Goal: Information Seeking & Learning: Learn about a topic

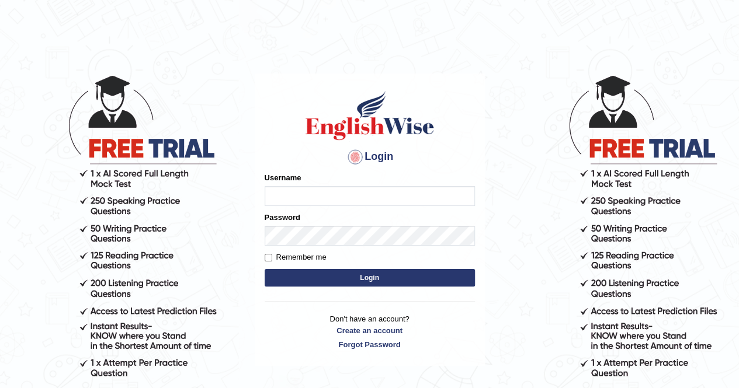
type input "syedfahadhussain"
click at [320, 256] on label "Remember me" at bounding box center [296, 258] width 62 height 12
click at [272, 256] on input "Remember me" at bounding box center [269, 258] width 8 height 8
checkbox input "true"
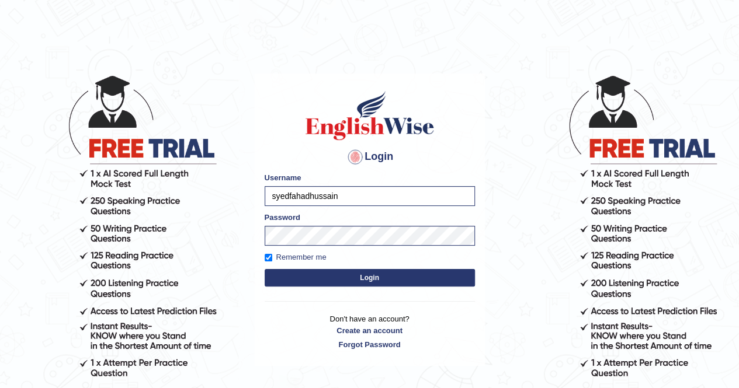
click at [327, 277] on button "Login" at bounding box center [370, 278] width 210 height 18
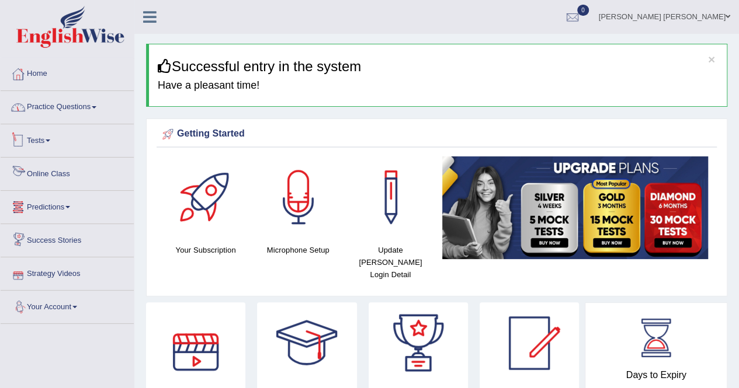
click at [76, 109] on link "Practice Questions" at bounding box center [67, 105] width 133 height 29
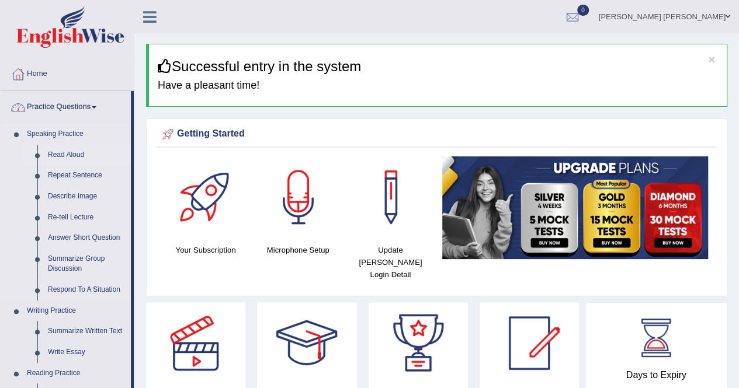
click at [57, 150] on link "Read Aloud" at bounding box center [87, 155] width 88 height 21
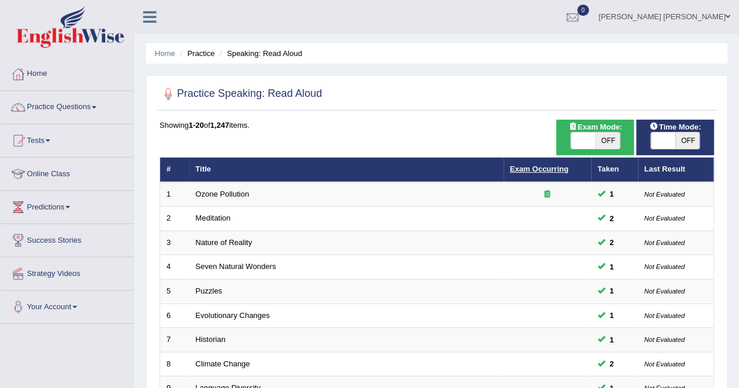
click at [551, 171] on link "Exam Occurring" at bounding box center [539, 169] width 58 height 9
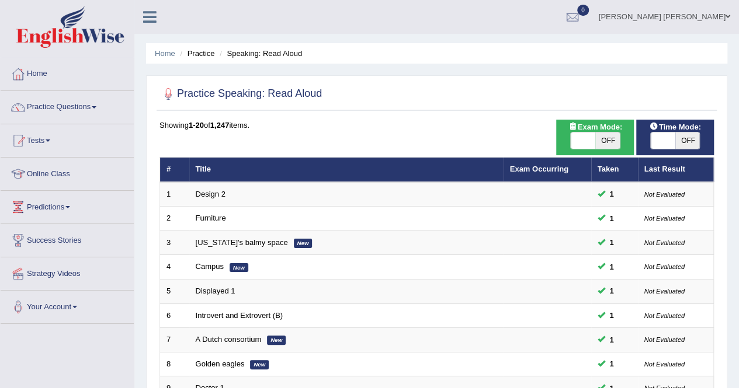
click at [551, 171] on link "Exam Occurring" at bounding box center [539, 169] width 58 height 9
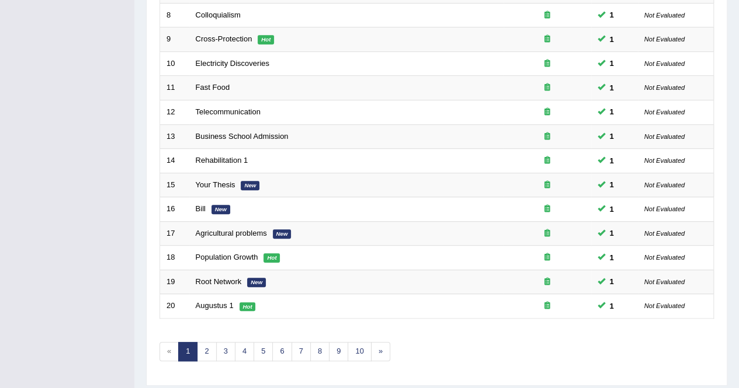
scroll to position [379, 0]
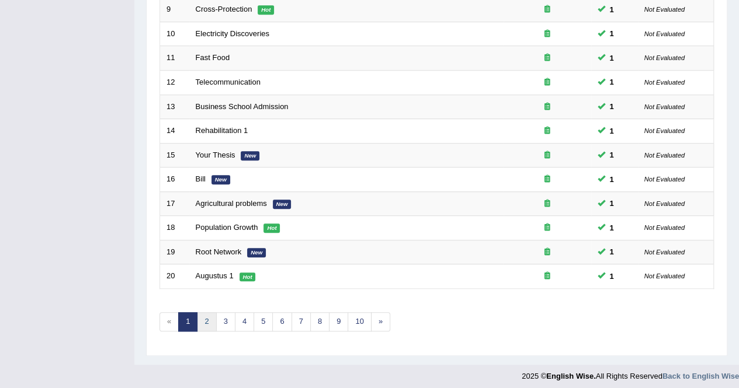
click at [211, 313] on link "2" at bounding box center [206, 322] width 19 height 19
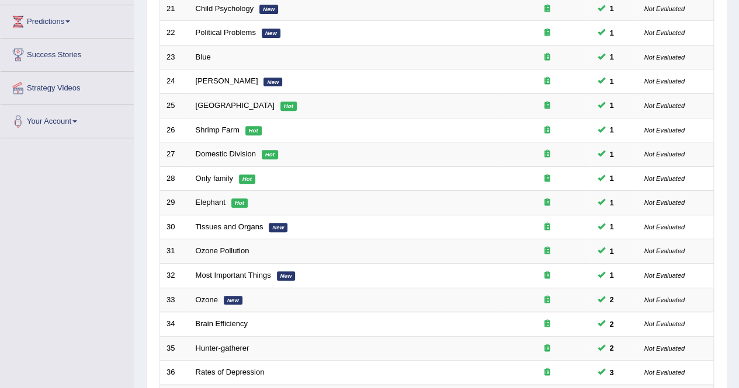
scroll to position [350, 0]
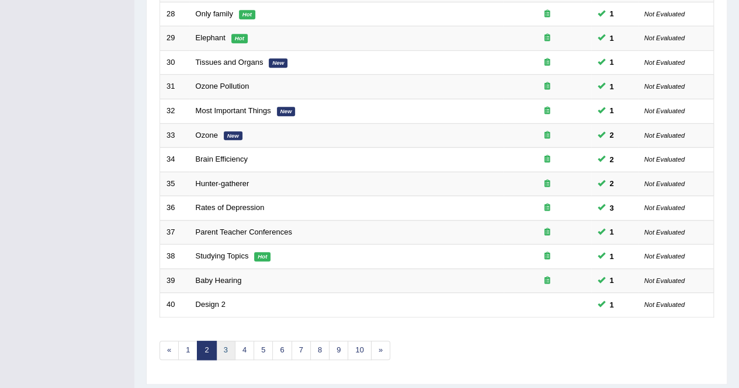
click at [219, 344] on link "3" at bounding box center [225, 350] width 19 height 19
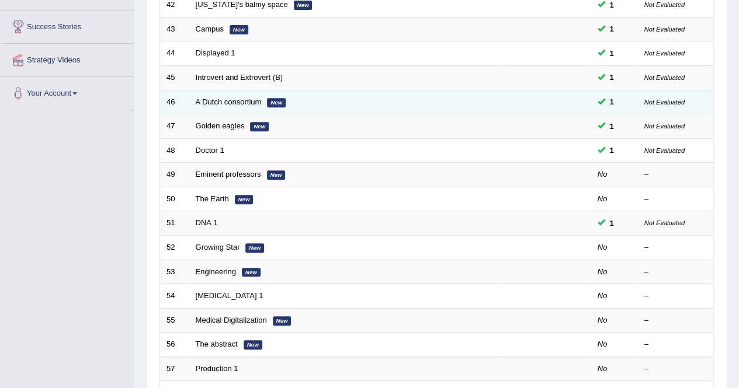
scroll to position [234, 0]
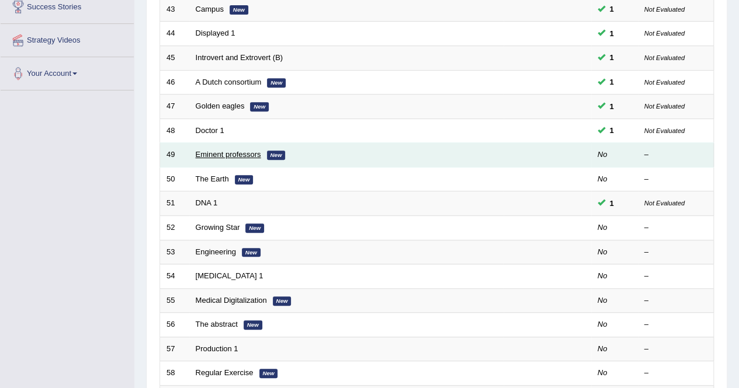
click at [254, 150] on link "Eminent professors" at bounding box center [228, 154] width 65 height 9
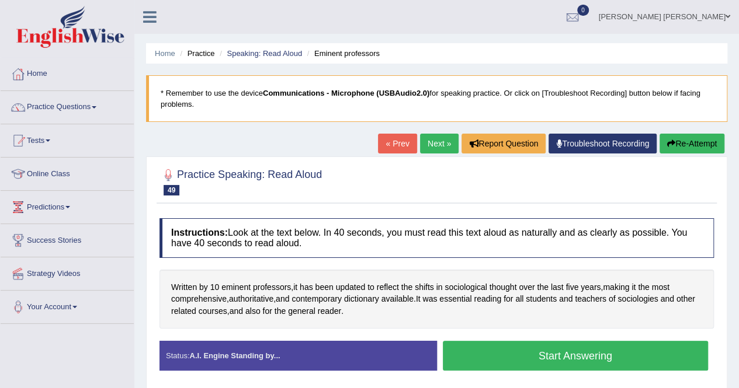
click at [534, 363] on button "Start Answering" at bounding box center [576, 356] width 266 height 30
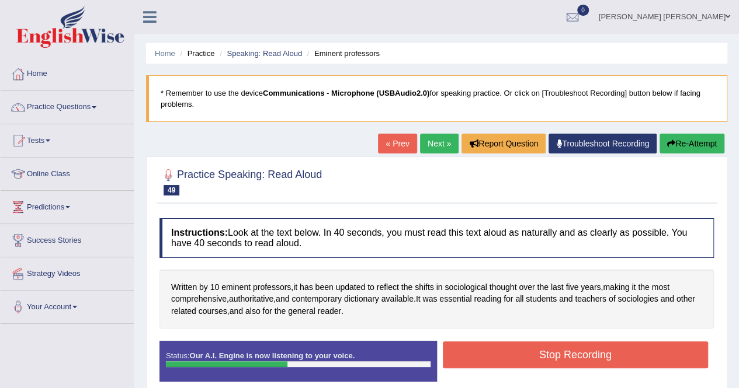
click at [565, 350] on button "Stop Recording" at bounding box center [576, 355] width 266 height 27
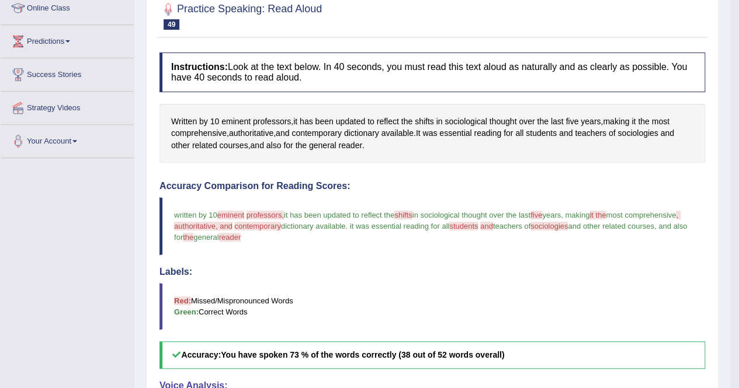
scroll to position [58, 0]
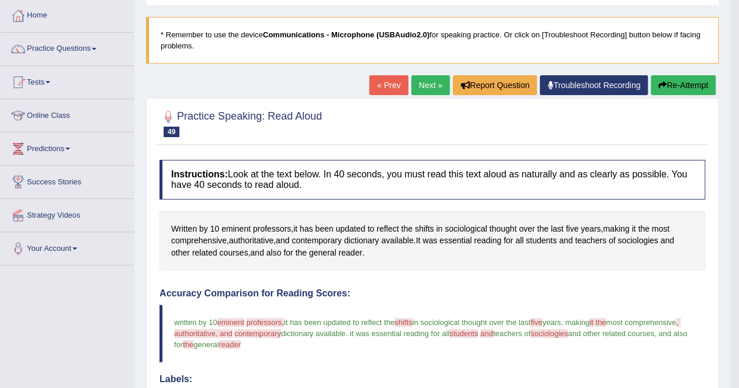
click at [423, 84] on link "Next »" at bounding box center [430, 85] width 39 height 20
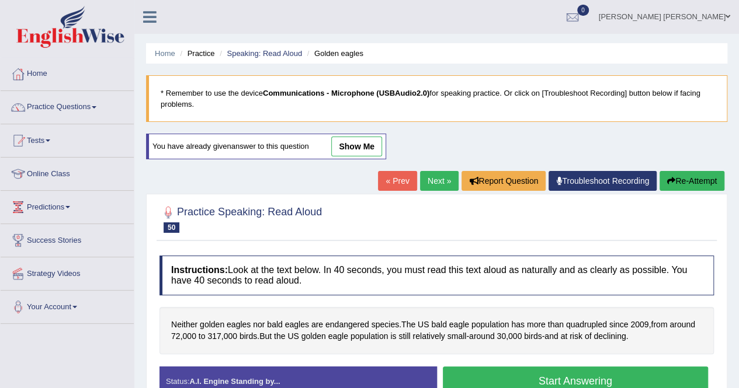
click at [430, 178] on link "Next »" at bounding box center [439, 181] width 39 height 20
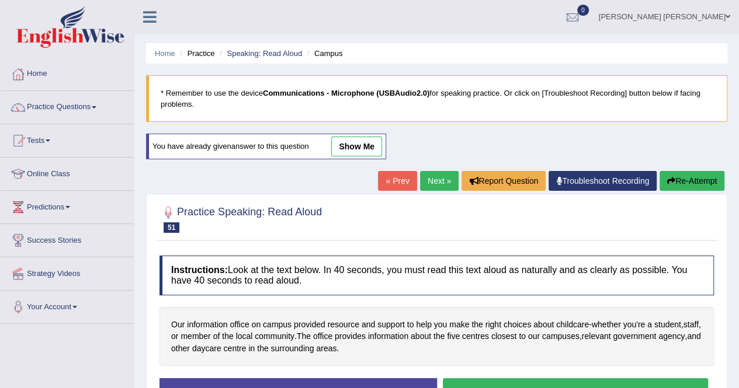
click at [430, 178] on link "Next »" at bounding box center [439, 181] width 39 height 20
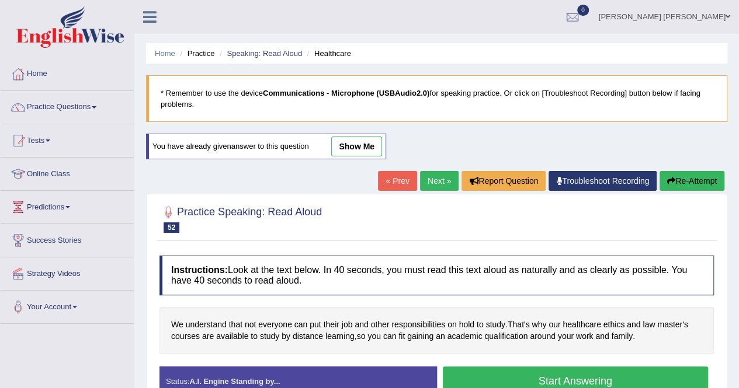
click at [430, 178] on link "Next »" at bounding box center [439, 181] width 39 height 20
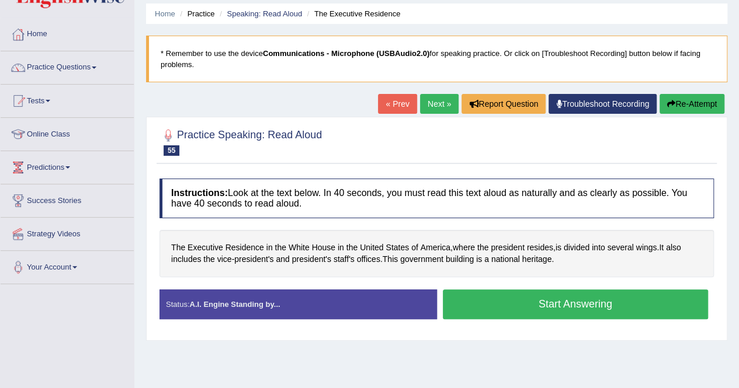
scroll to position [58, 0]
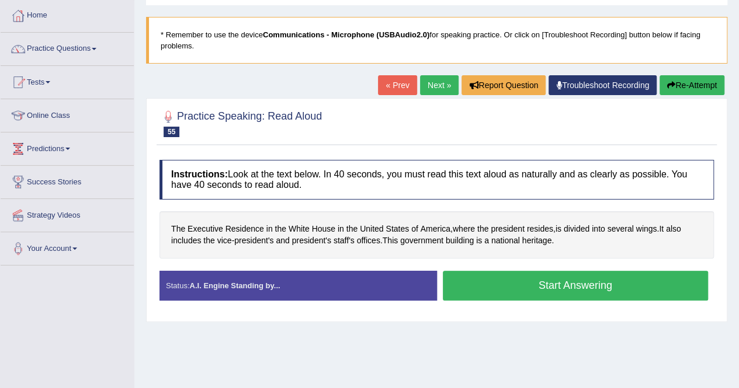
click at [472, 291] on button "Start Answering" at bounding box center [576, 286] width 266 height 30
click at [545, 293] on button "Start Answering" at bounding box center [576, 286] width 266 height 30
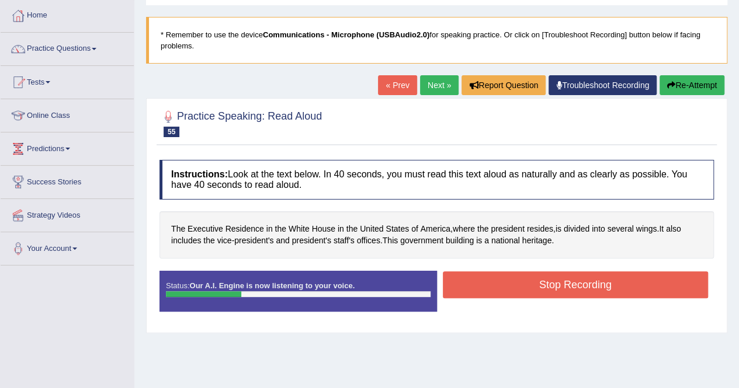
click at [534, 287] on button "Stop Recording" at bounding box center [576, 285] width 266 height 27
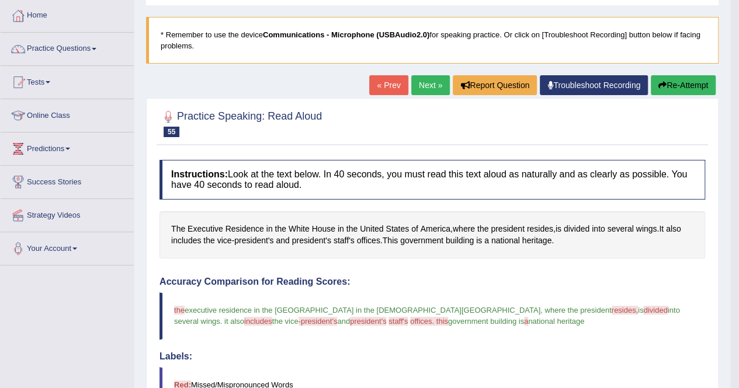
click at [432, 89] on link "Next »" at bounding box center [430, 85] width 39 height 20
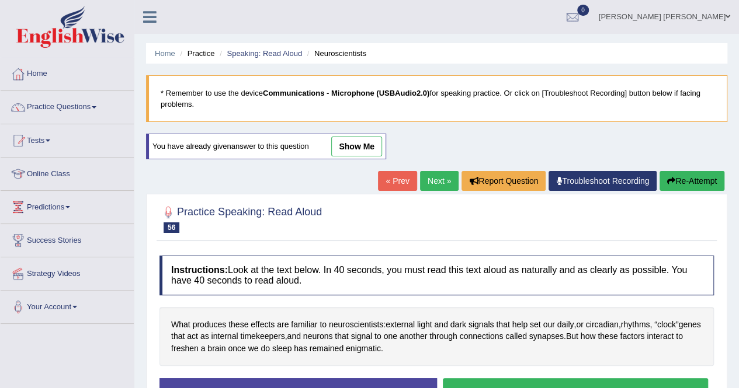
click at [440, 186] on link "Next »" at bounding box center [439, 181] width 39 height 20
click at [439, 181] on link "Next »" at bounding box center [439, 181] width 39 height 20
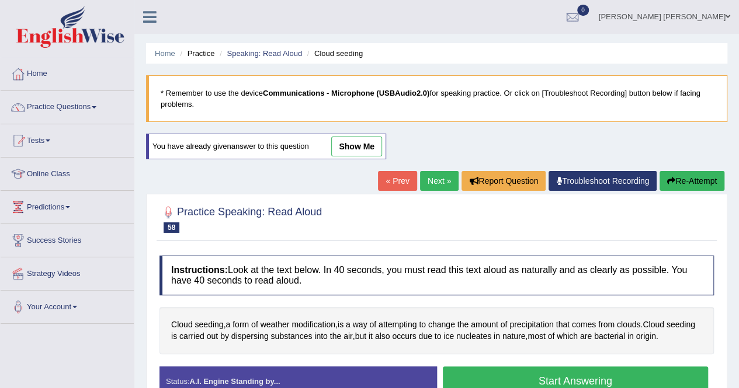
drag, startPoint x: 0, startPoint y: 0, endPoint x: 439, endPoint y: 182, distance: 475.4
click at [439, 182] on link "Next »" at bounding box center [439, 181] width 39 height 20
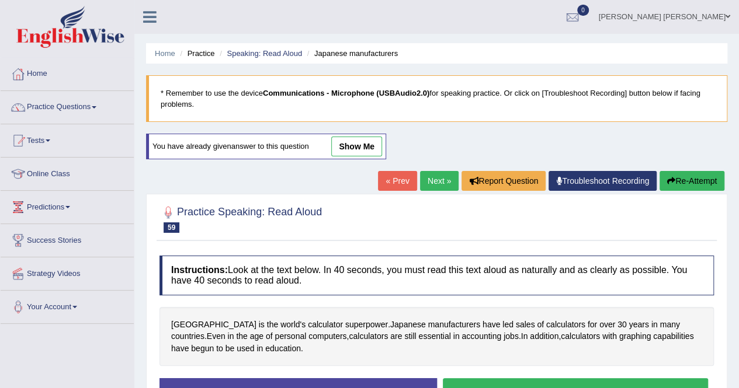
click at [288, 53] on link "Speaking: Read Aloud" at bounding box center [264, 53] width 75 height 9
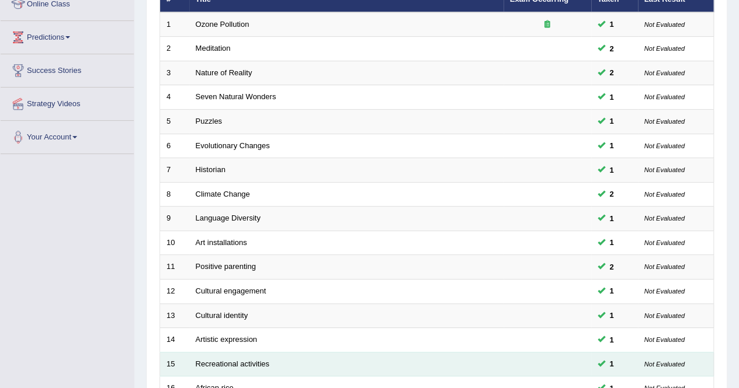
scroll to position [379, 0]
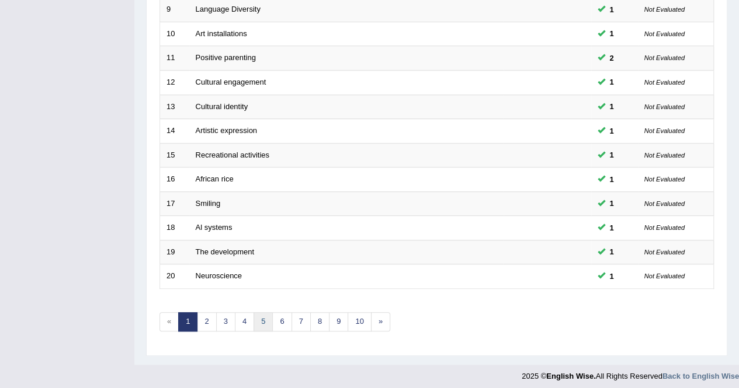
click at [268, 316] on link "5" at bounding box center [263, 322] width 19 height 19
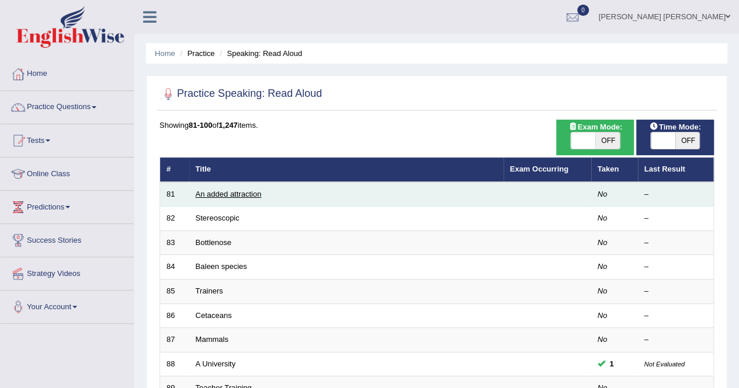
click at [213, 190] on link "An added attraction" at bounding box center [229, 194] width 66 height 9
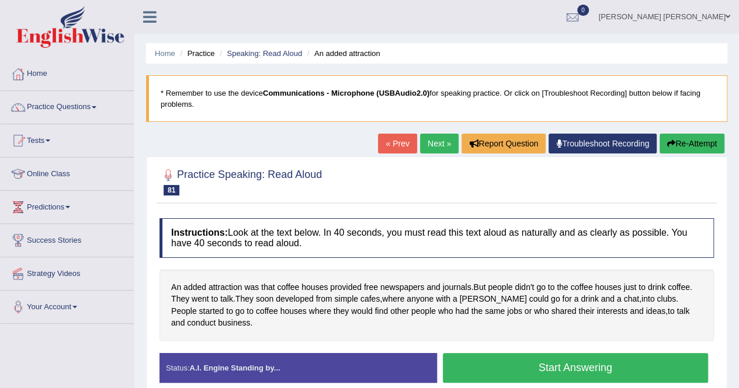
click at [541, 366] on button "Start Answering" at bounding box center [576, 368] width 266 height 30
click at [528, 366] on button "Start Answering" at bounding box center [576, 368] width 266 height 30
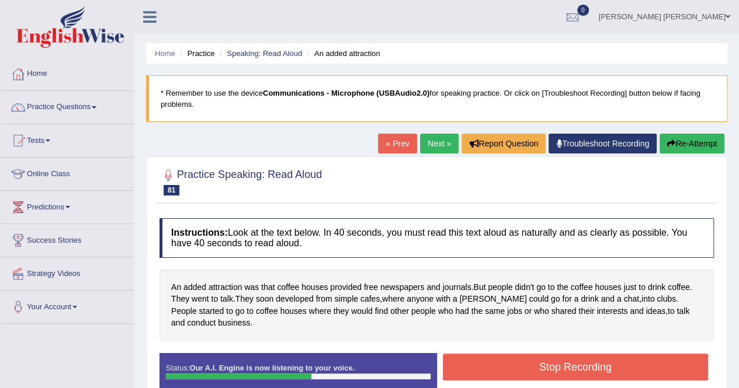
click at [592, 369] on button "Stop Recording" at bounding box center [576, 367] width 266 height 27
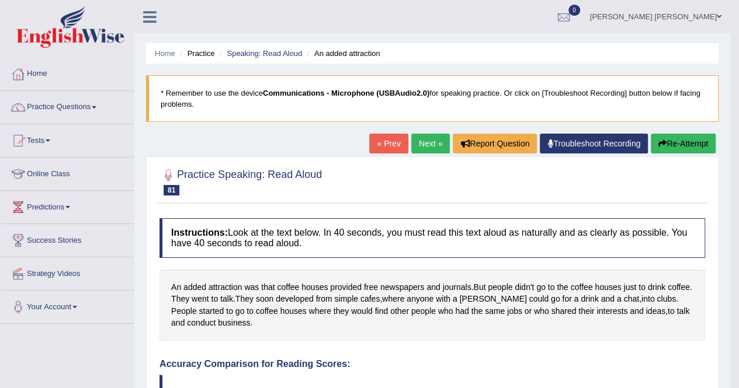
click at [429, 145] on link "Next »" at bounding box center [430, 144] width 39 height 20
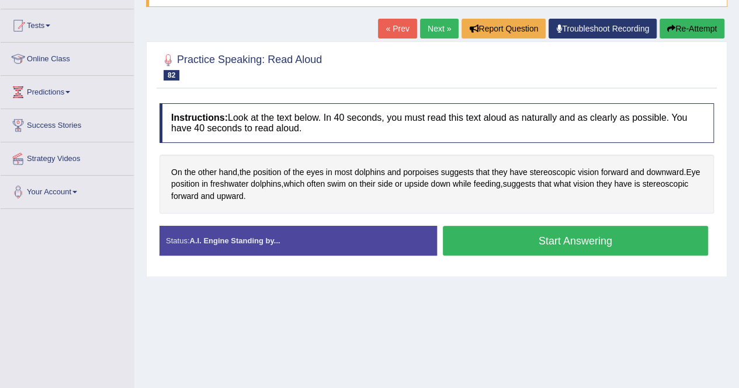
scroll to position [117, 0]
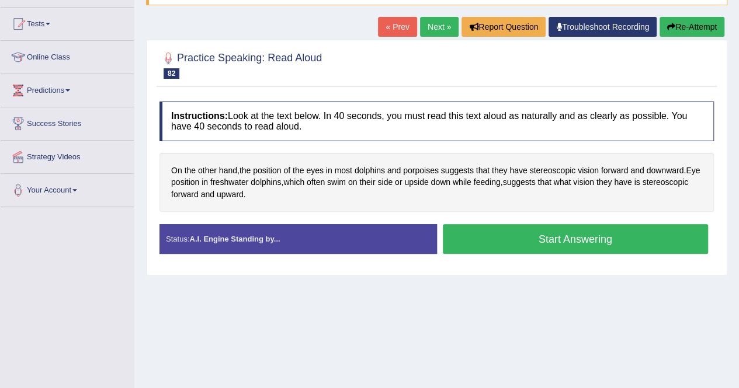
click at [560, 233] on button "Start Answering" at bounding box center [576, 239] width 266 height 30
click at [548, 244] on button "Start Answering" at bounding box center [576, 239] width 266 height 30
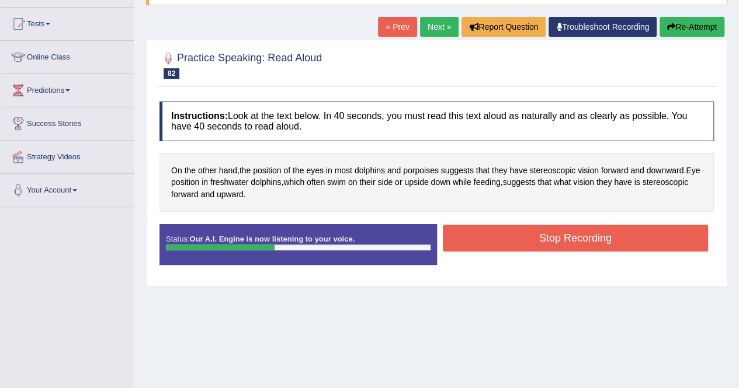
click at [600, 244] on button "Stop Recording" at bounding box center [576, 238] width 266 height 27
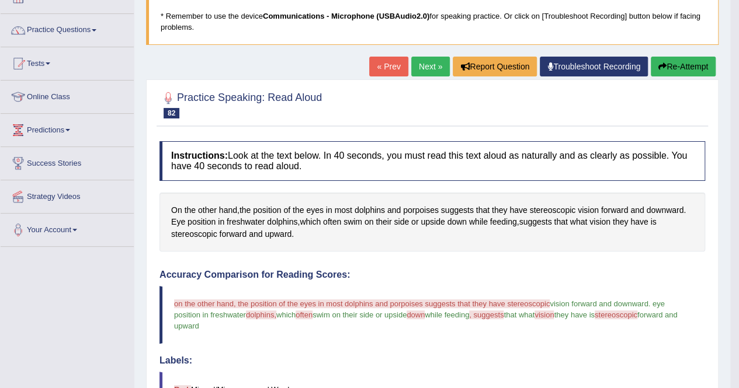
scroll to position [58, 0]
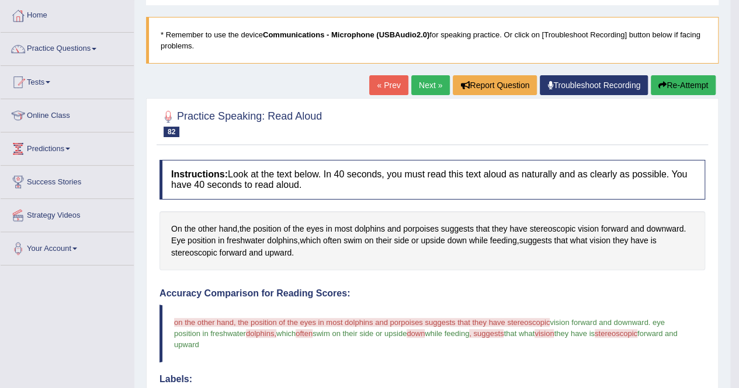
click at [433, 79] on link "Next »" at bounding box center [430, 85] width 39 height 20
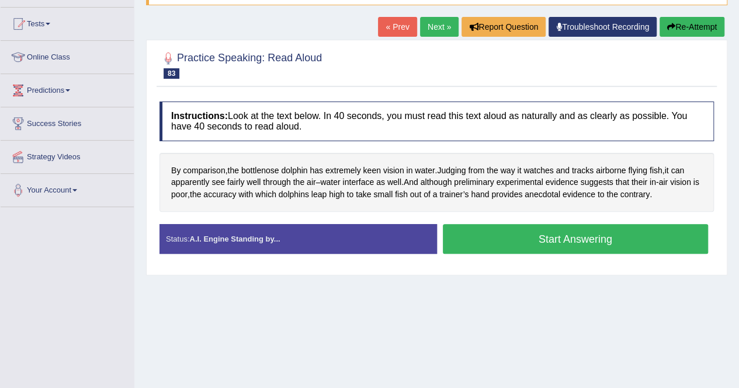
click at [537, 242] on button "Start Answering" at bounding box center [576, 239] width 266 height 30
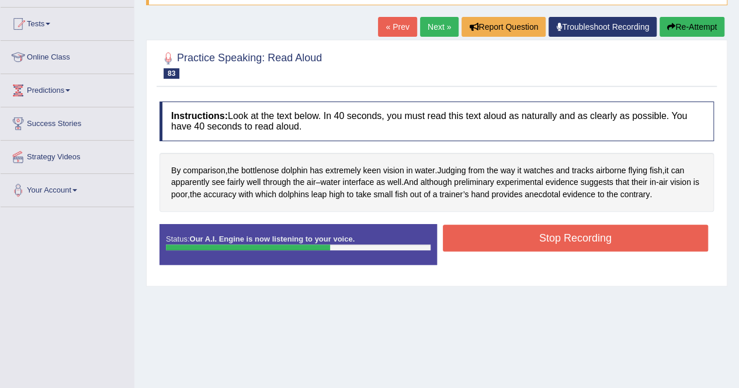
click at [599, 235] on button "Stop Recording" at bounding box center [576, 238] width 266 height 27
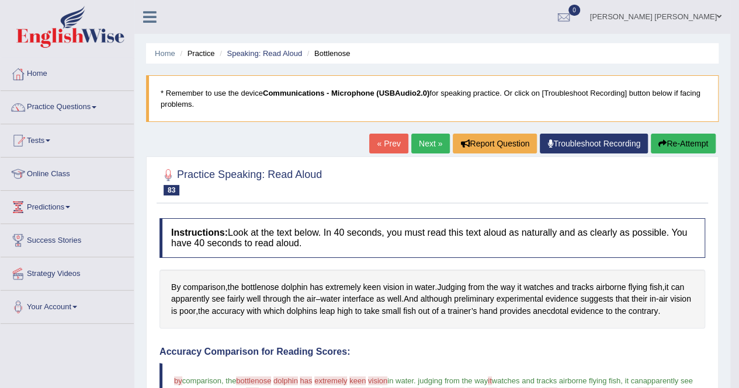
click at [433, 147] on link "Next »" at bounding box center [430, 144] width 39 height 20
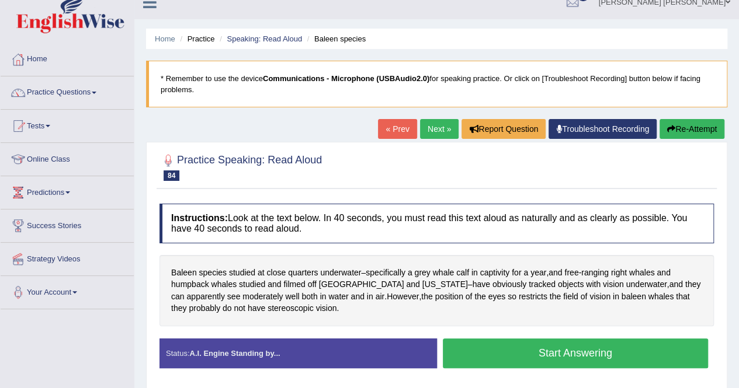
scroll to position [58, 0]
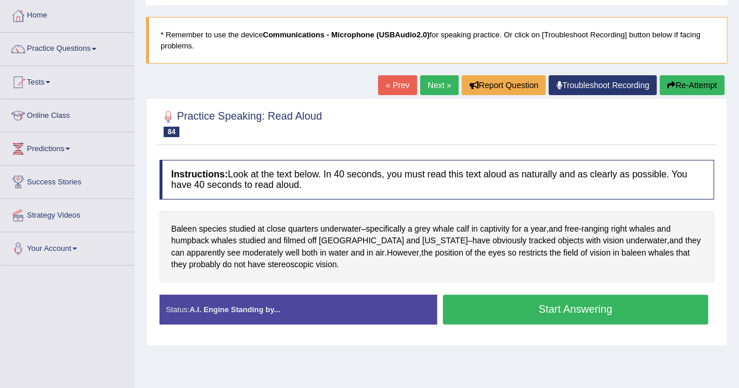
click at [547, 311] on button "Start Answering" at bounding box center [576, 310] width 266 height 30
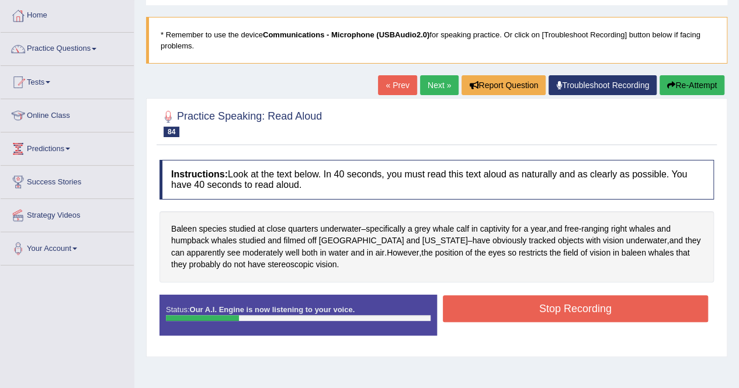
click at [427, 89] on link "Next »" at bounding box center [439, 85] width 39 height 20
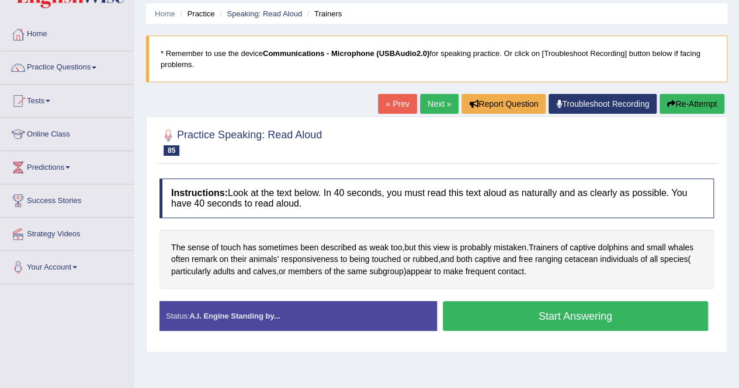
scroll to position [58, 0]
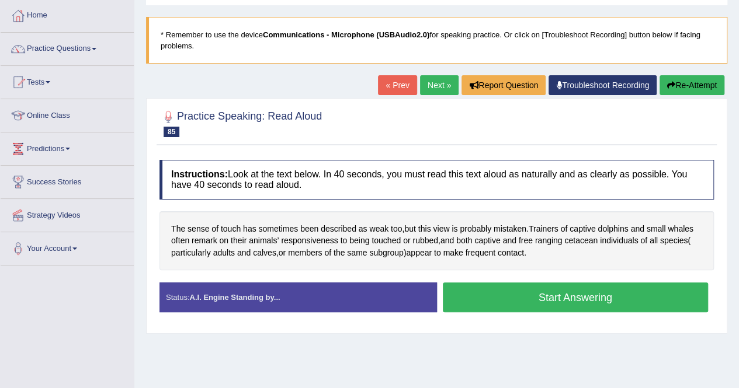
click at [551, 302] on button "Start Answering" at bounding box center [576, 298] width 266 height 30
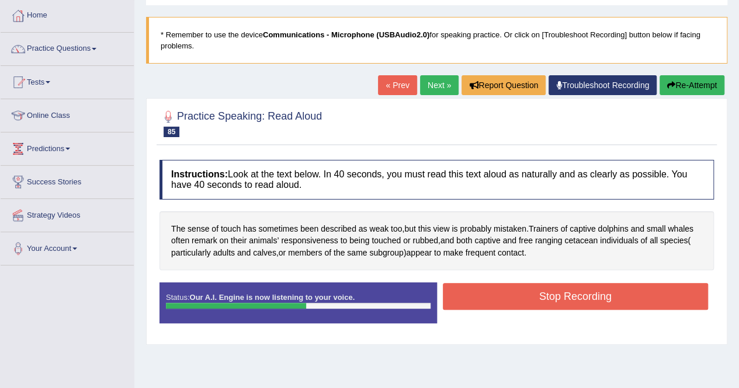
click at [573, 298] on button "Stop Recording" at bounding box center [576, 296] width 266 height 27
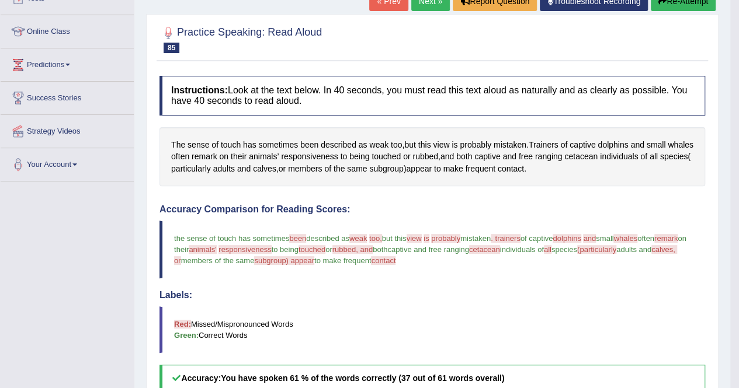
scroll to position [117, 0]
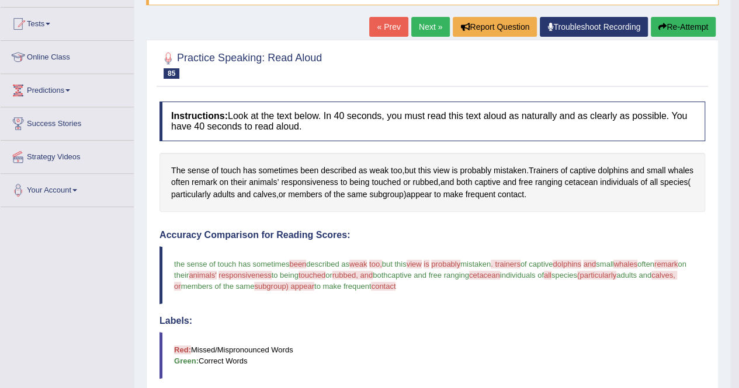
click at [426, 30] on link "Next »" at bounding box center [430, 27] width 39 height 20
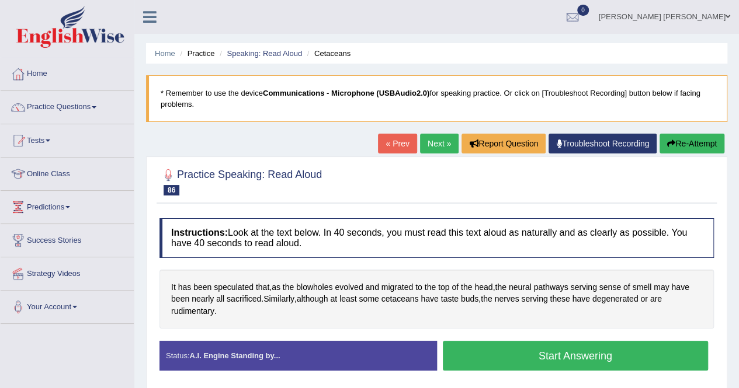
click at [623, 350] on button "Start Answering" at bounding box center [576, 356] width 266 height 30
click at [525, 351] on button "Start Answering" at bounding box center [576, 356] width 266 height 30
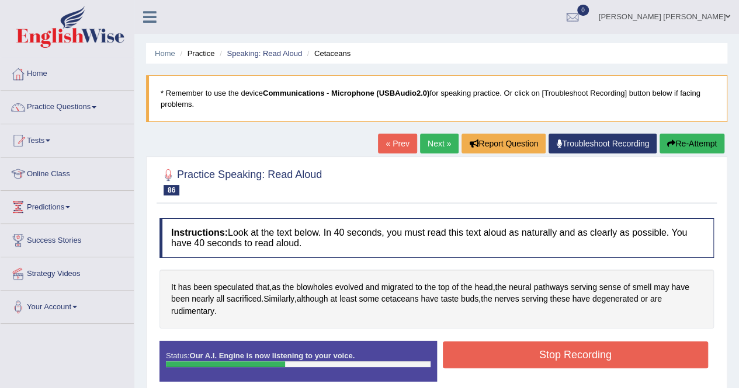
click at [674, 358] on button "Stop Recording" at bounding box center [576, 355] width 266 height 27
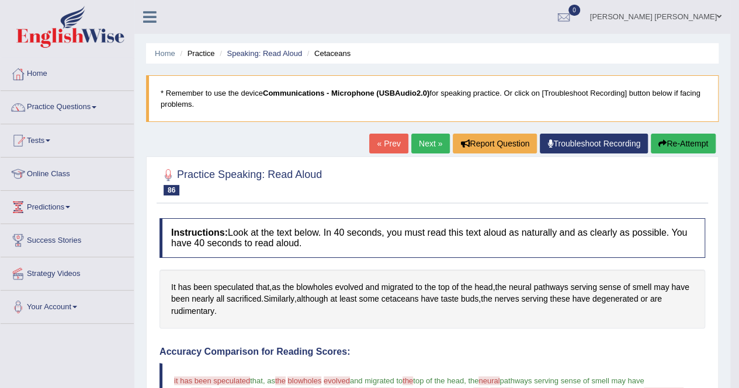
click at [432, 133] on div "Home Practice Speaking: Read Aloud Cetaceans * Remember to use the device Commu…" at bounding box center [432, 384] width 596 height 768
click at [415, 144] on link "Next »" at bounding box center [430, 144] width 39 height 20
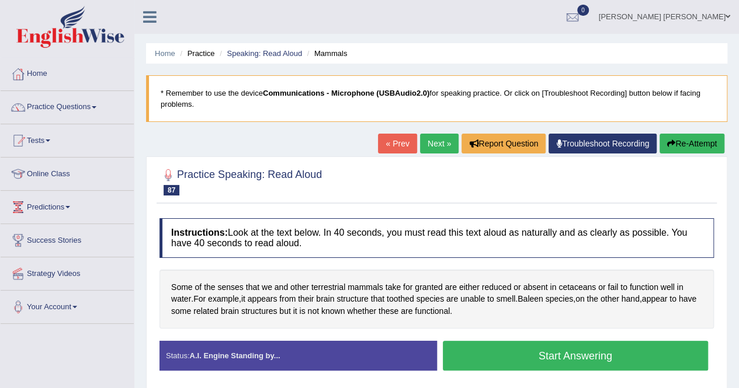
click at [513, 352] on button "Start Answering" at bounding box center [576, 356] width 266 height 30
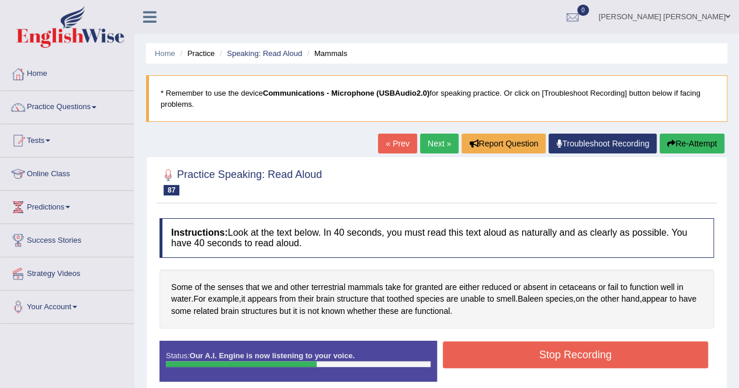
click at [573, 357] on button "Stop Recording" at bounding box center [576, 355] width 266 height 27
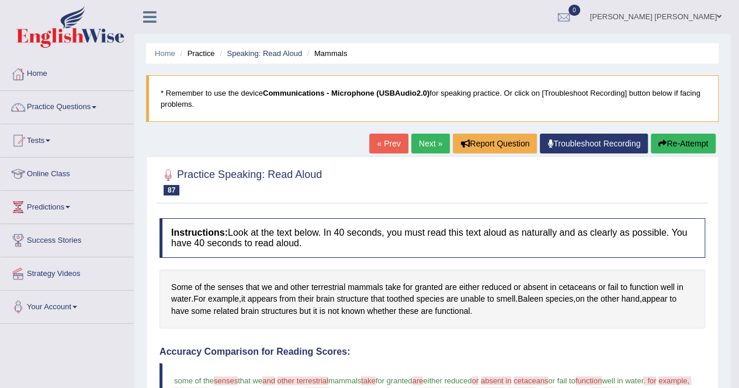
click at [423, 148] on link "Next »" at bounding box center [430, 144] width 39 height 20
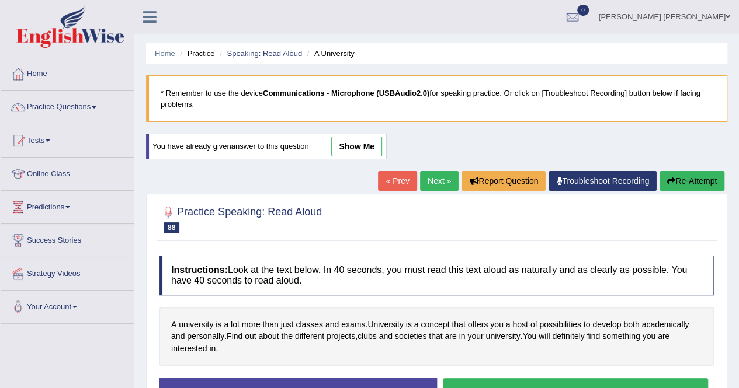
click at [422, 177] on link "Next »" at bounding box center [439, 181] width 39 height 20
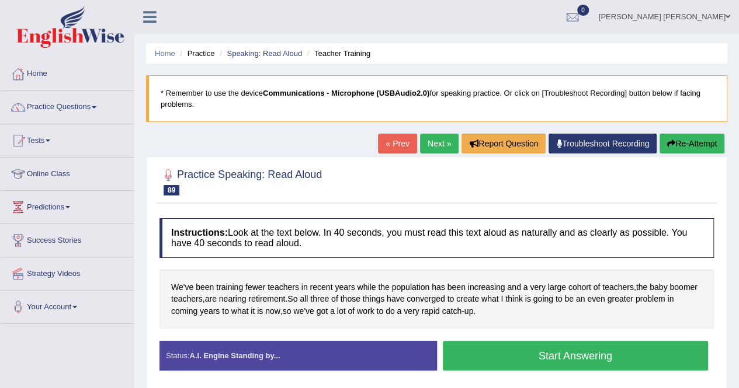
click at [517, 358] on button "Start Answering" at bounding box center [576, 356] width 266 height 30
click at [589, 359] on button "Start Answering" at bounding box center [576, 356] width 266 height 30
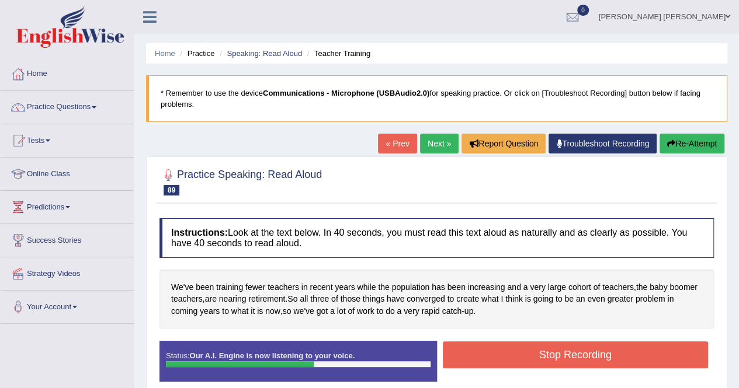
click at [574, 354] on button "Stop Recording" at bounding box center [576, 355] width 266 height 27
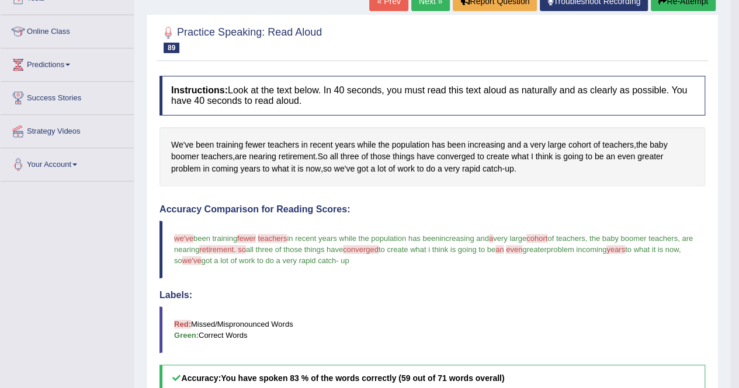
scroll to position [117, 0]
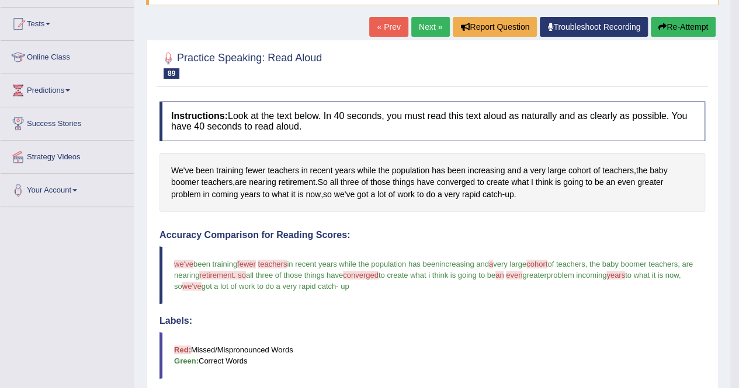
click at [415, 21] on link "Next »" at bounding box center [430, 27] width 39 height 20
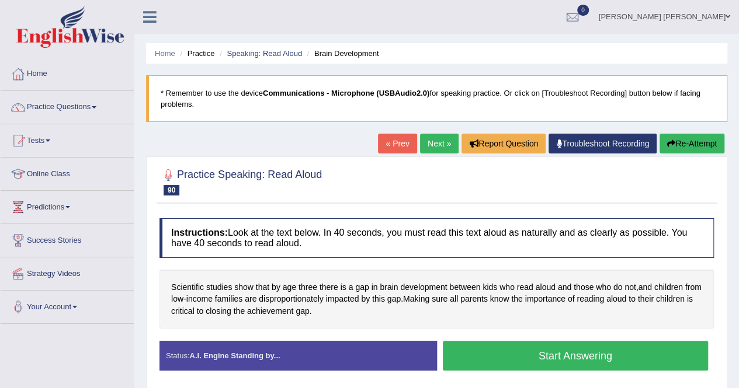
click at [507, 359] on button "Start Answering" at bounding box center [576, 356] width 266 height 30
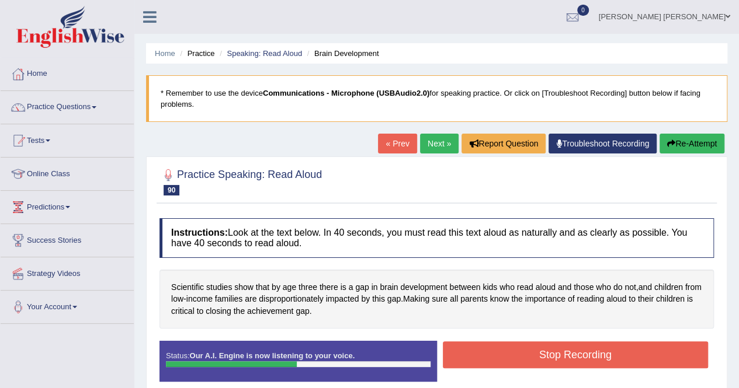
click at [507, 359] on button "Stop Recording" at bounding box center [576, 355] width 266 height 27
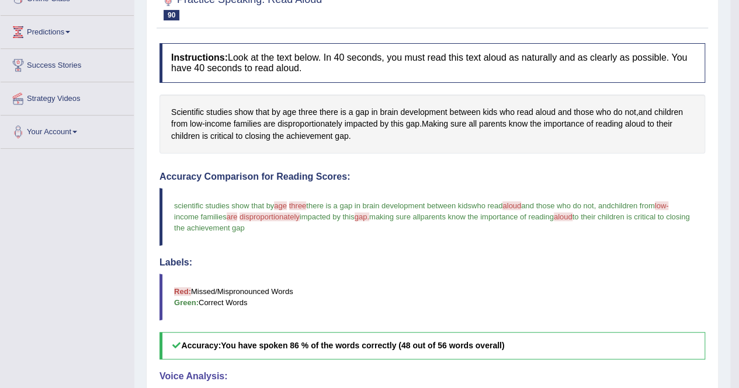
scroll to position [117, 0]
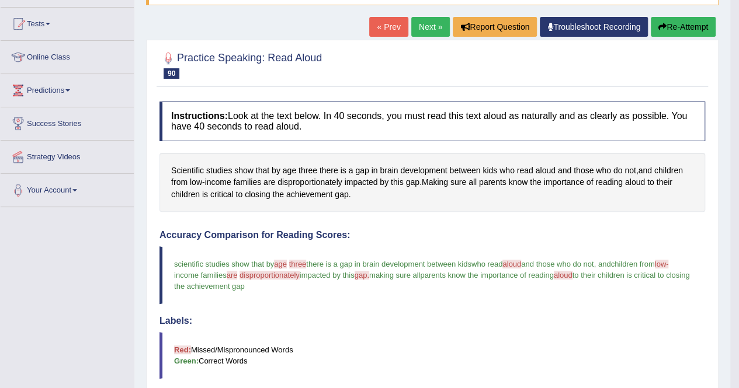
click at [415, 32] on link "Next »" at bounding box center [430, 27] width 39 height 20
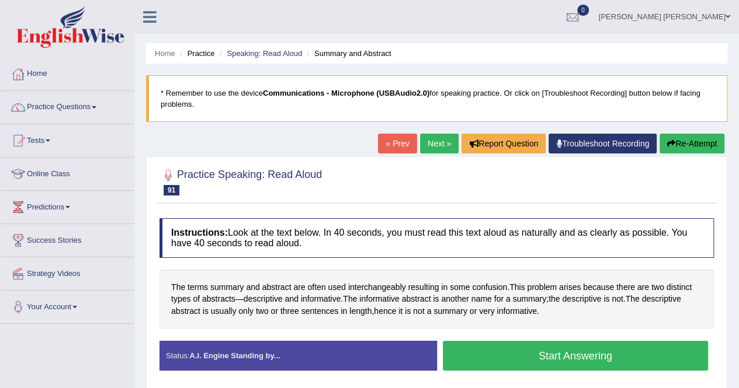
click at [558, 365] on button "Start Answering" at bounding box center [576, 356] width 266 height 30
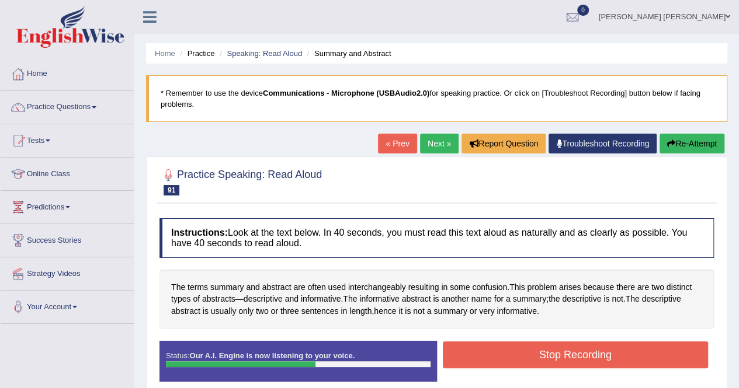
click at [592, 355] on button "Stop Recording" at bounding box center [576, 355] width 266 height 27
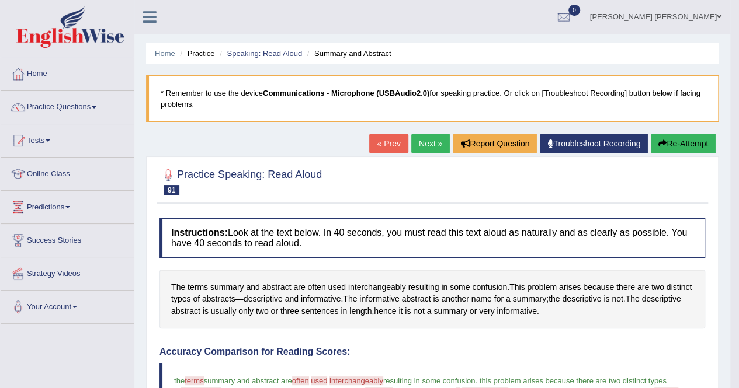
click at [425, 143] on link "Next »" at bounding box center [430, 144] width 39 height 20
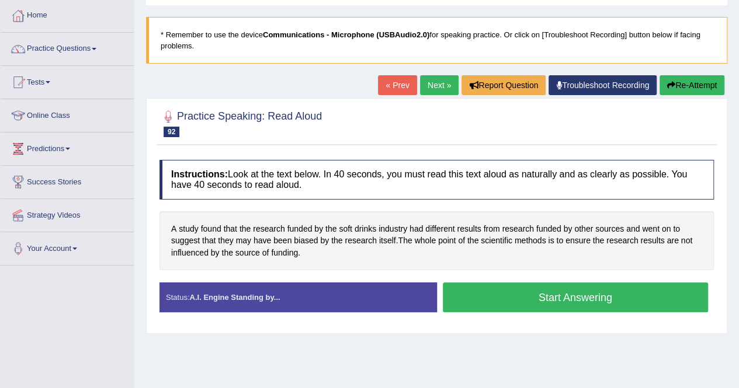
click at [490, 301] on button "Start Answering" at bounding box center [576, 298] width 266 height 30
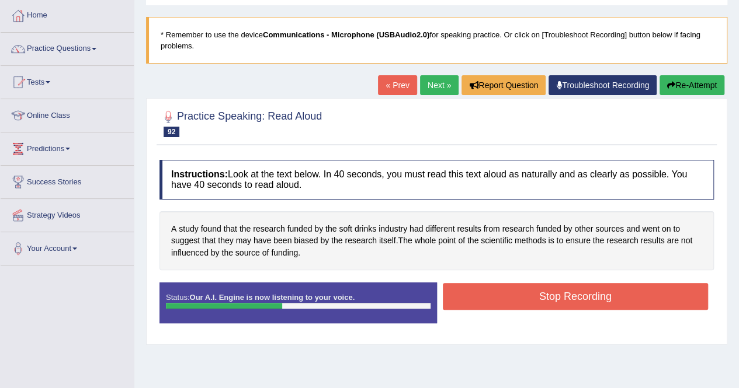
click at [575, 292] on button "Stop Recording" at bounding box center [576, 296] width 266 height 27
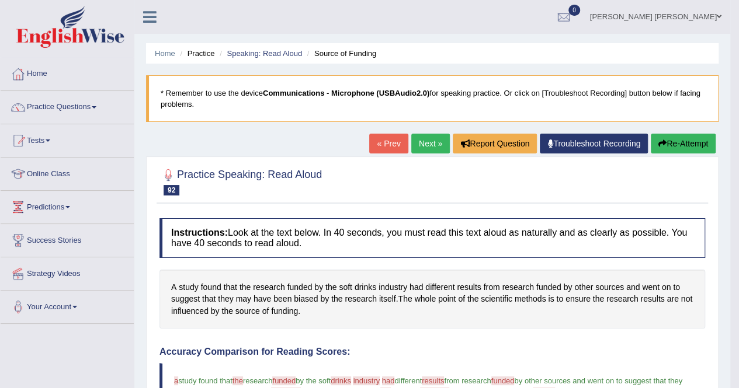
click at [429, 149] on link "Next »" at bounding box center [430, 144] width 39 height 20
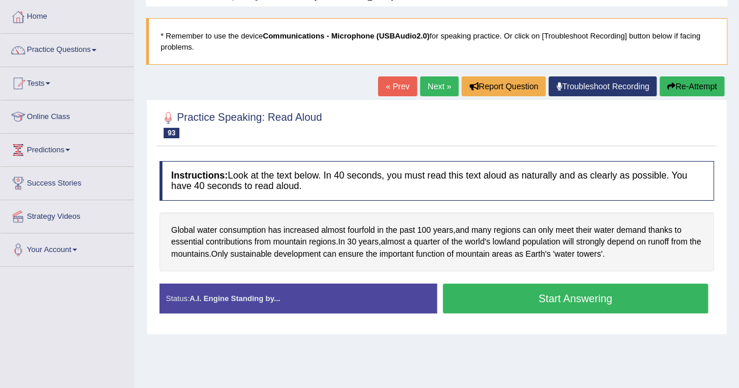
scroll to position [58, 0]
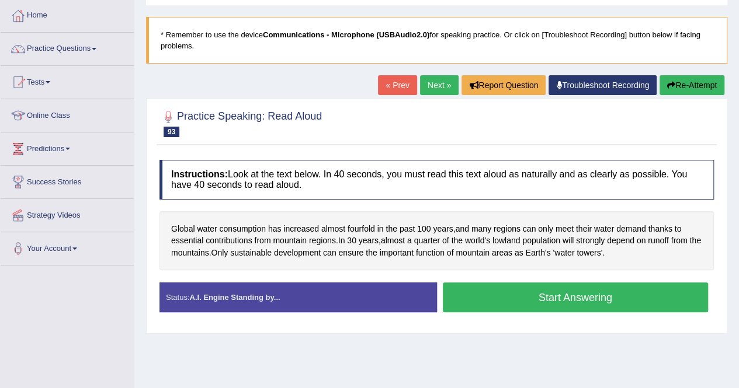
click at [554, 290] on button "Start Answering" at bounding box center [576, 298] width 266 height 30
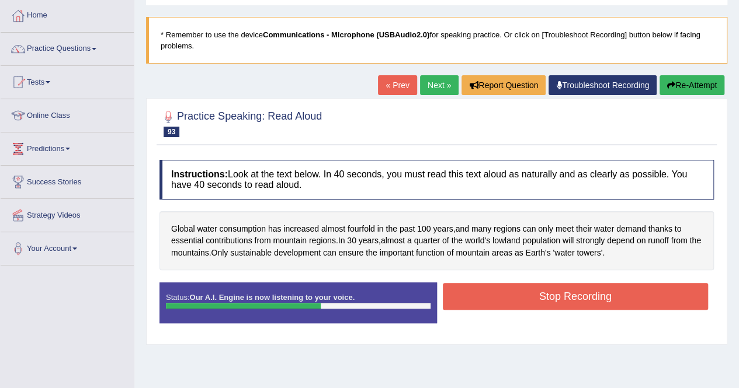
click at [648, 306] on button "Stop Recording" at bounding box center [576, 296] width 266 height 27
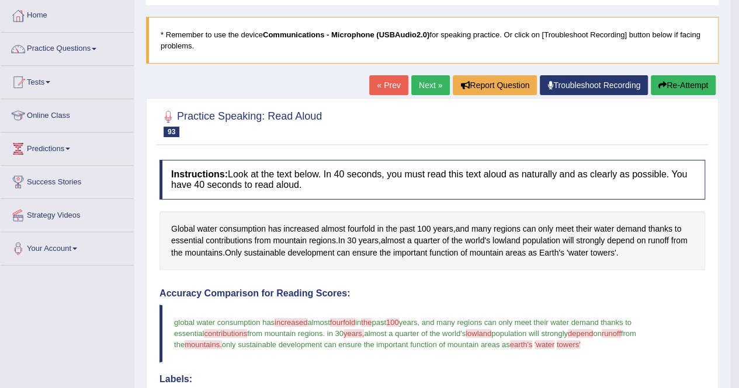
click at [421, 78] on link "Next »" at bounding box center [430, 85] width 39 height 20
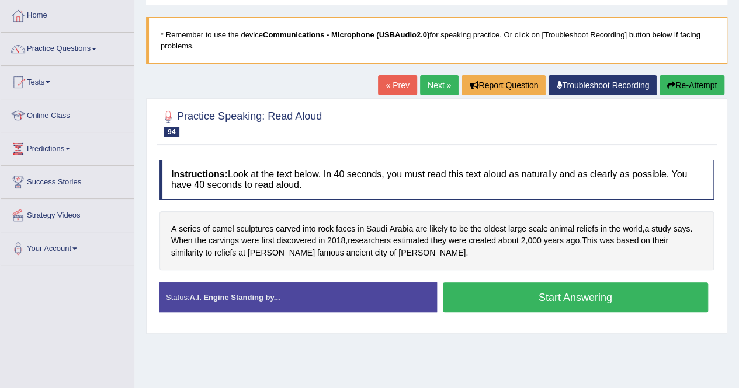
click at [516, 303] on button "Start Answering" at bounding box center [576, 298] width 266 height 30
click at [586, 293] on button "Start Answering" at bounding box center [576, 298] width 266 height 30
click at [565, 293] on button "Start Answering" at bounding box center [576, 298] width 266 height 30
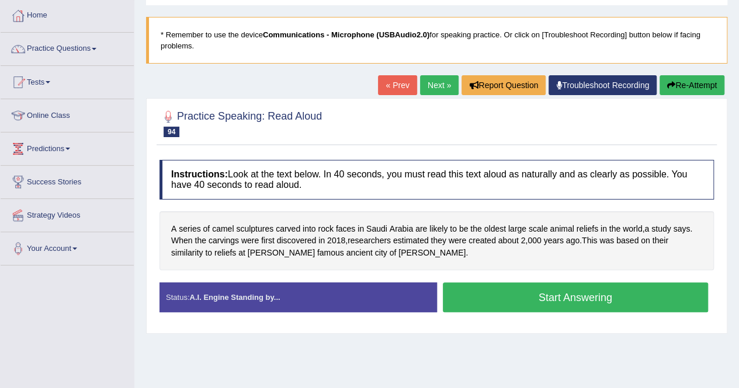
click at [509, 294] on button "Start Answering" at bounding box center [576, 298] width 266 height 30
click at [485, 293] on button "Start Answering" at bounding box center [576, 298] width 266 height 30
click at [509, 298] on button "Start Answering" at bounding box center [576, 298] width 266 height 30
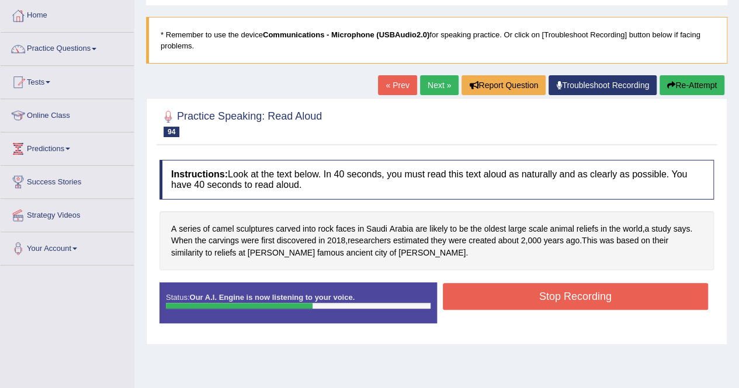
click at [612, 302] on button "Stop Recording" at bounding box center [576, 296] width 266 height 27
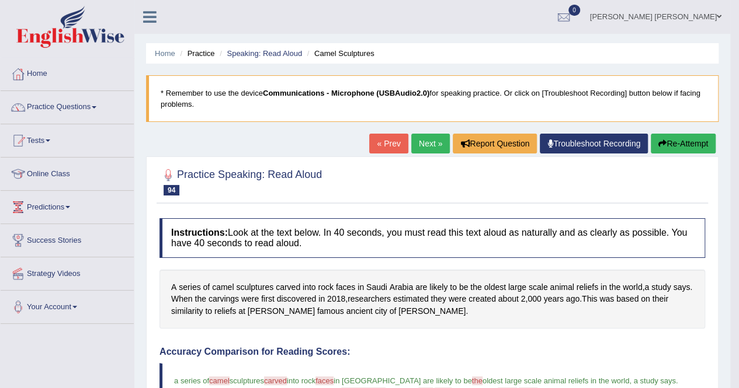
click at [429, 148] on link "Next »" at bounding box center [430, 144] width 39 height 20
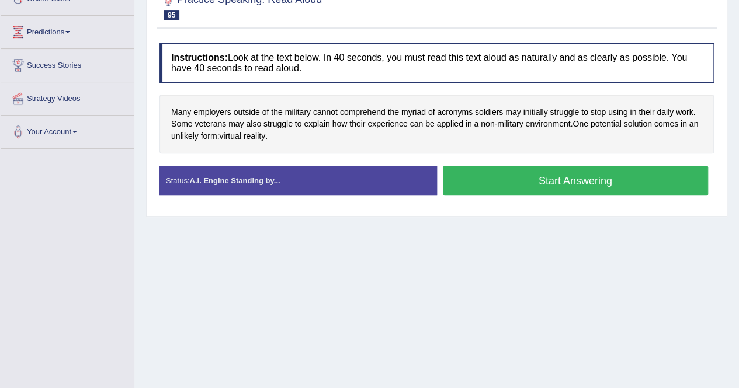
click at [515, 176] on button "Start Answering" at bounding box center [576, 181] width 266 height 30
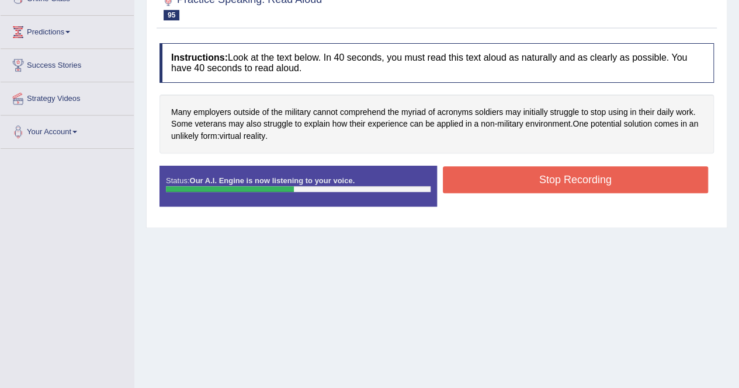
click at [550, 175] on button "Stop Recording" at bounding box center [576, 179] width 266 height 27
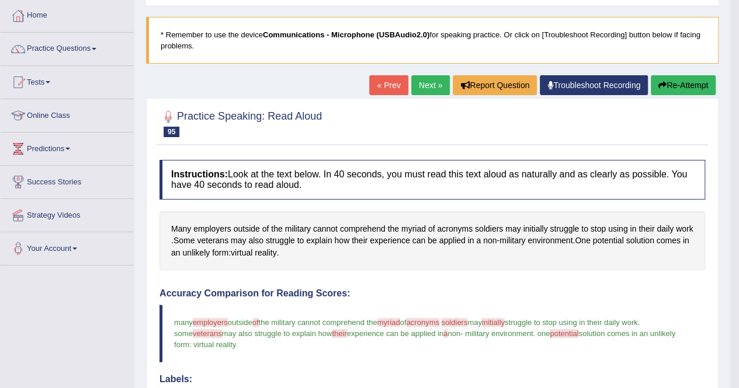
scroll to position [58, 0]
click at [424, 85] on link "Next »" at bounding box center [430, 85] width 39 height 20
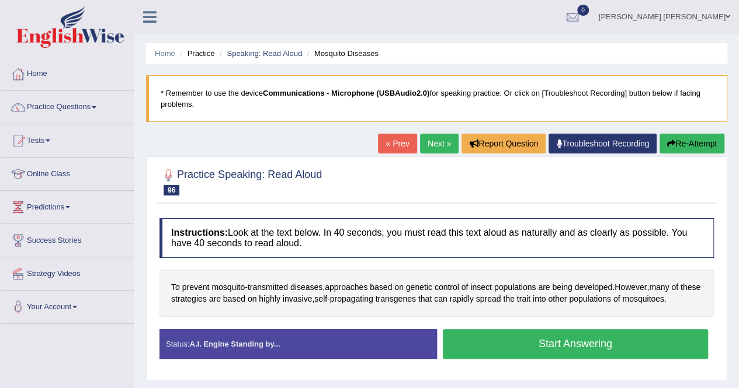
click at [569, 344] on button "Start Answering" at bounding box center [576, 344] width 266 height 30
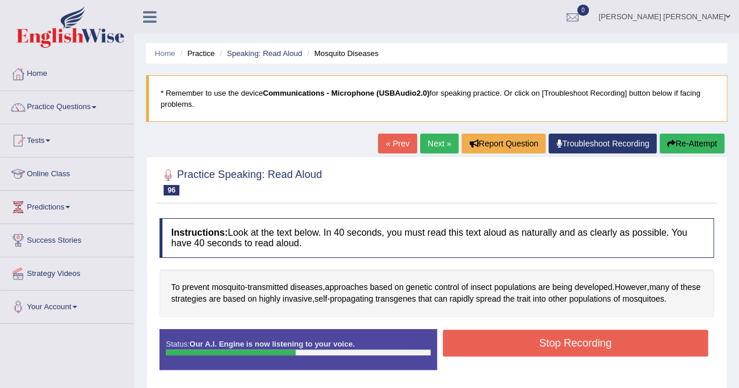
click at [570, 342] on button "Stop Recording" at bounding box center [576, 343] width 266 height 27
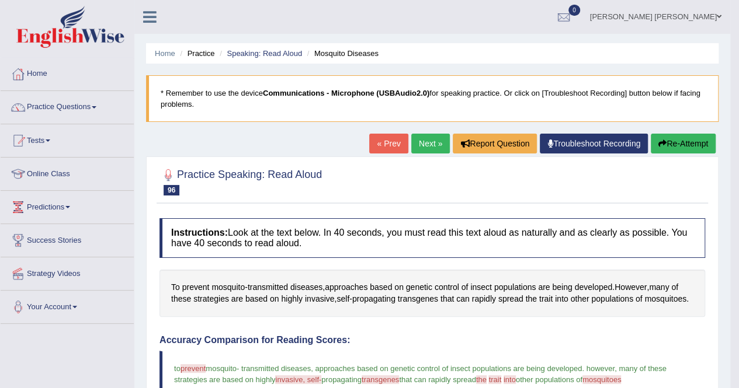
click at [432, 143] on link "Next »" at bounding box center [430, 144] width 39 height 20
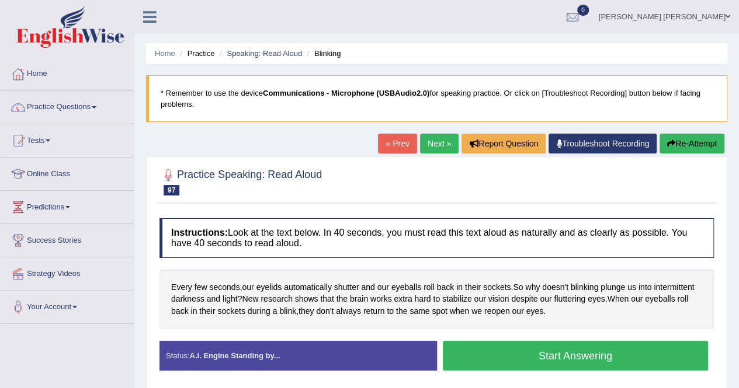
click at [597, 362] on button "Start Answering" at bounding box center [576, 356] width 266 height 30
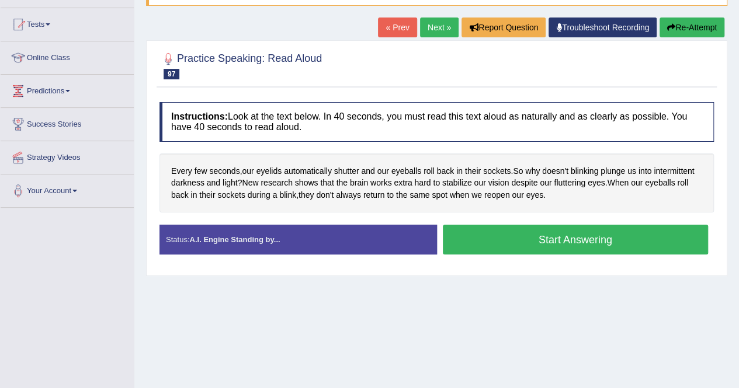
scroll to position [117, 0]
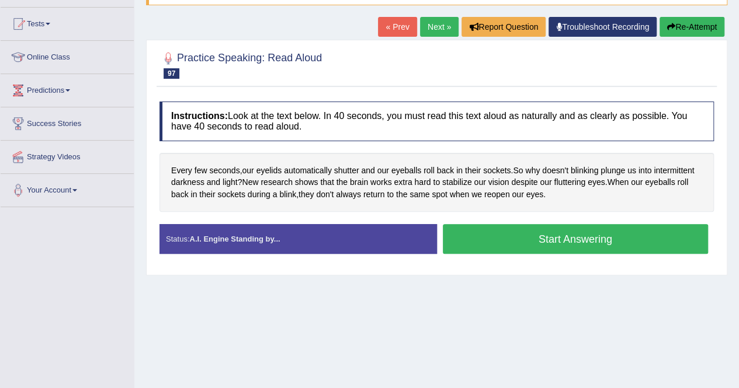
click at [513, 233] on button "Start Answering" at bounding box center [576, 239] width 266 height 30
click at [520, 237] on button "Start Answering" at bounding box center [576, 239] width 266 height 30
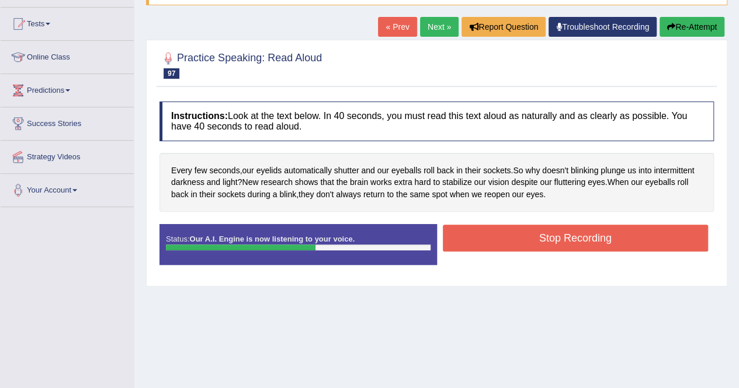
click at [598, 234] on button "Stop Recording" at bounding box center [576, 238] width 266 height 27
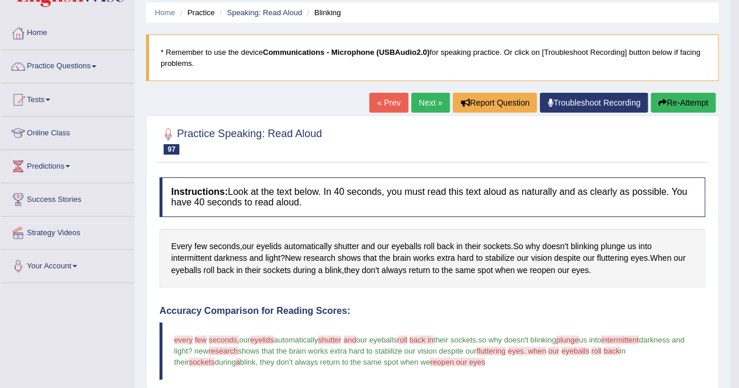
scroll to position [8, 0]
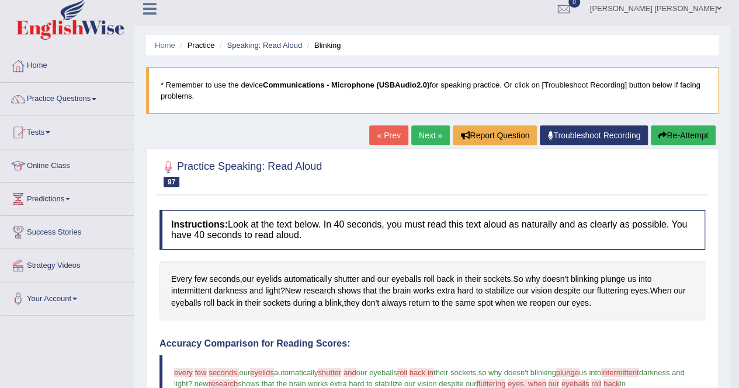
click at [421, 133] on link "Next »" at bounding box center [430, 136] width 39 height 20
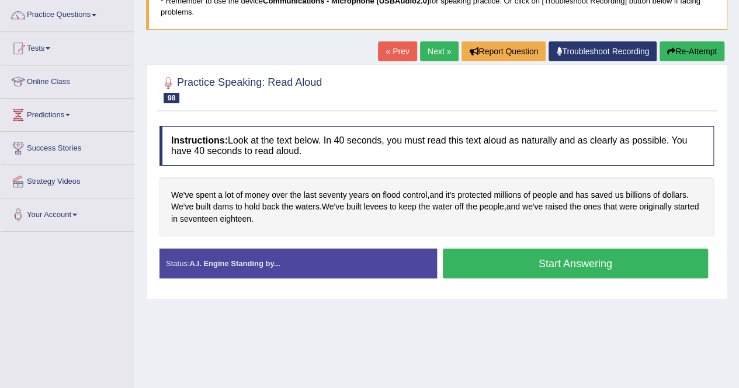
scroll to position [117, 0]
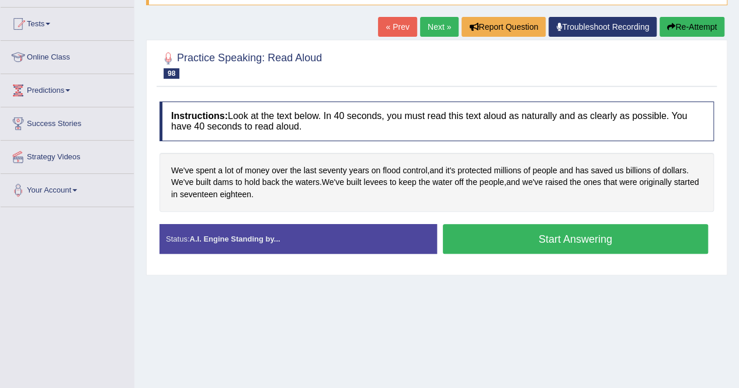
click at [560, 232] on button "Start Answering" at bounding box center [576, 239] width 266 height 30
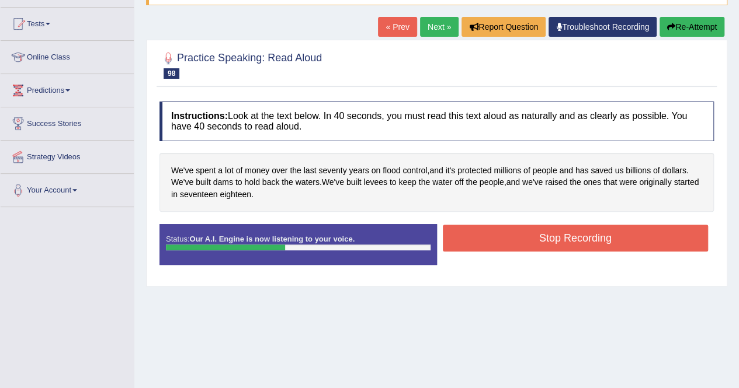
click at [588, 240] on button "Stop Recording" at bounding box center [576, 238] width 266 height 27
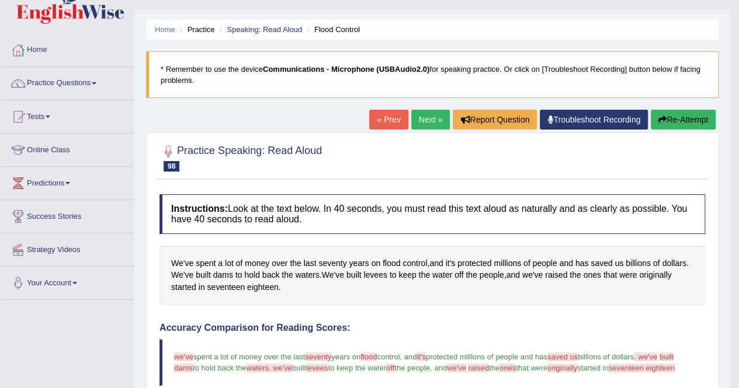
scroll to position [0, 0]
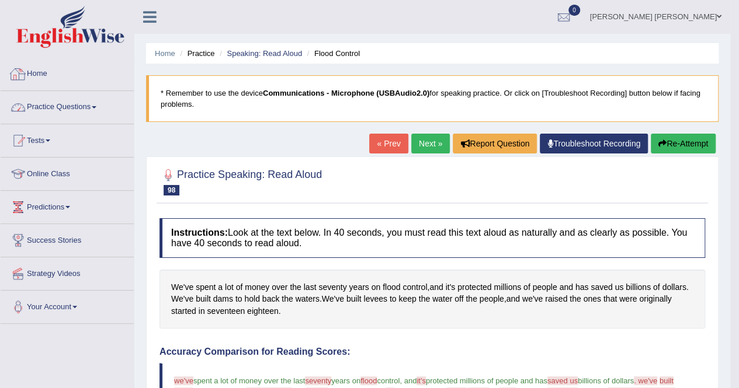
click at [88, 112] on link "Practice Questions" at bounding box center [67, 105] width 133 height 29
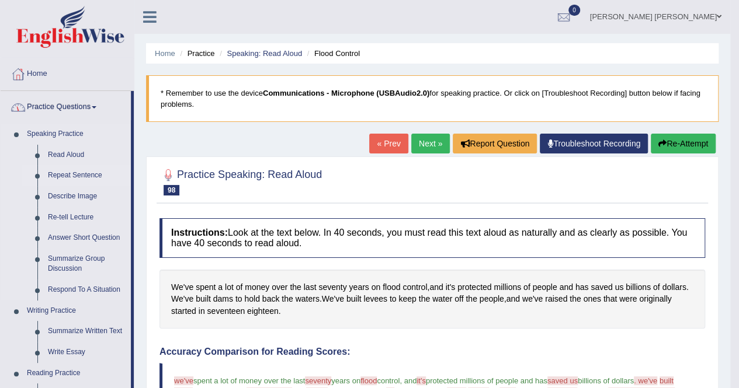
click at [86, 168] on link "Repeat Sentence" at bounding box center [87, 175] width 88 height 21
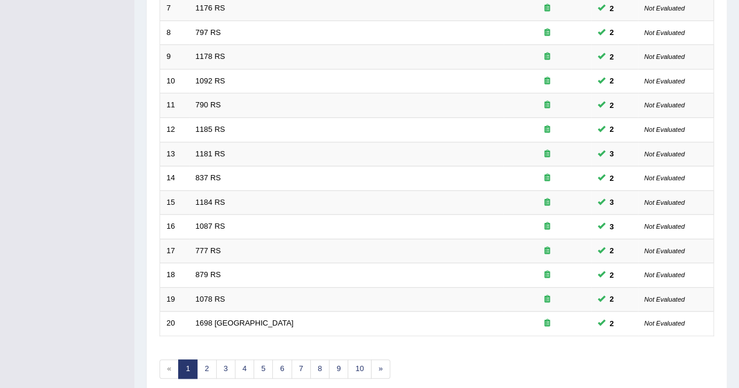
scroll to position [350, 0]
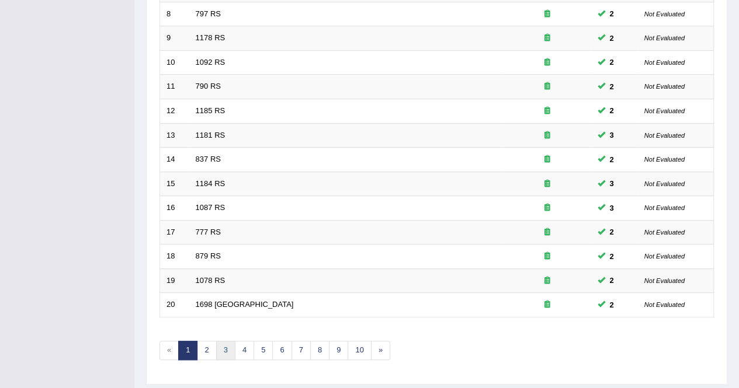
click at [227, 349] on link "3" at bounding box center [225, 350] width 19 height 19
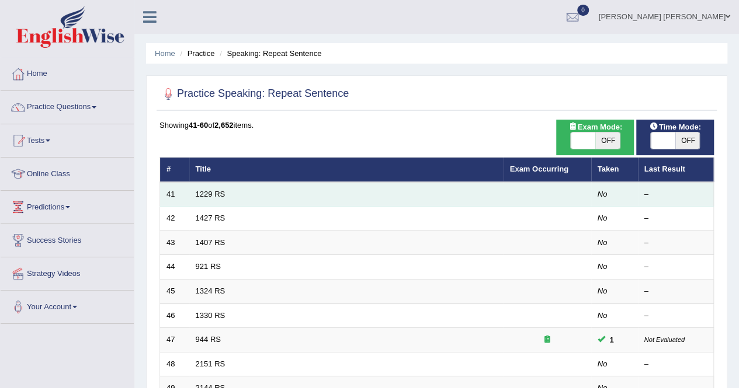
click at [200, 188] on td "1229 RS" at bounding box center [346, 194] width 314 height 25
click at [200, 190] on link "1229 RS" at bounding box center [211, 194] width 30 height 9
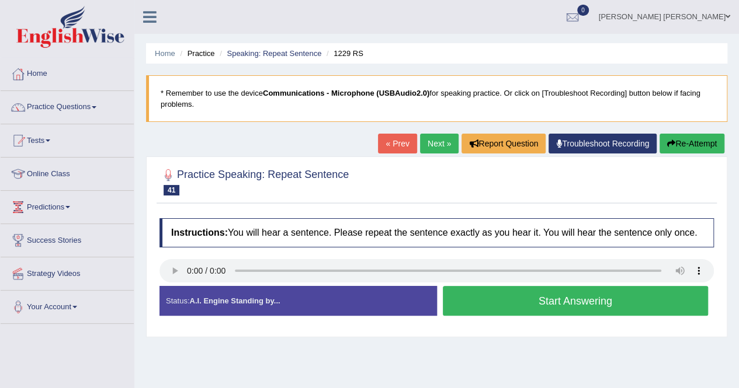
click at [533, 303] on button "Start Answering" at bounding box center [576, 301] width 266 height 30
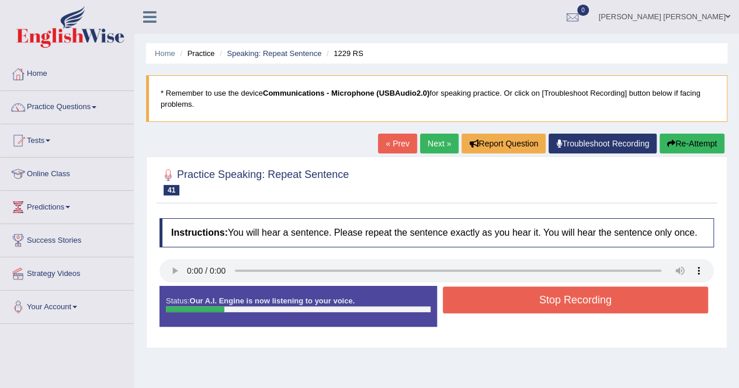
click at [533, 303] on button "Stop Recording" at bounding box center [576, 300] width 266 height 27
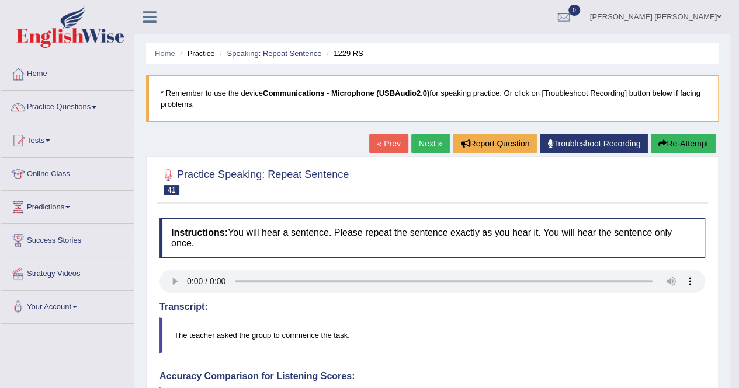
click at [691, 143] on button "Re-Attempt" at bounding box center [683, 144] width 65 height 20
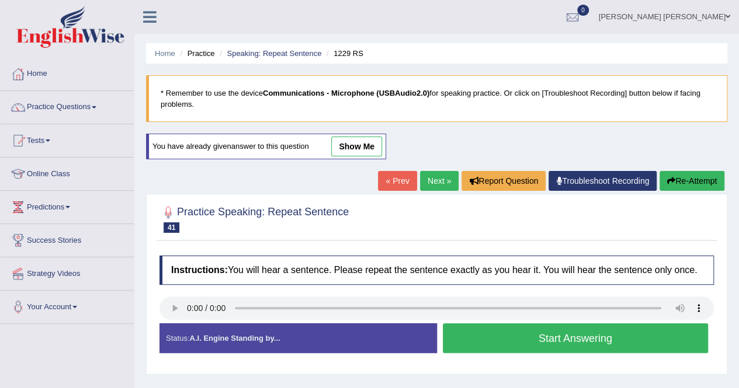
click at [508, 329] on button "Start Answering" at bounding box center [576, 339] width 266 height 30
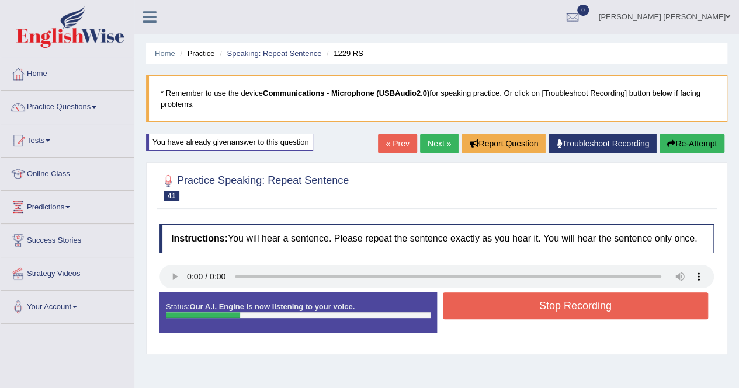
click at [508, 300] on button "Stop Recording" at bounding box center [576, 306] width 266 height 27
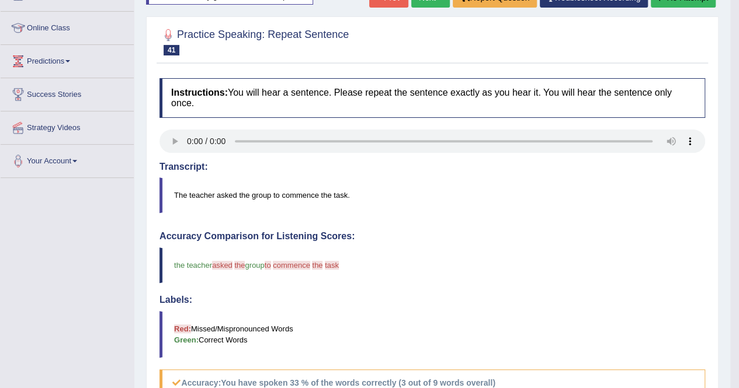
scroll to position [117, 0]
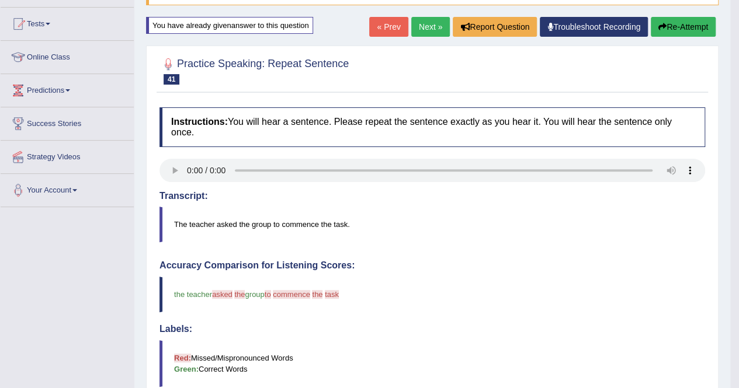
click at [435, 26] on link "Next »" at bounding box center [430, 27] width 39 height 20
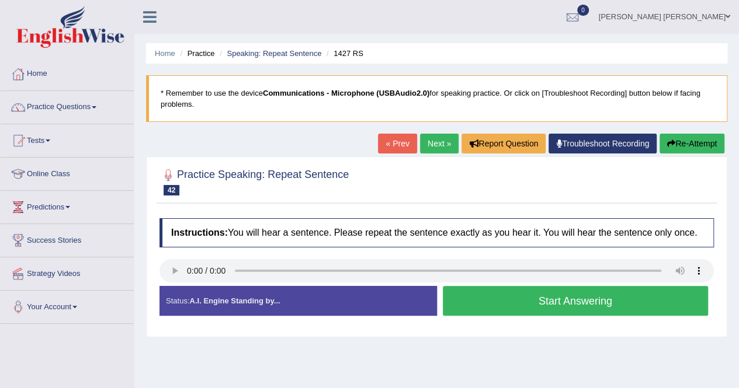
click at [620, 301] on button "Start Answering" at bounding box center [576, 301] width 266 height 30
click at [606, 301] on button "Start Answering" at bounding box center [576, 301] width 266 height 30
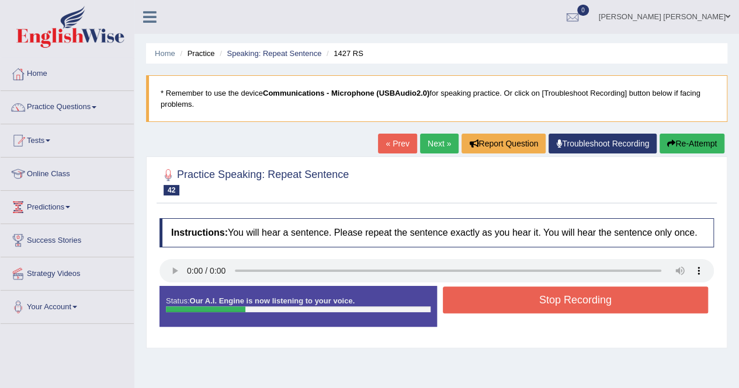
click at [606, 301] on button "Stop Recording" at bounding box center [576, 300] width 266 height 27
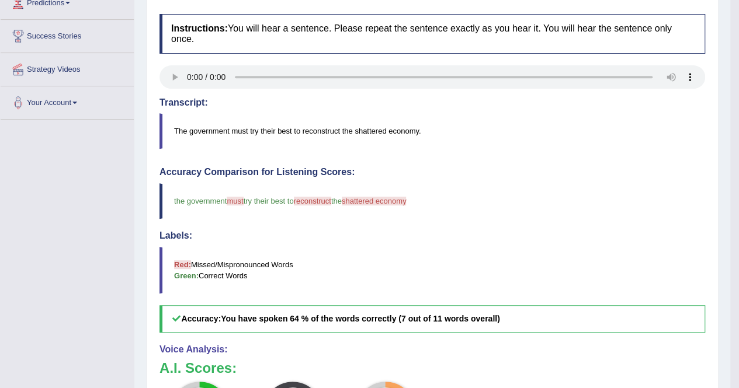
scroll to position [58, 0]
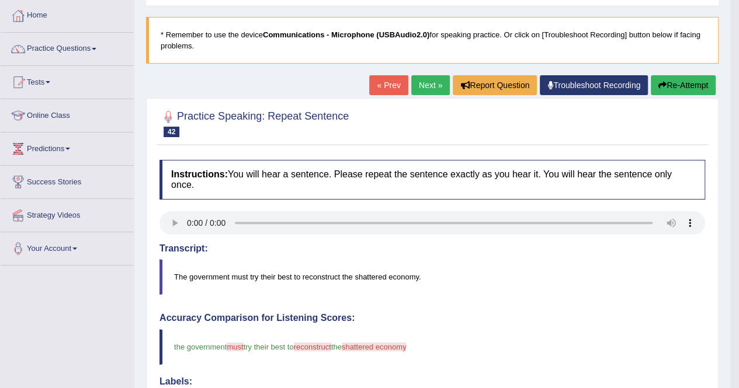
click at [425, 78] on link "Next »" at bounding box center [430, 85] width 39 height 20
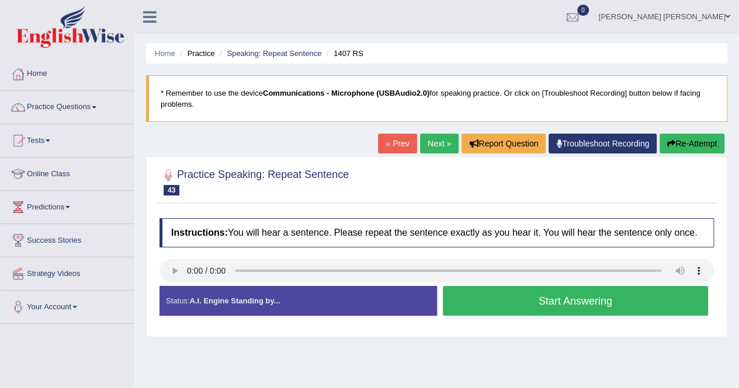
click at [577, 307] on button "Start Answering" at bounding box center [576, 301] width 266 height 30
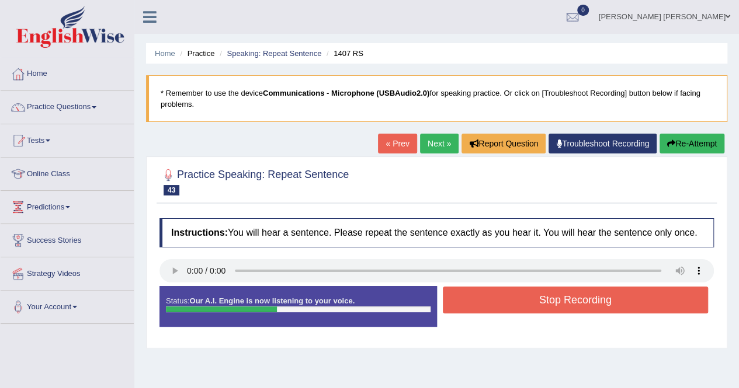
click at [577, 307] on button "Stop Recording" at bounding box center [576, 300] width 266 height 27
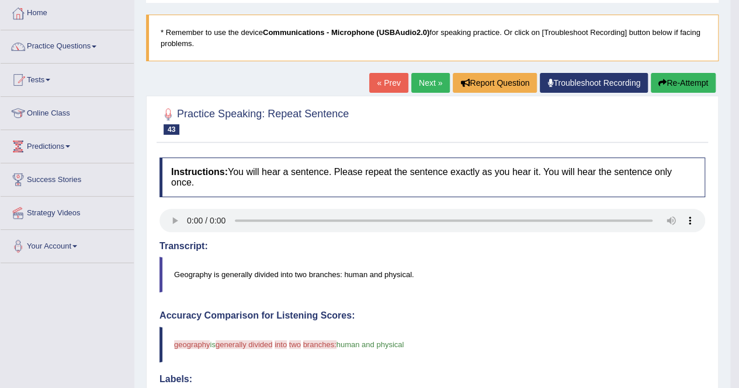
scroll to position [58, 0]
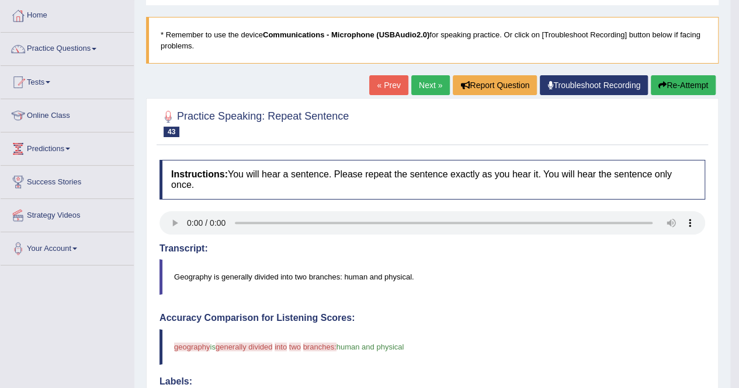
click at [711, 81] on button "Re-Attempt" at bounding box center [683, 85] width 65 height 20
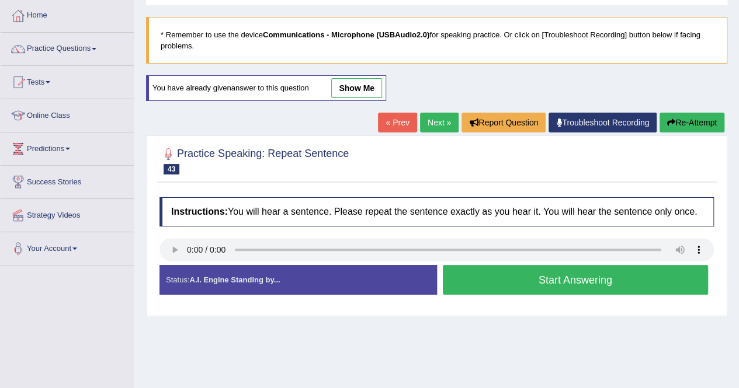
scroll to position [58, 0]
click at [586, 280] on button "Start Answering" at bounding box center [576, 280] width 266 height 30
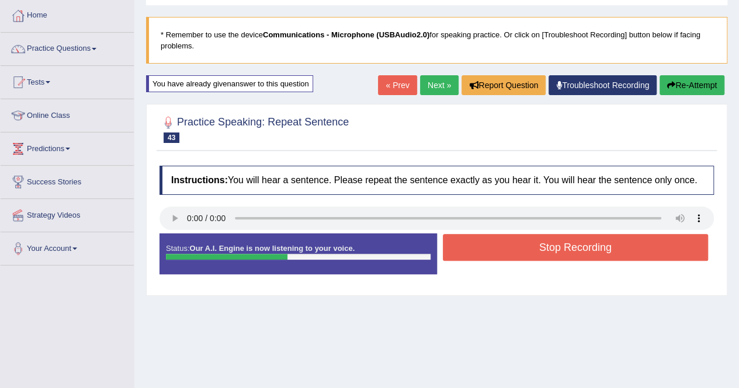
click at [568, 251] on button "Stop Recording" at bounding box center [576, 247] width 266 height 27
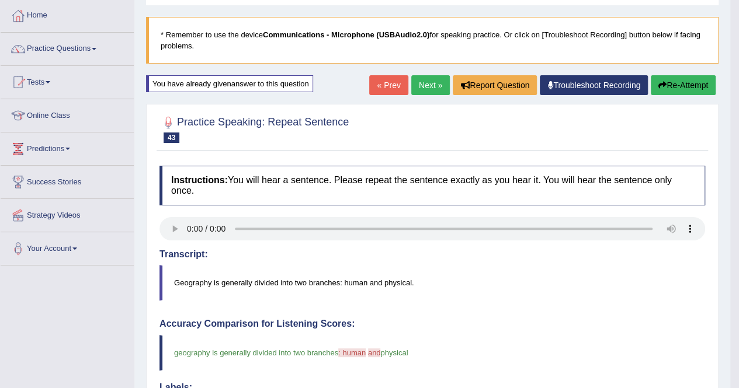
click at [422, 84] on link "Next »" at bounding box center [430, 85] width 39 height 20
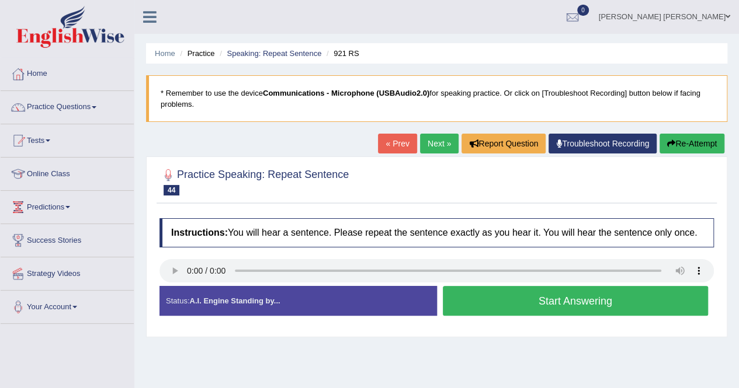
click at [609, 301] on button "Start Answering" at bounding box center [576, 301] width 266 height 30
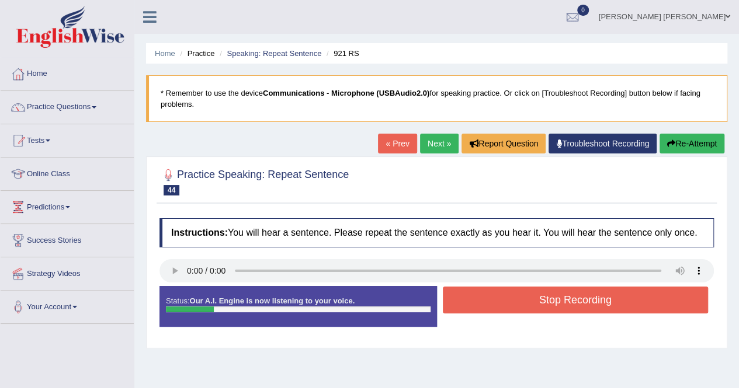
click at [609, 301] on button "Stop Recording" at bounding box center [576, 300] width 266 height 27
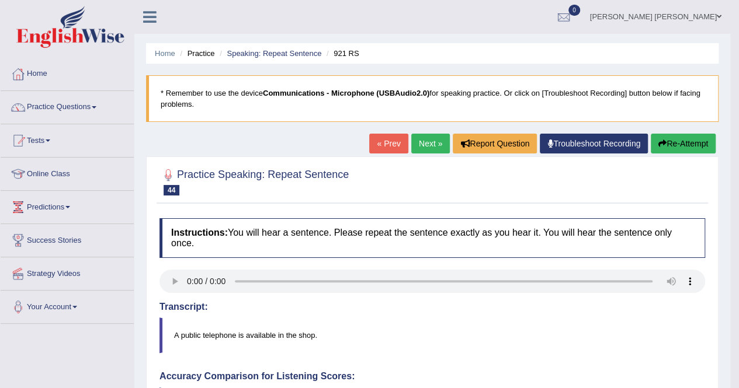
click at [418, 138] on link "Next »" at bounding box center [430, 144] width 39 height 20
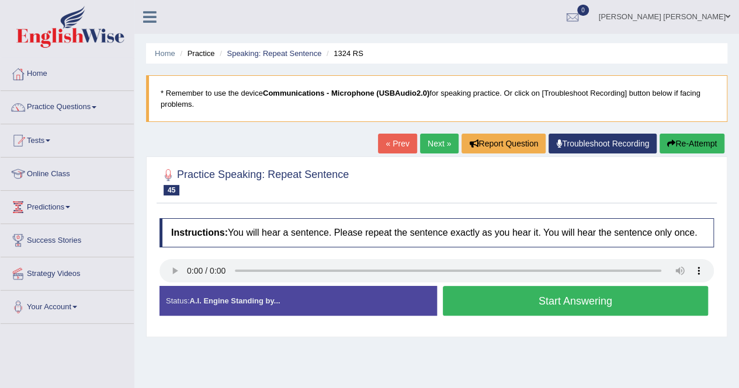
click at [593, 298] on button "Start Answering" at bounding box center [576, 301] width 266 height 30
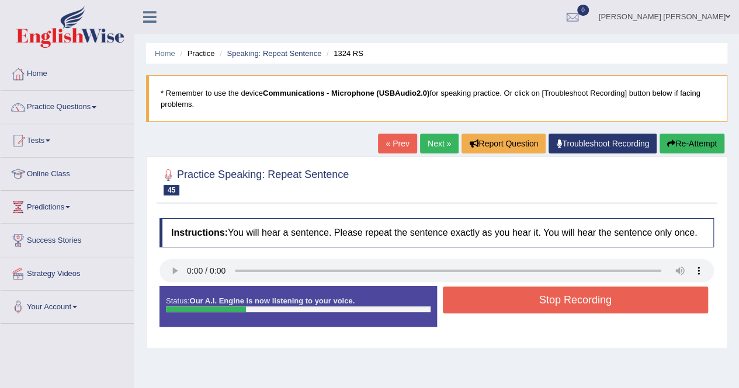
click at [587, 300] on button "Stop Recording" at bounding box center [576, 300] width 266 height 27
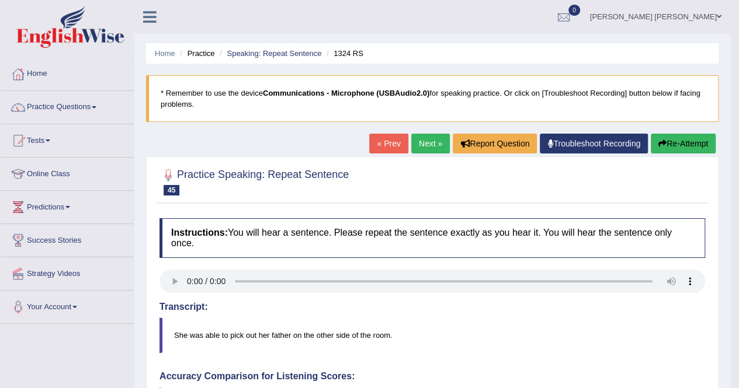
click at [423, 141] on link "Next »" at bounding box center [430, 144] width 39 height 20
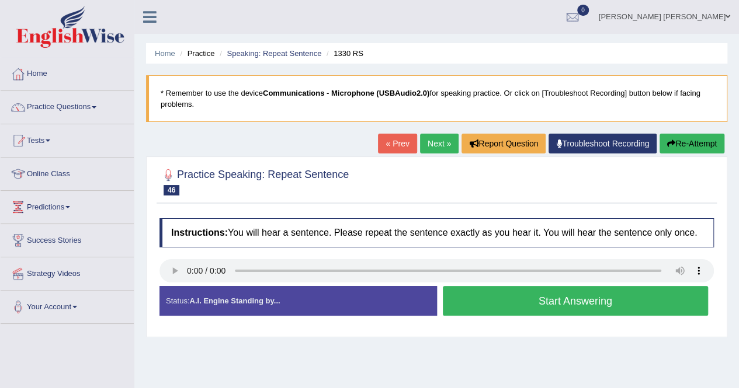
click at [582, 301] on button "Start Answering" at bounding box center [576, 301] width 266 height 30
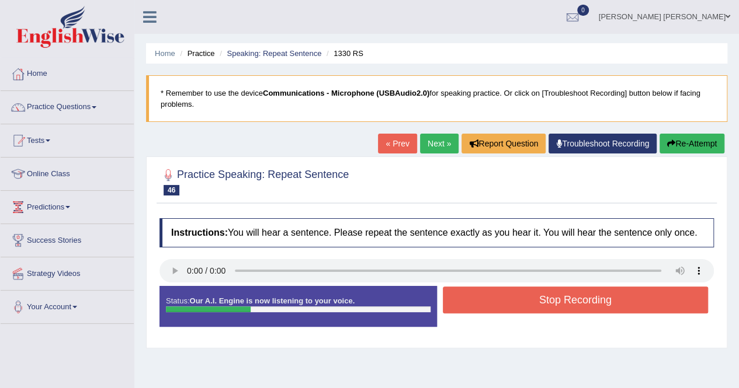
click at [582, 301] on button "Stop Recording" at bounding box center [576, 300] width 266 height 27
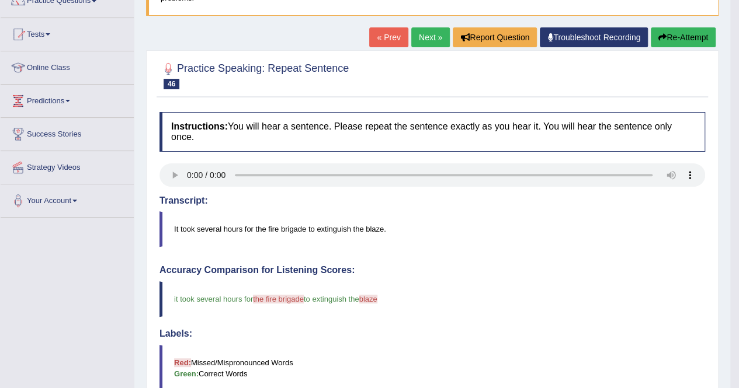
scroll to position [58, 0]
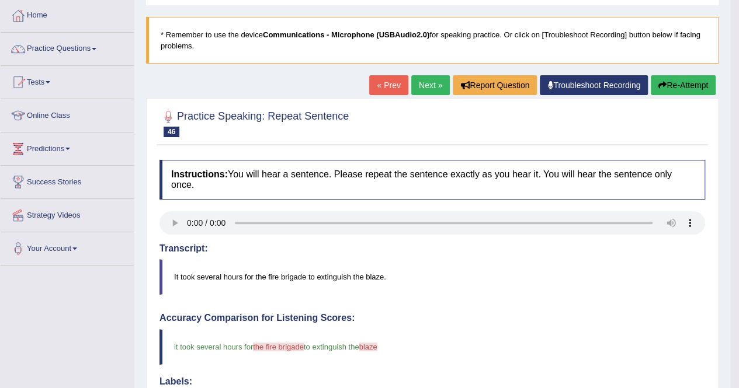
click at [422, 80] on link "Next »" at bounding box center [430, 85] width 39 height 20
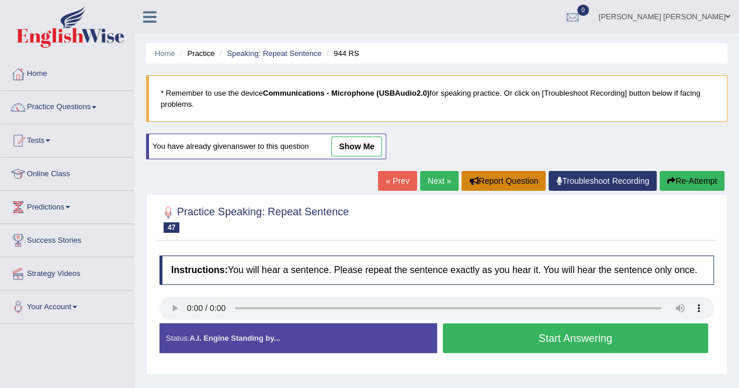
click at [466, 179] on div "Home Practice Speaking: Repeat Sentence 944 RS * Remember to use the device Com…" at bounding box center [436, 292] width 605 height 584
click at [434, 185] on link "Next »" at bounding box center [439, 181] width 39 height 20
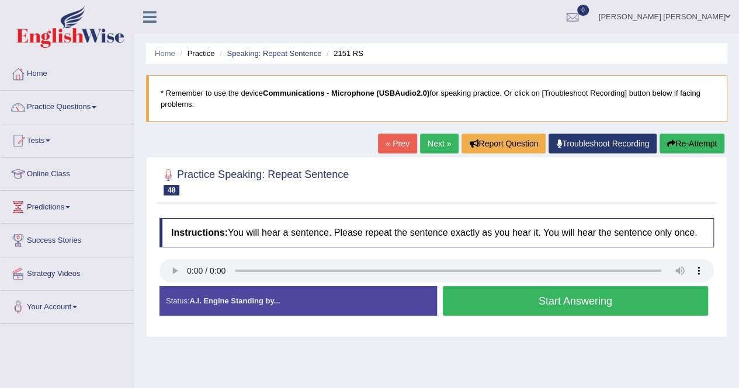
click at [561, 304] on button "Start Answering" at bounding box center [576, 301] width 266 height 30
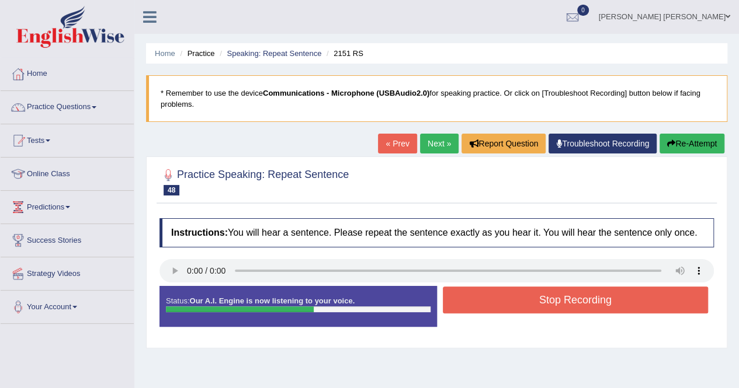
click at [536, 304] on button "Stop Recording" at bounding box center [576, 300] width 266 height 27
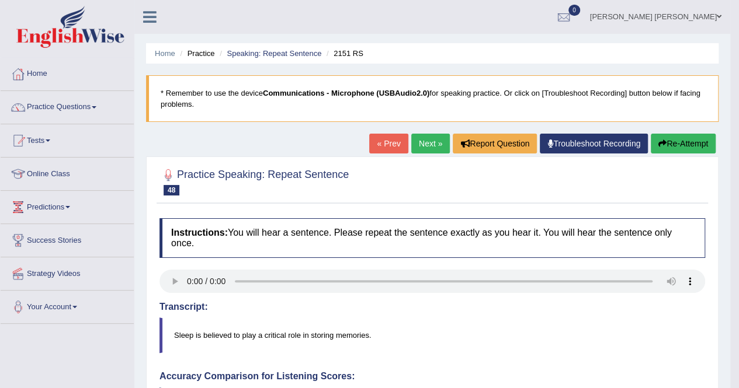
click at [418, 133] on div "Home Practice Speaking: Repeat Sentence 2151 RS * Remember to use the device Co…" at bounding box center [432, 391] width 596 height 782
click at [425, 143] on link "Next »" at bounding box center [430, 144] width 39 height 20
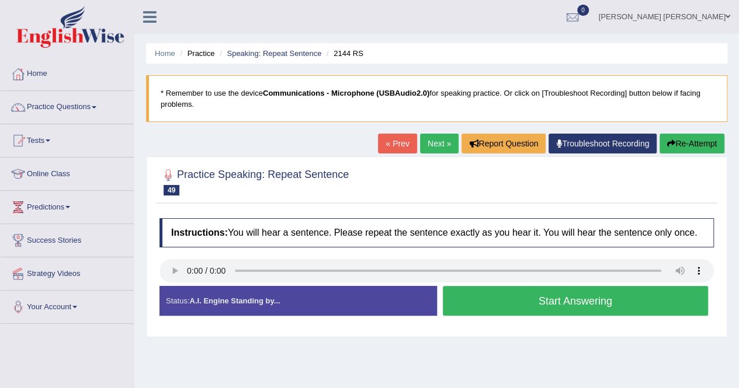
click at [519, 297] on button "Start Answering" at bounding box center [576, 301] width 266 height 30
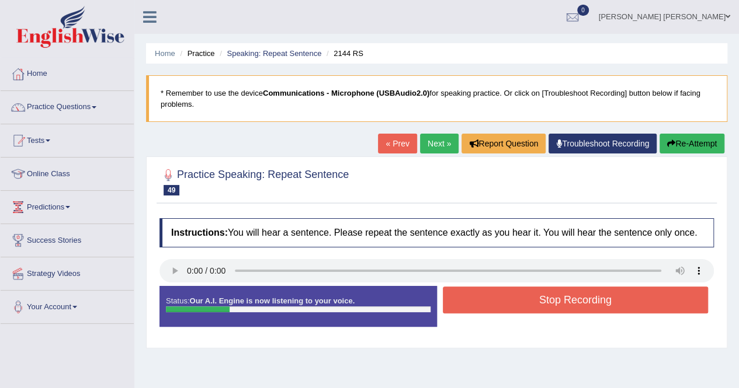
click at [519, 297] on button "Stop Recording" at bounding box center [576, 300] width 266 height 27
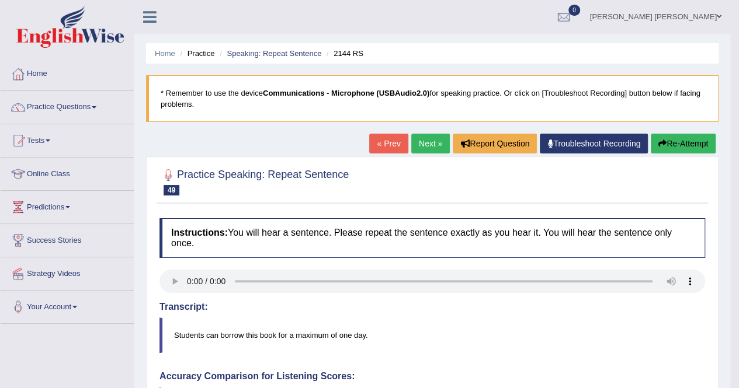
click at [406, 132] on div "Home Practice Speaking: Repeat Sentence 2144 RS * Remember to use the device Co…" at bounding box center [432, 391] width 596 height 782
click at [416, 147] on link "Next »" at bounding box center [430, 144] width 39 height 20
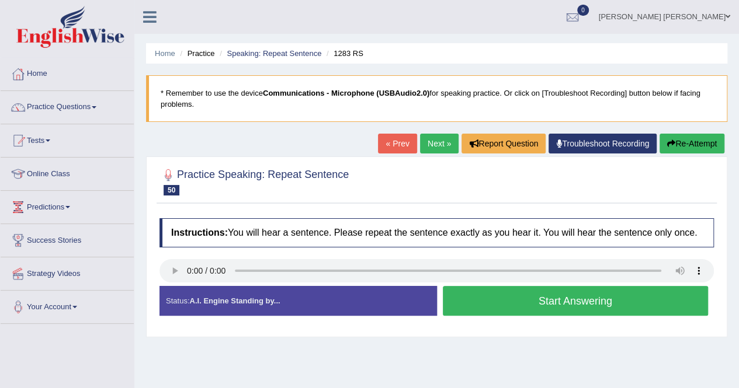
click at [481, 294] on button "Start Answering" at bounding box center [576, 301] width 266 height 30
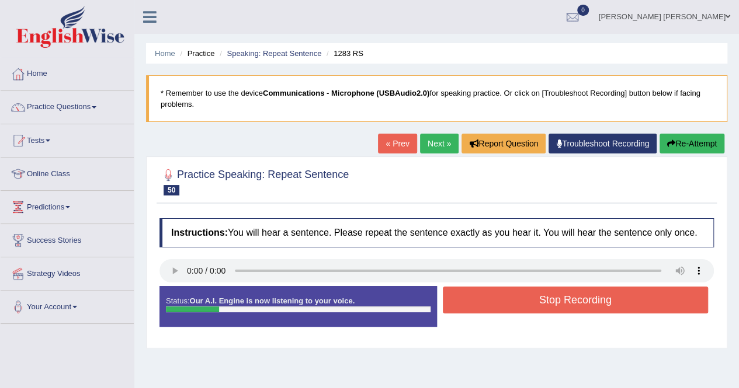
click at [481, 294] on button "Stop Recording" at bounding box center [576, 300] width 266 height 27
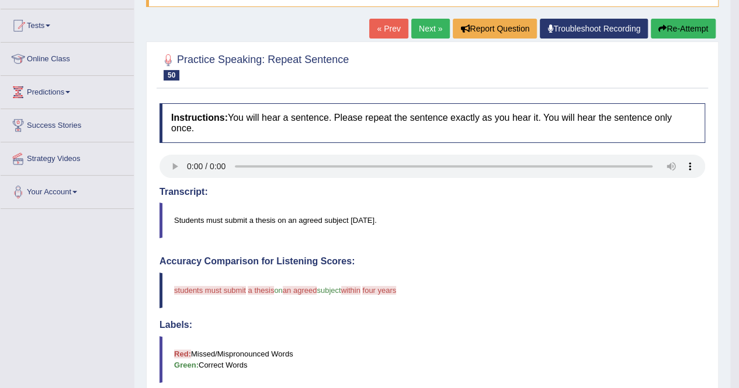
scroll to position [58, 0]
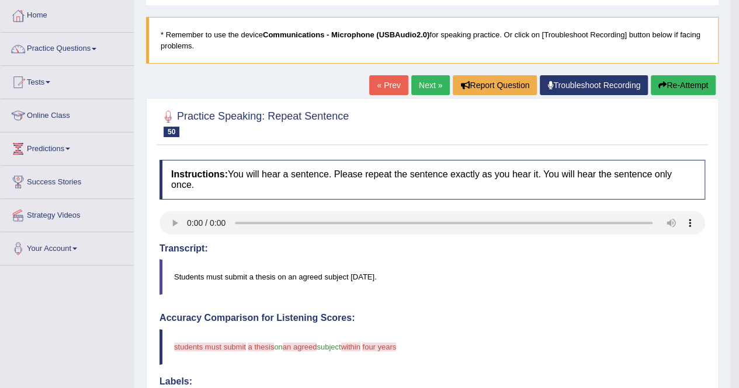
drag, startPoint x: 685, startPoint y: 86, endPoint x: 665, endPoint y: 86, distance: 19.3
click at [674, 86] on button "Re-Attempt" at bounding box center [683, 85] width 65 height 20
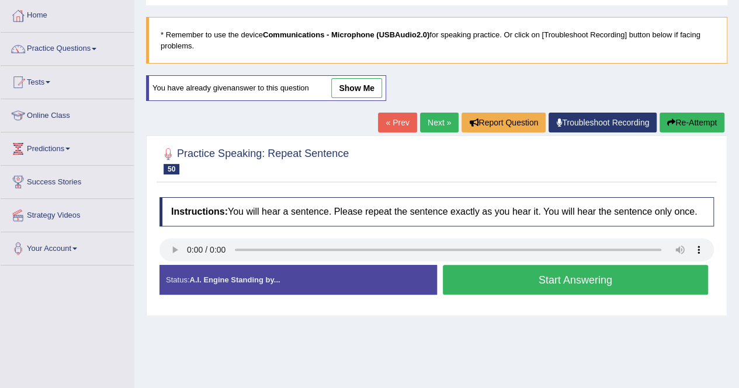
click at [562, 279] on button "Start Answering" at bounding box center [576, 280] width 266 height 30
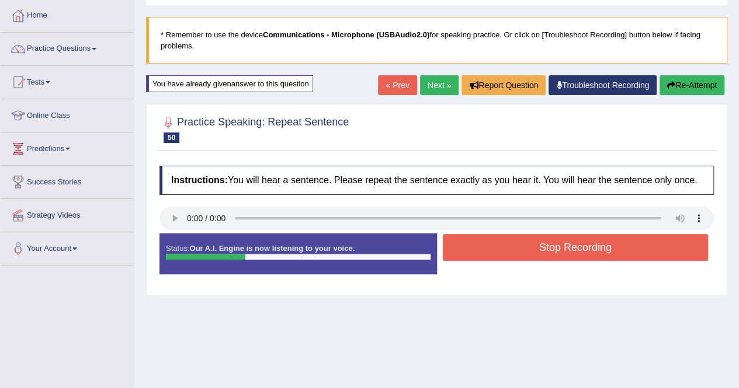
click at [562, 279] on div "Status: Our A.I. Engine is now listening to your voice. Start Answering Stop Re…" at bounding box center [436, 260] width 554 height 53
click at [540, 259] on button "Stop Recording" at bounding box center [576, 247] width 266 height 27
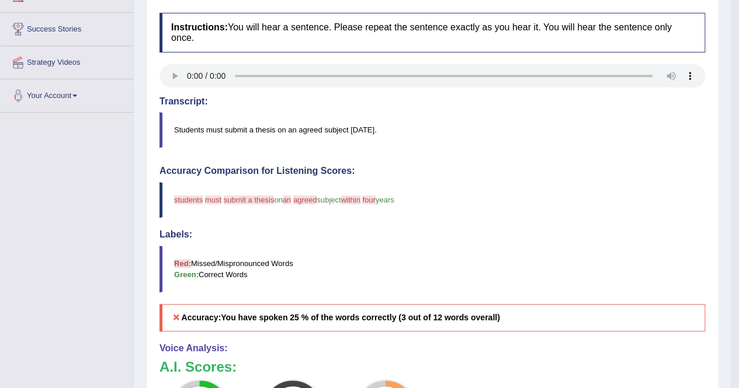
scroll to position [117, 0]
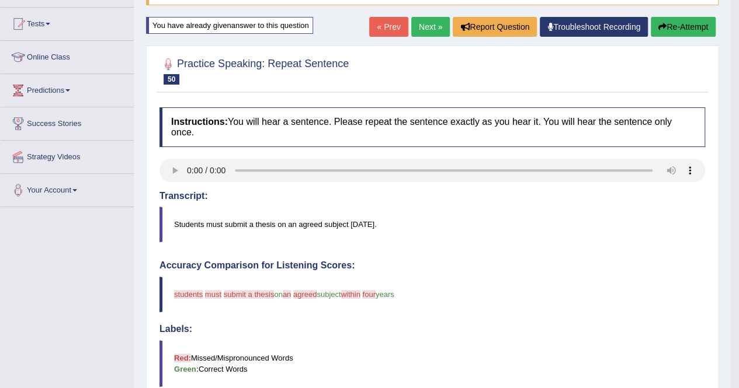
click at [415, 17] on link "Next »" at bounding box center [430, 27] width 39 height 20
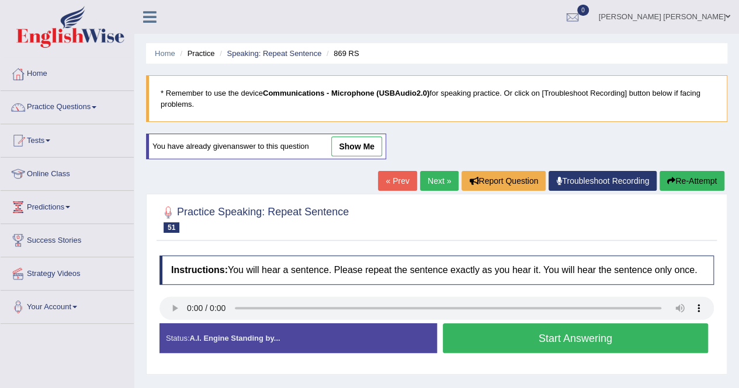
click at [429, 179] on link "Next »" at bounding box center [439, 181] width 39 height 20
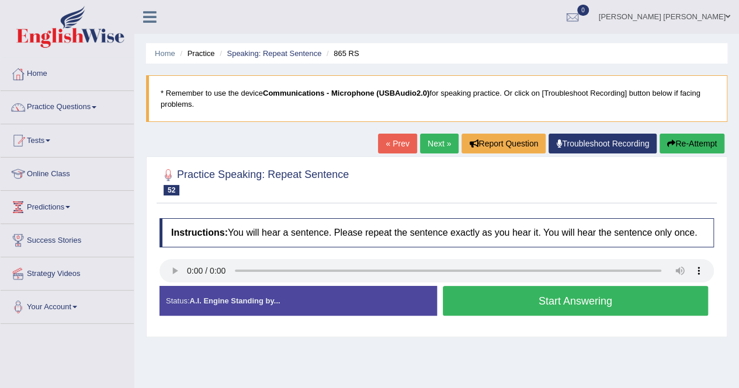
click at [593, 301] on button "Start Answering" at bounding box center [576, 301] width 266 height 30
click at [596, 307] on button "Start Answering" at bounding box center [576, 301] width 266 height 30
click at [556, 304] on button "Start Answering" at bounding box center [576, 301] width 266 height 30
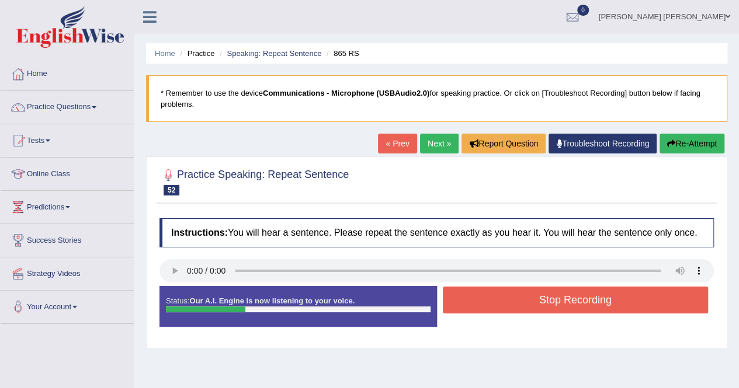
click at [556, 304] on button "Stop Recording" at bounding box center [576, 300] width 266 height 27
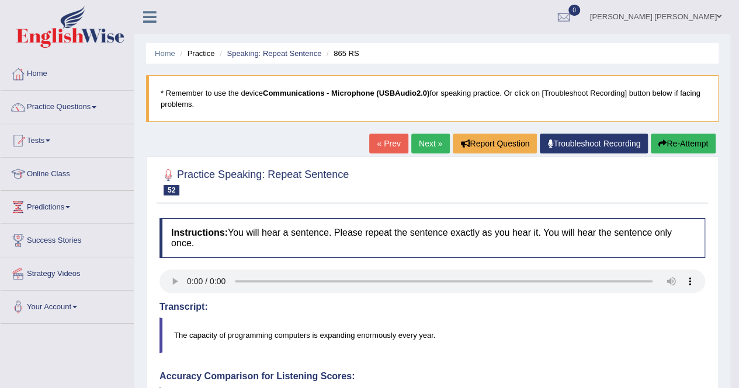
click at [426, 145] on link "Next »" at bounding box center [430, 144] width 39 height 20
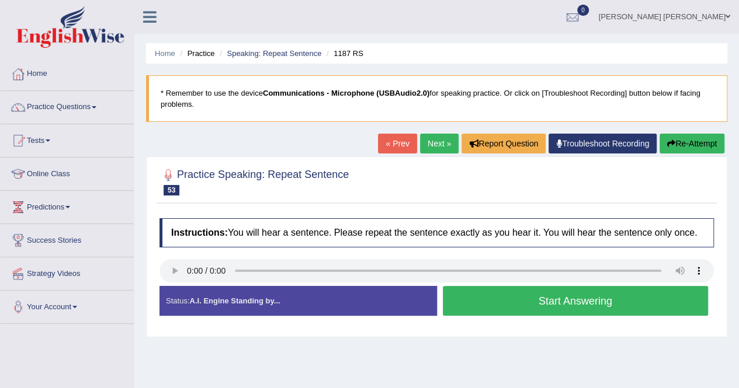
click at [522, 296] on button "Start Answering" at bounding box center [576, 301] width 266 height 30
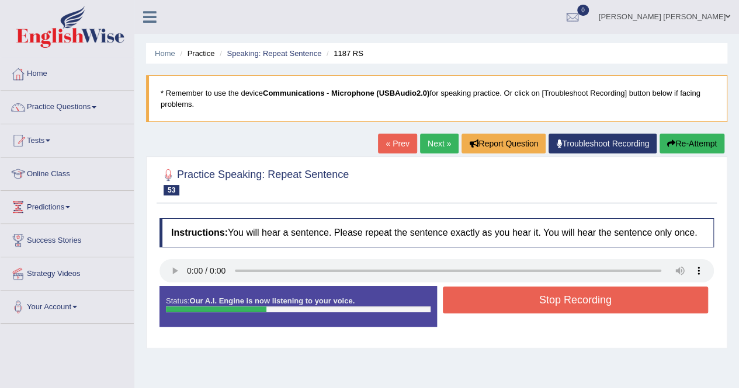
click at [526, 301] on button "Stop Recording" at bounding box center [576, 300] width 266 height 27
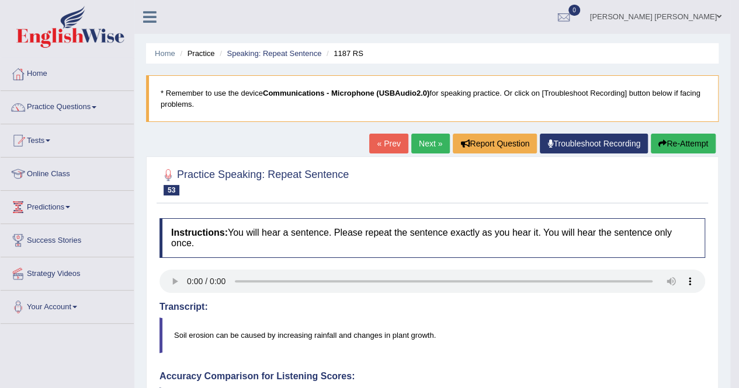
click at [434, 140] on link "Next »" at bounding box center [430, 144] width 39 height 20
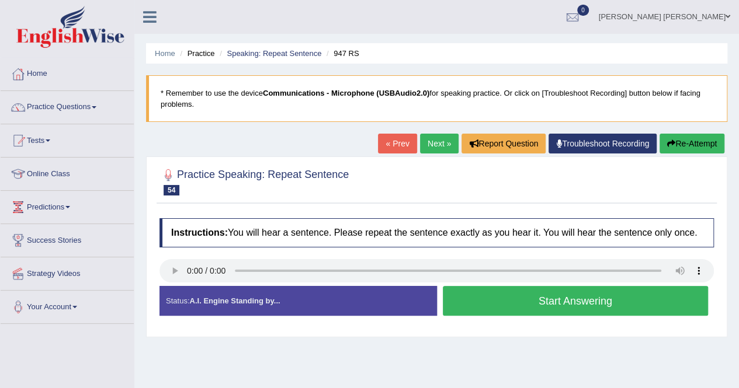
click at [157, 248] on div "Instructions: You will hear a sentence. Please repeat the sentence exactly as y…" at bounding box center [437, 272] width 560 height 119
click at [527, 306] on button "Start Answering" at bounding box center [576, 301] width 266 height 30
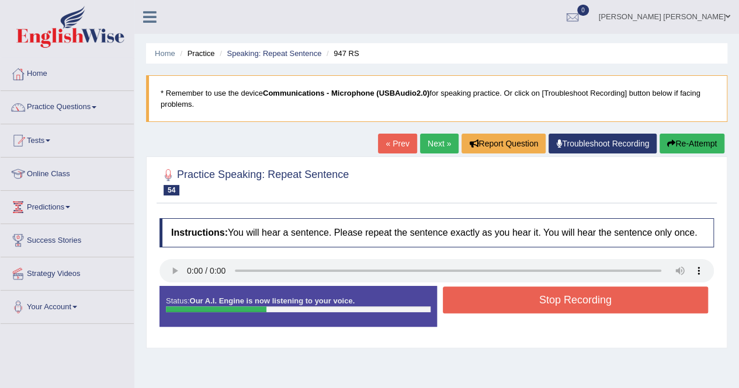
click at [527, 304] on button "Stop Recording" at bounding box center [576, 300] width 266 height 27
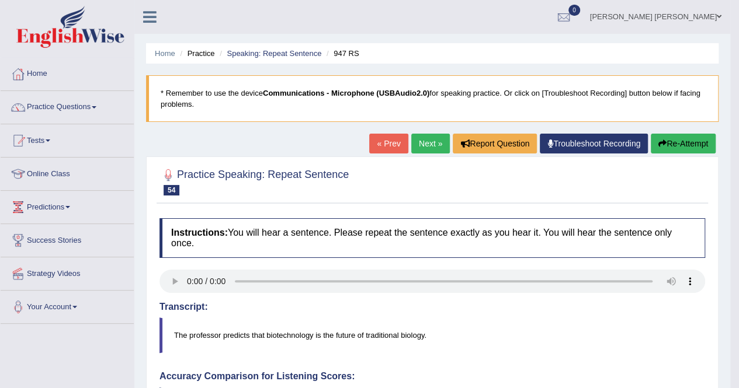
click at [411, 134] on link "Next »" at bounding box center [430, 144] width 39 height 20
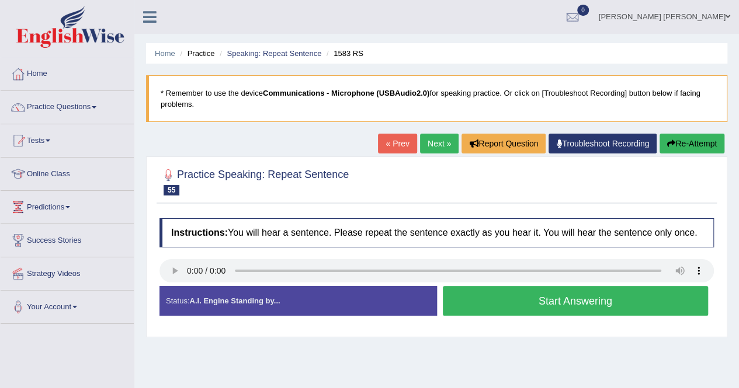
click at [512, 300] on button "Start Answering" at bounding box center [576, 301] width 266 height 30
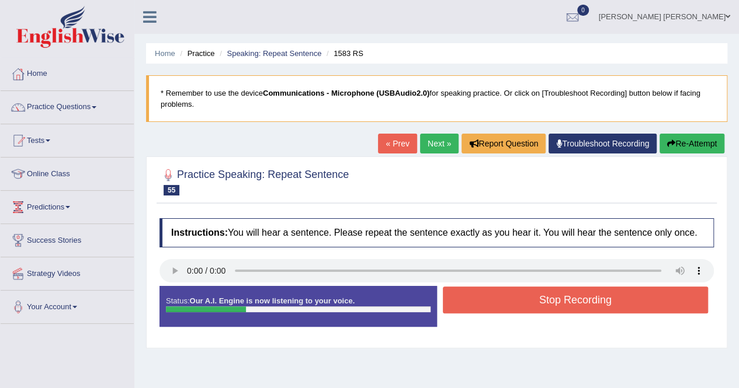
click at [512, 300] on button "Stop Recording" at bounding box center [576, 300] width 266 height 27
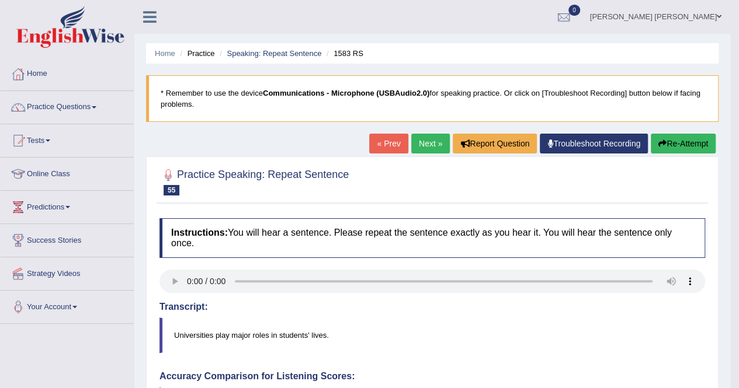
click at [676, 137] on button "Re-Attempt" at bounding box center [683, 144] width 65 height 20
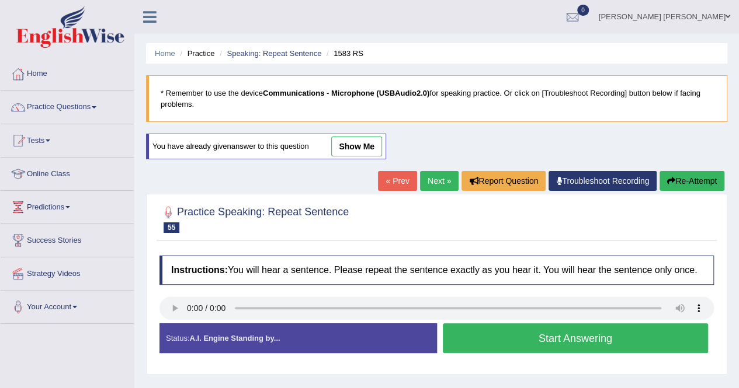
click at [529, 343] on button "Start Answering" at bounding box center [576, 339] width 266 height 30
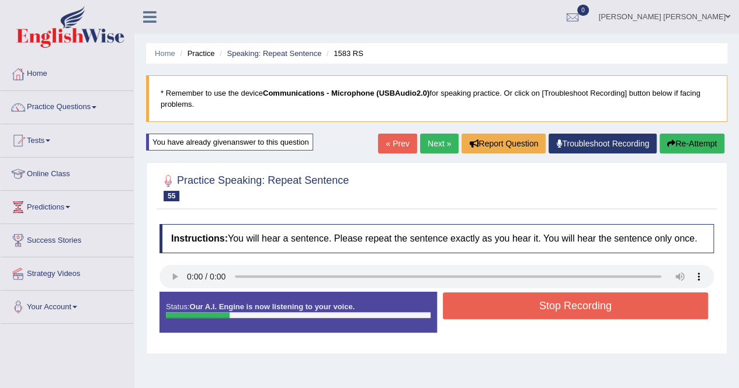
click at [529, 343] on div "Status: Our A.I. Engine is now listening to your voice. Start Answering Stop Re…" at bounding box center [436, 318] width 554 height 53
click at [537, 298] on button "Stop Recording" at bounding box center [576, 306] width 266 height 27
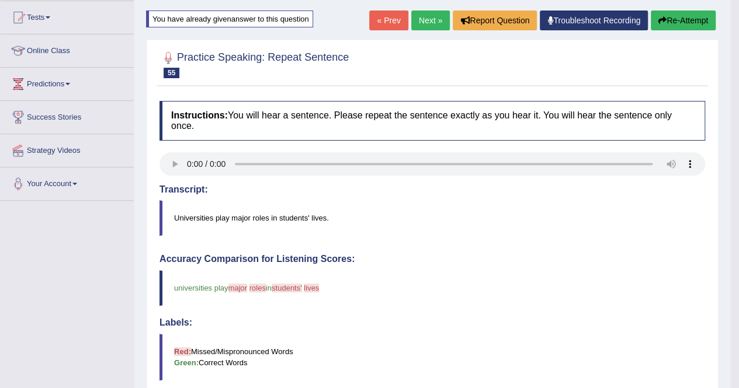
scroll to position [117, 0]
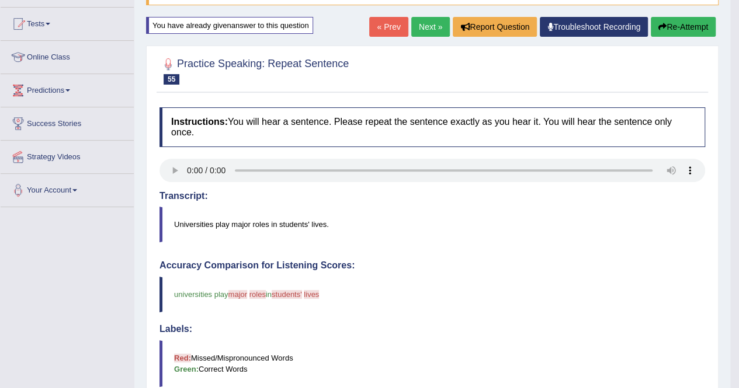
click at [416, 23] on link "Next »" at bounding box center [430, 27] width 39 height 20
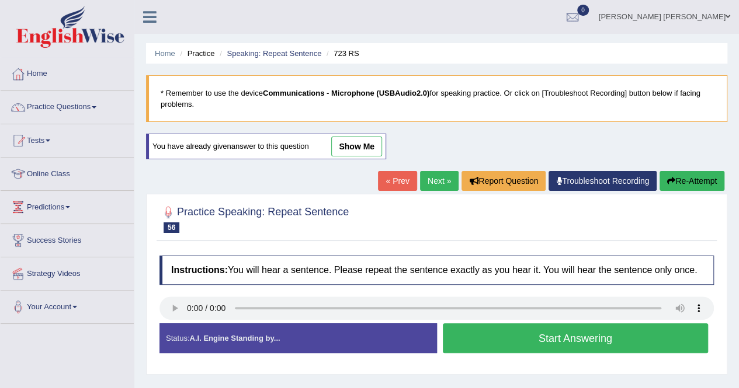
click at [435, 182] on link "Next »" at bounding box center [439, 181] width 39 height 20
click at [443, 177] on link "Next »" at bounding box center [439, 181] width 39 height 20
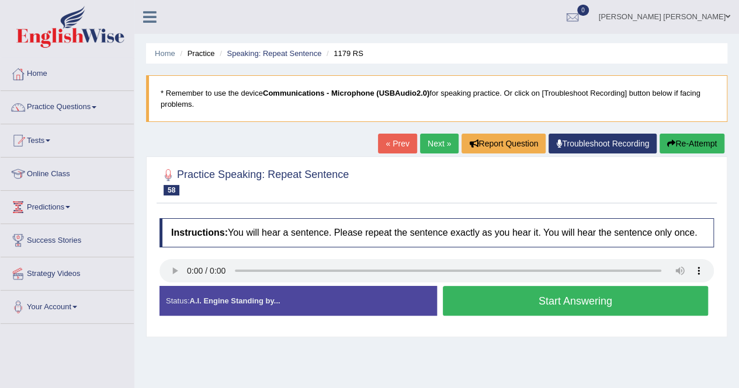
click at [508, 294] on button "Start Answering" at bounding box center [576, 301] width 266 height 30
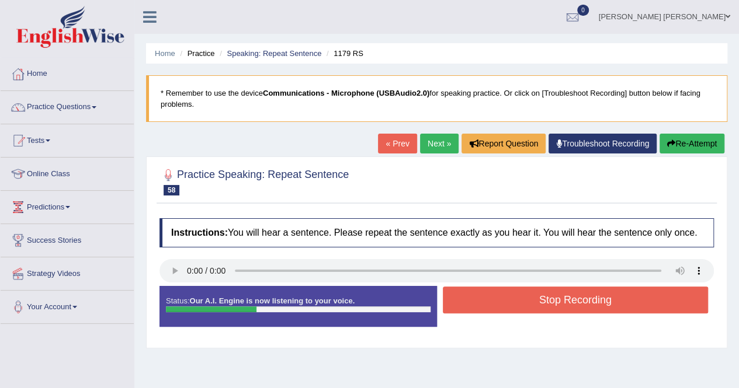
click at [516, 293] on button "Stop Recording" at bounding box center [576, 300] width 266 height 27
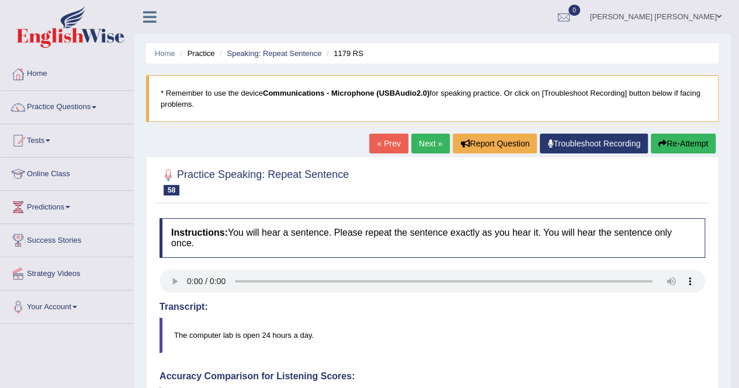
click at [425, 152] on link "Next »" at bounding box center [430, 144] width 39 height 20
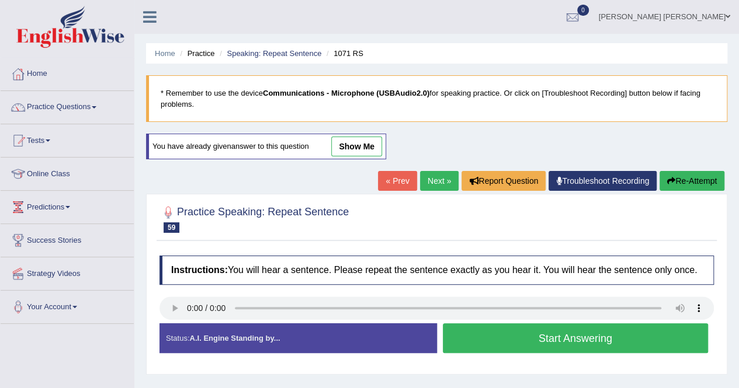
click at [428, 177] on link "Next »" at bounding box center [439, 181] width 39 height 20
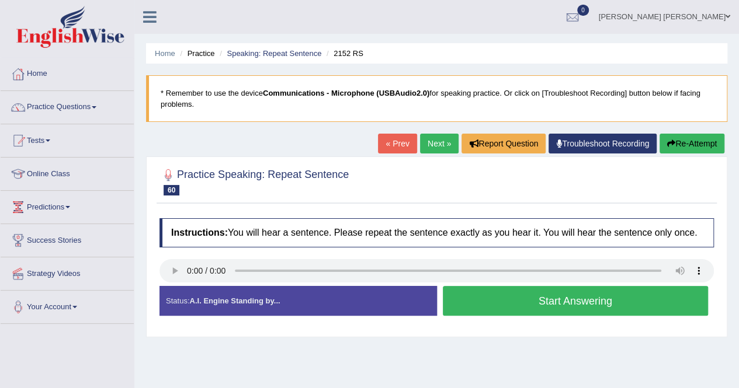
click at [554, 301] on button "Start Answering" at bounding box center [576, 301] width 266 height 30
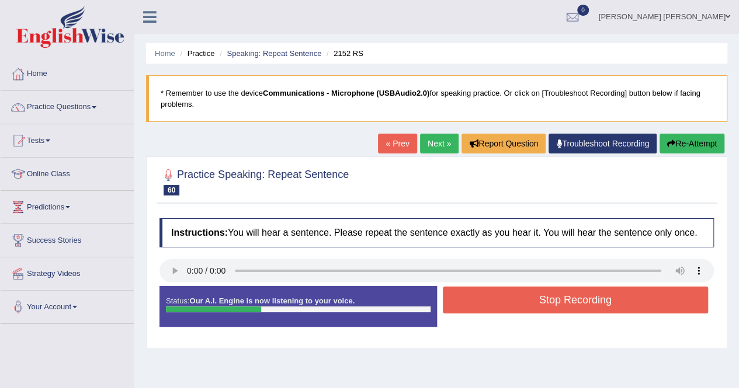
click at [554, 301] on button "Stop Recording" at bounding box center [576, 300] width 266 height 27
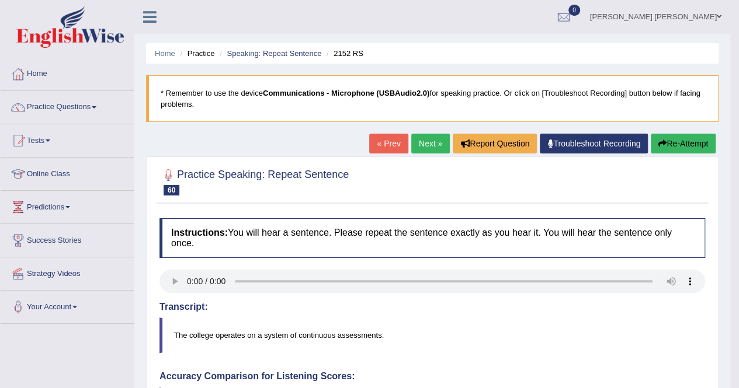
click at [449, 155] on div "« Prev Next » Report Question Troubleshoot Recording Re-Attempt" at bounding box center [543, 145] width 349 height 23
click at [427, 142] on link "Next »" at bounding box center [430, 144] width 39 height 20
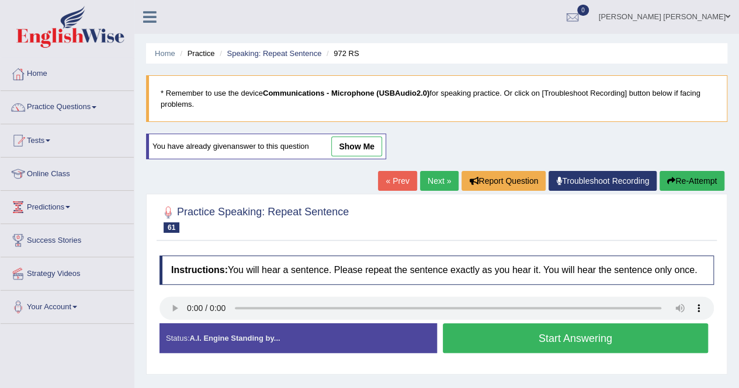
click at [425, 185] on link "Next »" at bounding box center [439, 181] width 39 height 20
click at [433, 179] on link "Next »" at bounding box center [439, 181] width 39 height 20
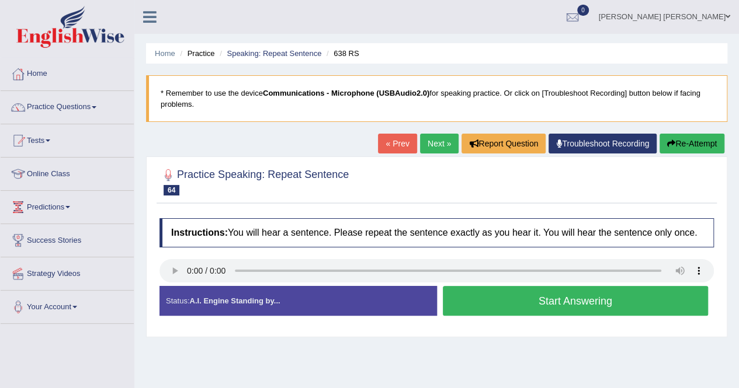
click at [433, 179] on div at bounding box center [436, 182] width 554 height 36
click at [540, 300] on button "Start Answering" at bounding box center [576, 301] width 266 height 30
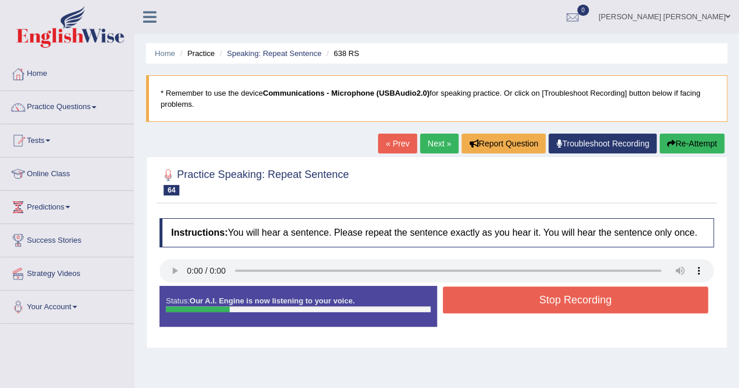
click at [540, 300] on button "Stop Recording" at bounding box center [576, 300] width 266 height 27
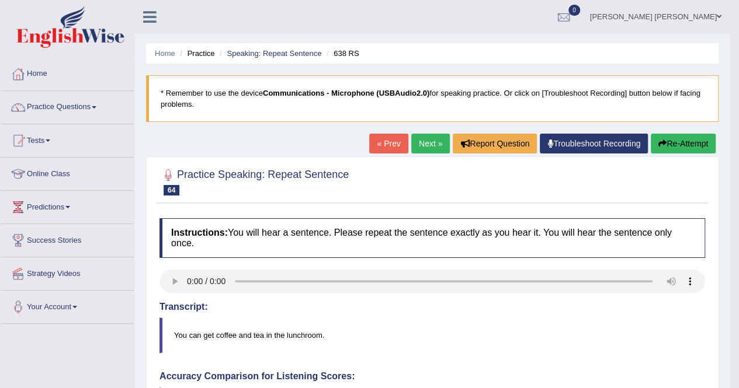
click at [424, 144] on link "Next »" at bounding box center [430, 144] width 39 height 20
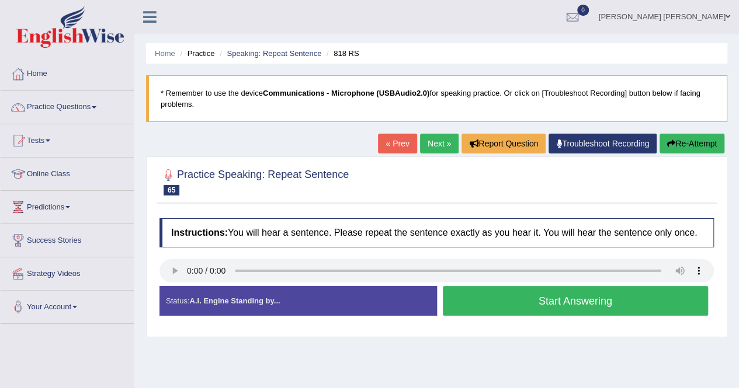
click at [592, 305] on button "Start Answering" at bounding box center [576, 301] width 266 height 30
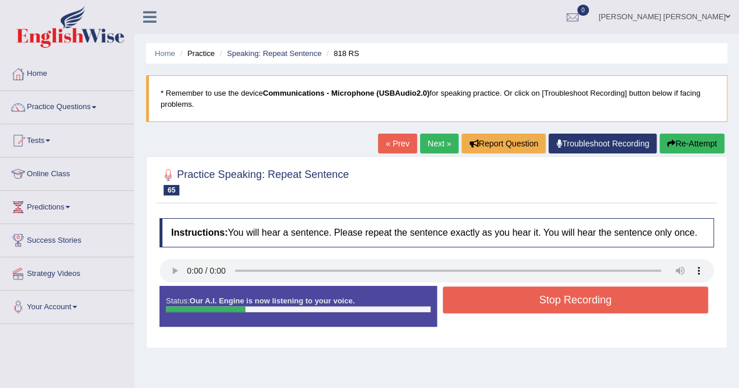
click at [590, 303] on button "Stop Recording" at bounding box center [576, 300] width 266 height 27
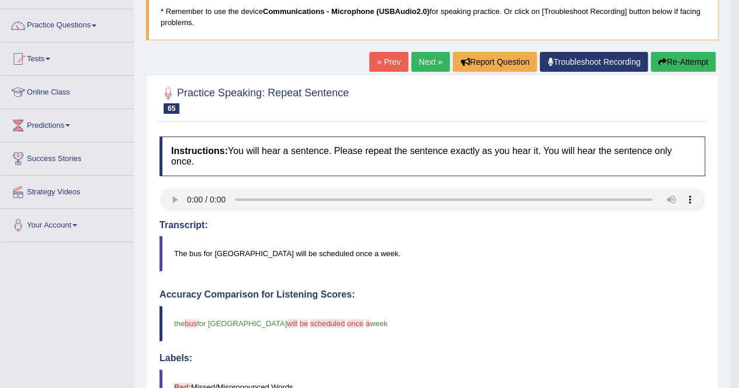
scroll to position [58, 0]
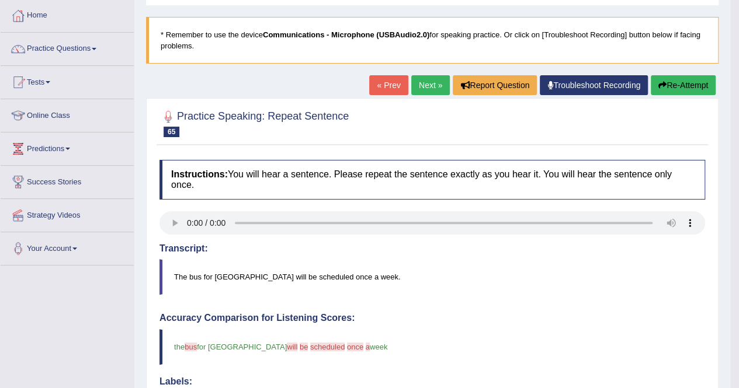
click at [425, 88] on link "Next »" at bounding box center [430, 85] width 39 height 20
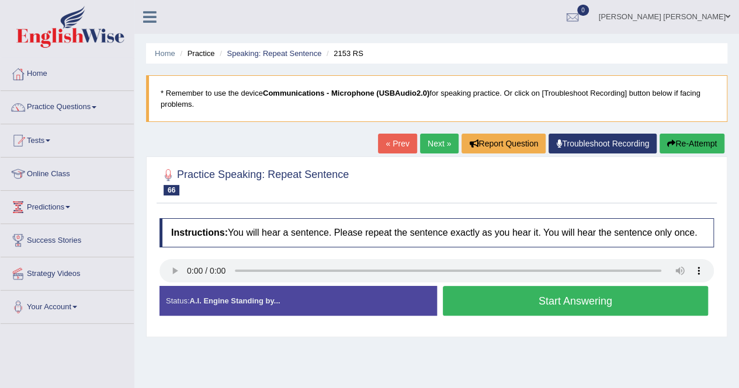
click at [532, 301] on button "Start Answering" at bounding box center [576, 301] width 266 height 30
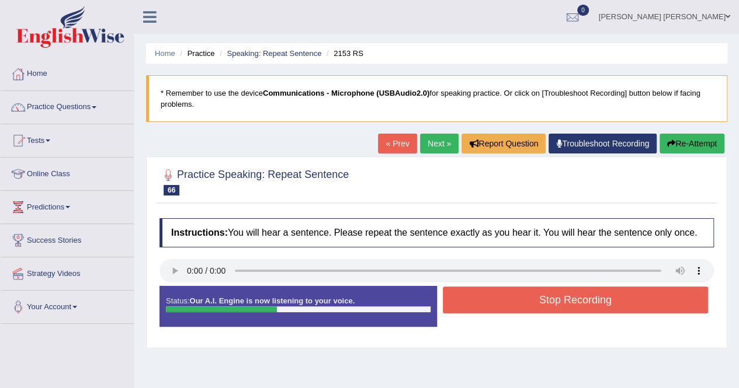
click at [538, 308] on button "Stop Recording" at bounding box center [576, 300] width 266 height 27
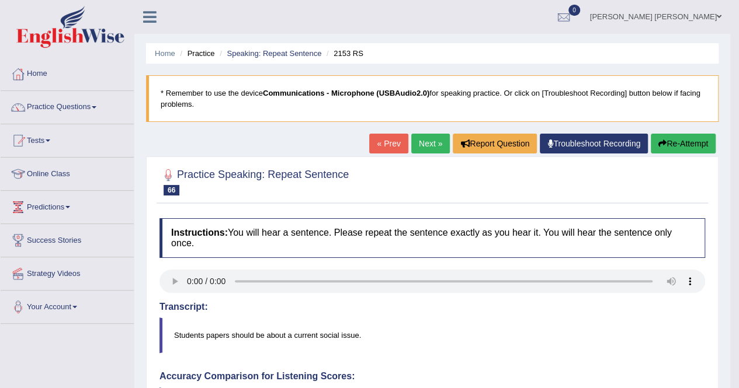
click at [681, 141] on button "Re-Attempt" at bounding box center [683, 144] width 65 height 20
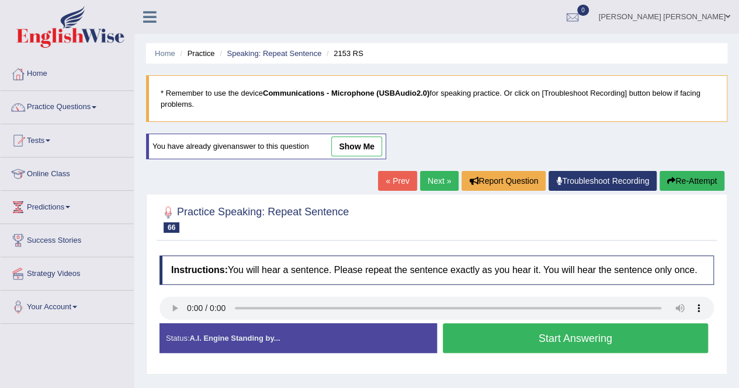
click at [496, 335] on button "Start Answering" at bounding box center [576, 339] width 266 height 30
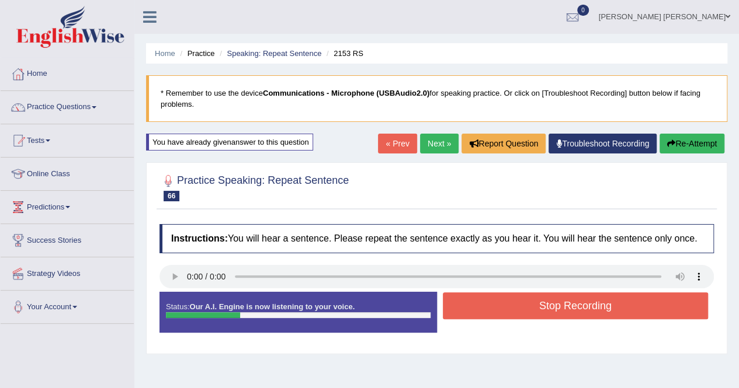
click at [543, 308] on button "Stop Recording" at bounding box center [576, 306] width 266 height 27
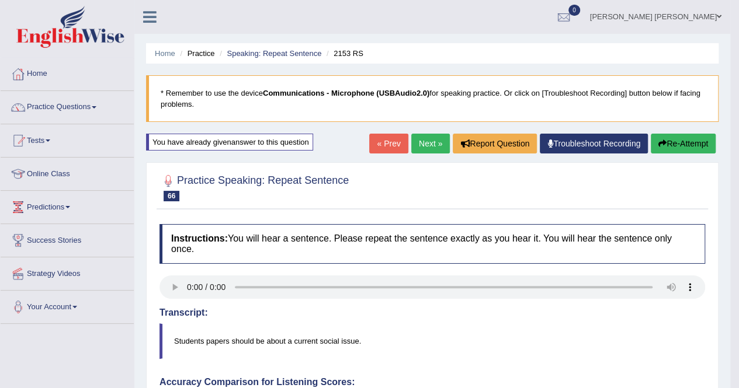
click at [425, 148] on link "Next »" at bounding box center [430, 144] width 39 height 20
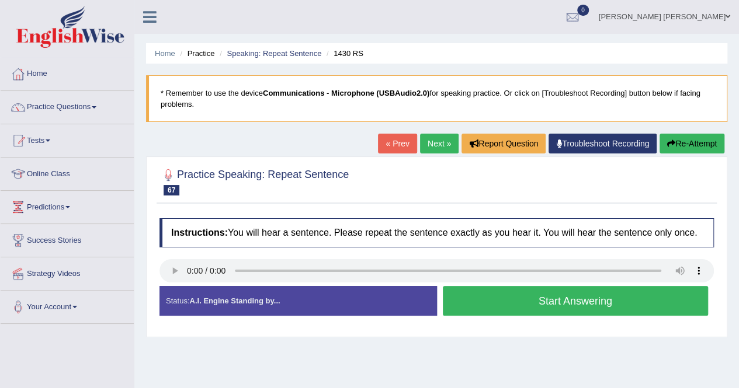
click at [530, 298] on button "Start Answering" at bounding box center [576, 301] width 266 height 30
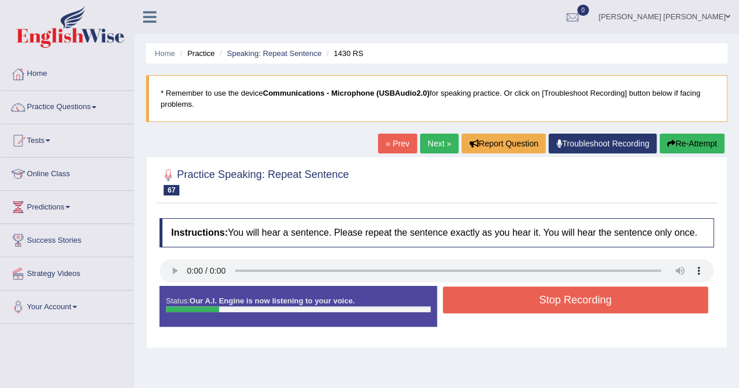
click at [530, 298] on button "Stop Recording" at bounding box center [576, 300] width 266 height 27
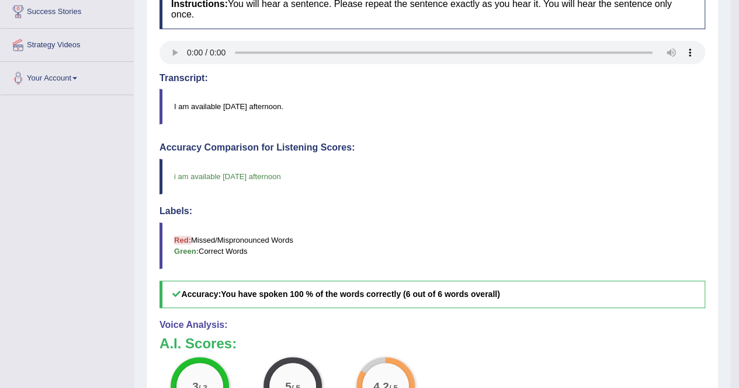
scroll to position [11, 0]
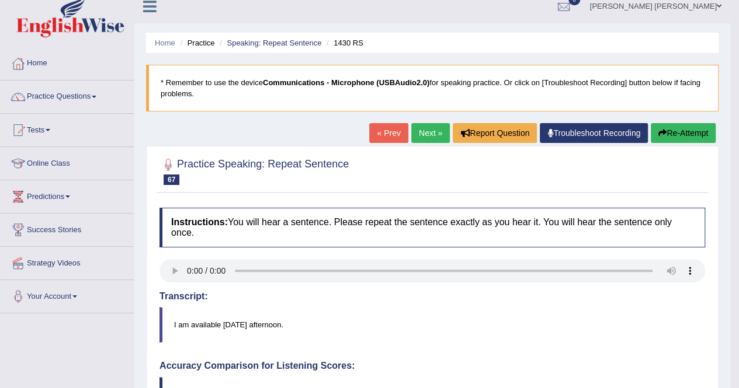
click at [429, 141] on link "Next »" at bounding box center [430, 133] width 39 height 20
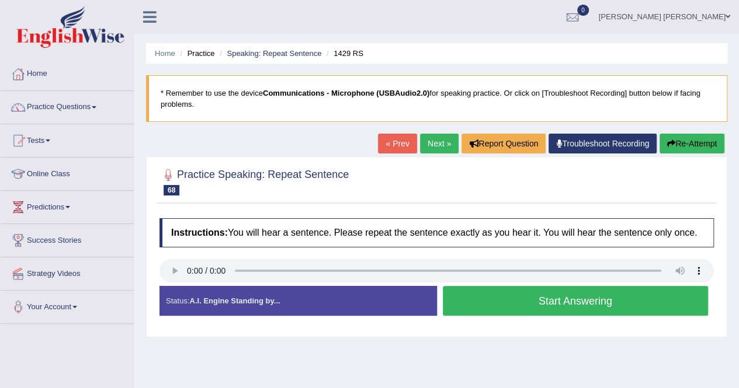
click at [562, 294] on button "Start Answering" at bounding box center [576, 301] width 266 height 30
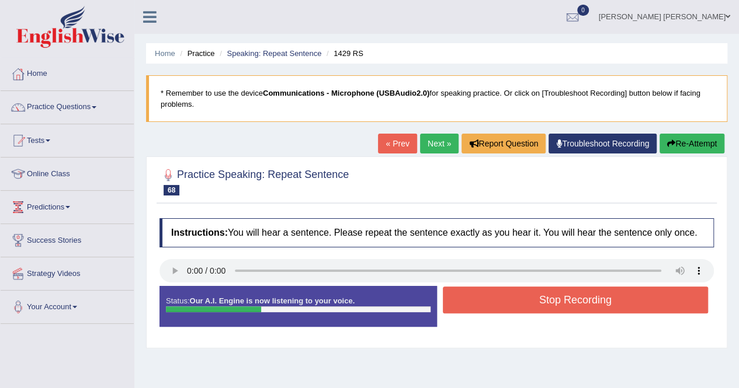
click at [604, 301] on button "Stop Recording" at bounding box center [576, 300] width 266 height 27
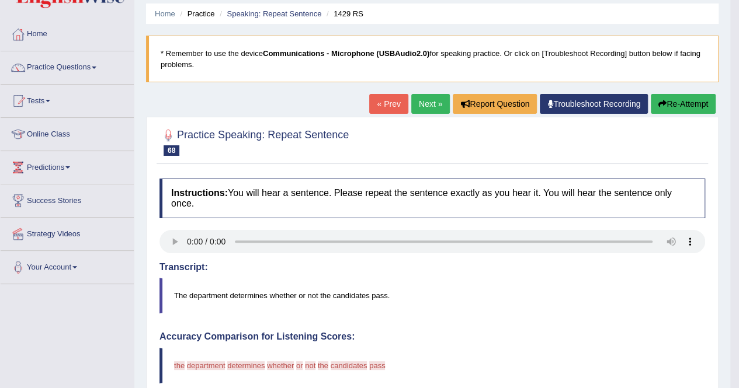
scroll to position [58, 0]
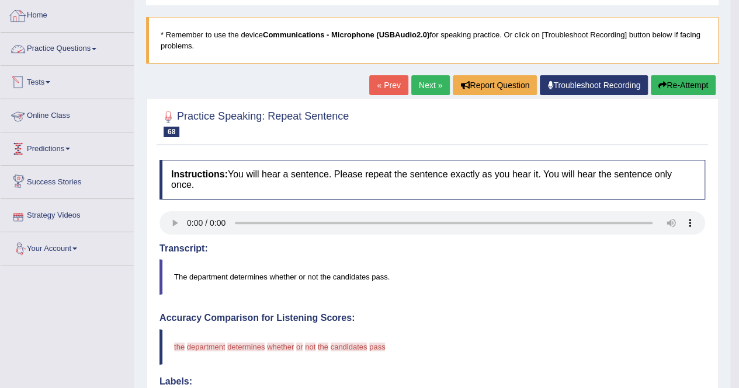
click at [48, 8] on link "Home" at bounding box center [67, 13] width 133 height 29
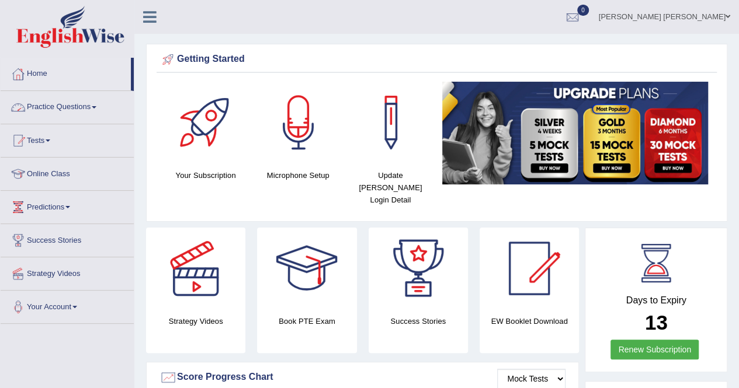
click at [70, 115] on link "Practice Questions" at bounding box center [67, 105] width 133 height 29
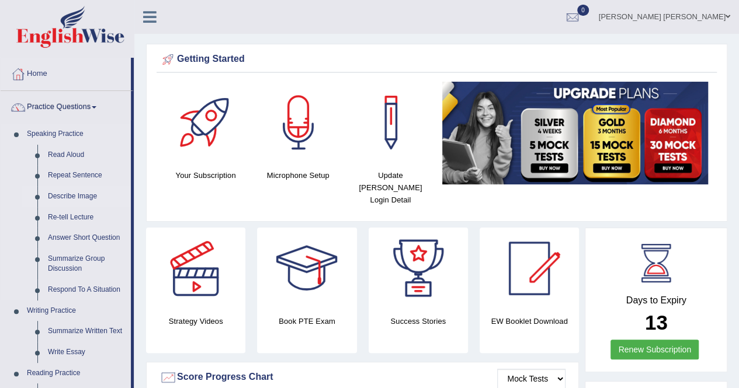
click at [80, 197] on link "Describe Image" at bounding box center [87, 196] width 88 height 21
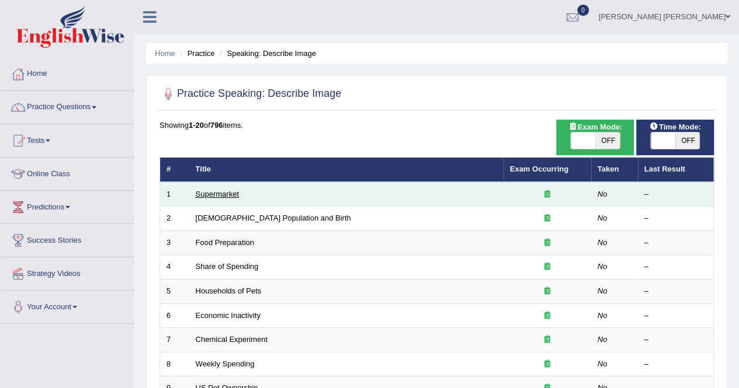
click at [219, 196] on link "Supermarket" at bounding box center [217, 194] width 43 height 9
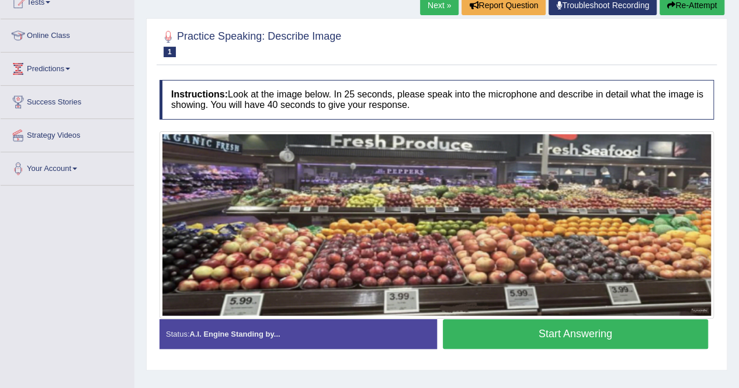
scroll to position [162, 0]
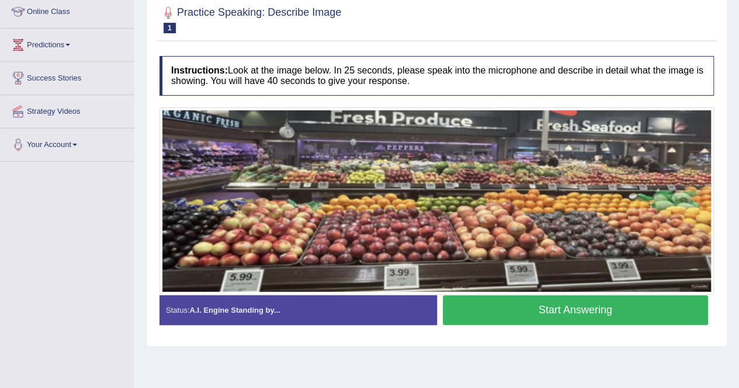
click at [500, 306] on button "Start Answering" at bounding box center [576, 311] width 266 height 30
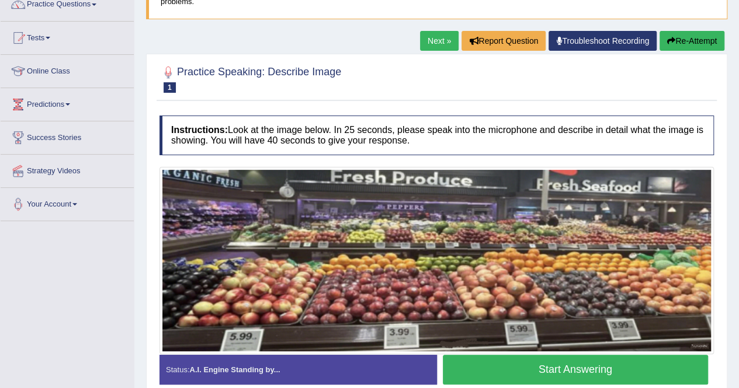
scroll to position [160, 0]
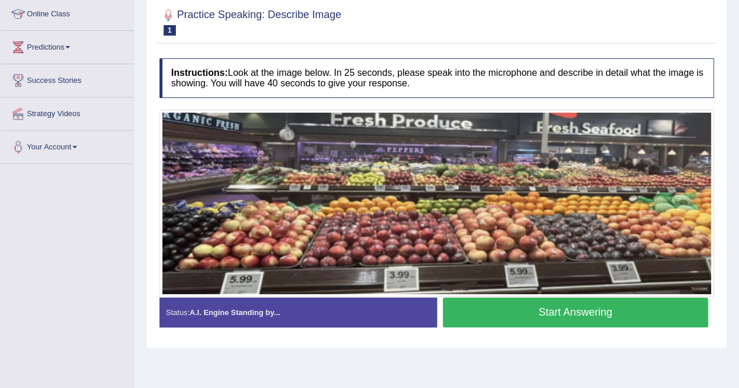
click at [525, 314] on button "Start Answering" at bounding box center [576, 313] width 266 height 30
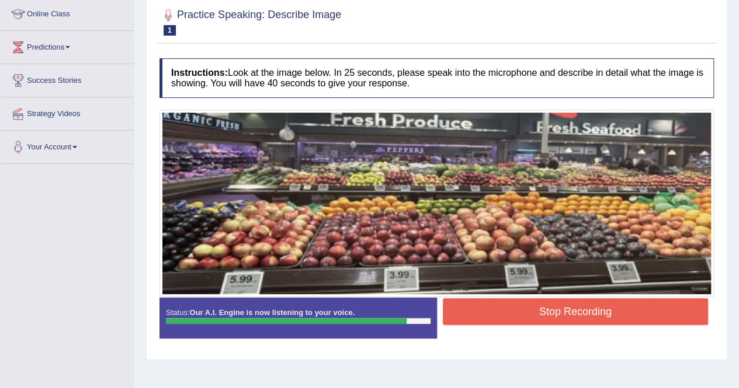
click at [465, 308] on button "Stop Recording" at bounding box center [576, 311] width 266 height 27
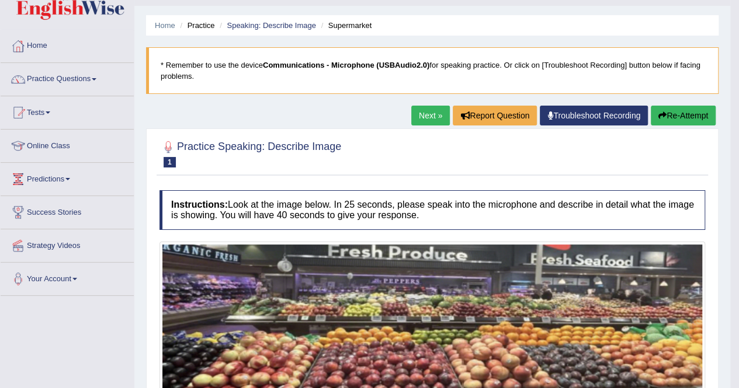
scroll to position [0, 0]
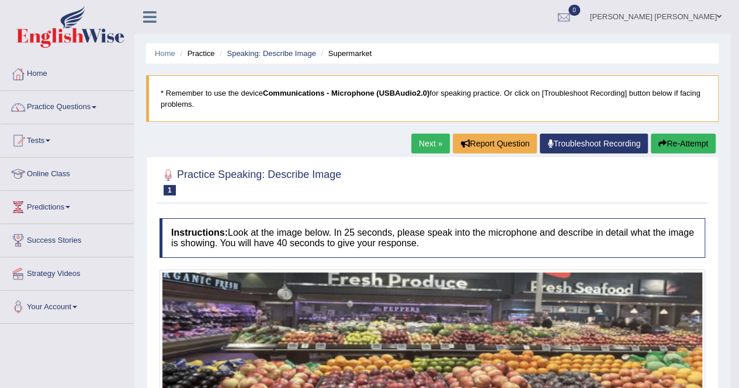
click at [411, 143] on link "Next »" at bounding box center [430, 144] width 39 height 20
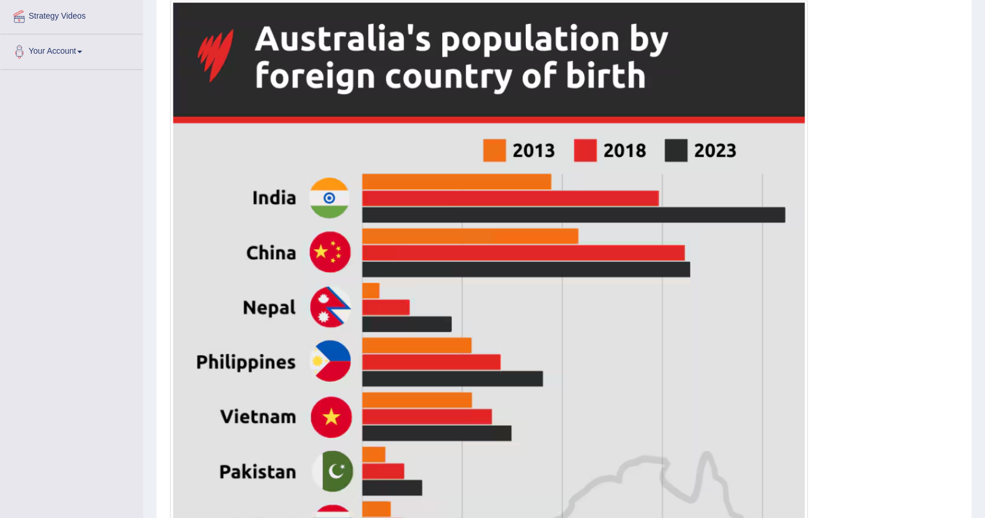
scroll to position [259, 0]
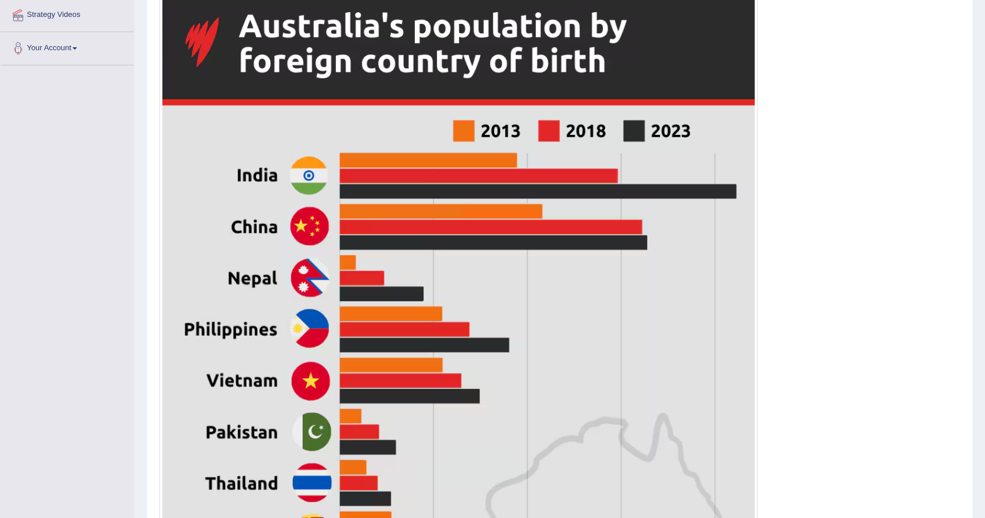
drag, startPoint x: 727, startPoint y: 2, endPoint x: 30, endPoint y: 245, distance: 738.2
click at [30, 245] on div "Toggle navigation Home Practice Questions Speaking Practice Read Aloud Repeat S…" at bounding box center [492, 287] width 985 height 1093
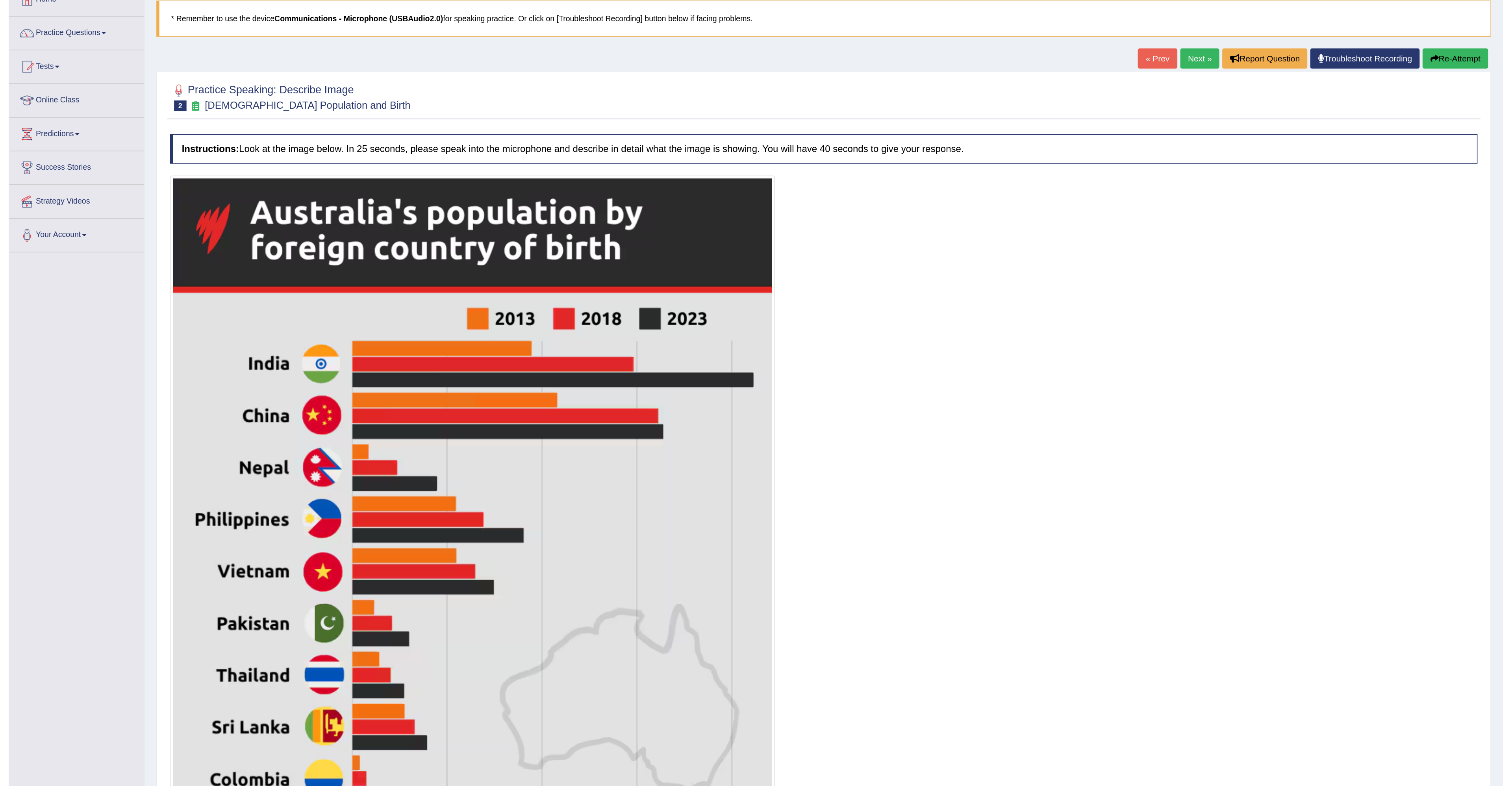
scroll to position [0, 0]
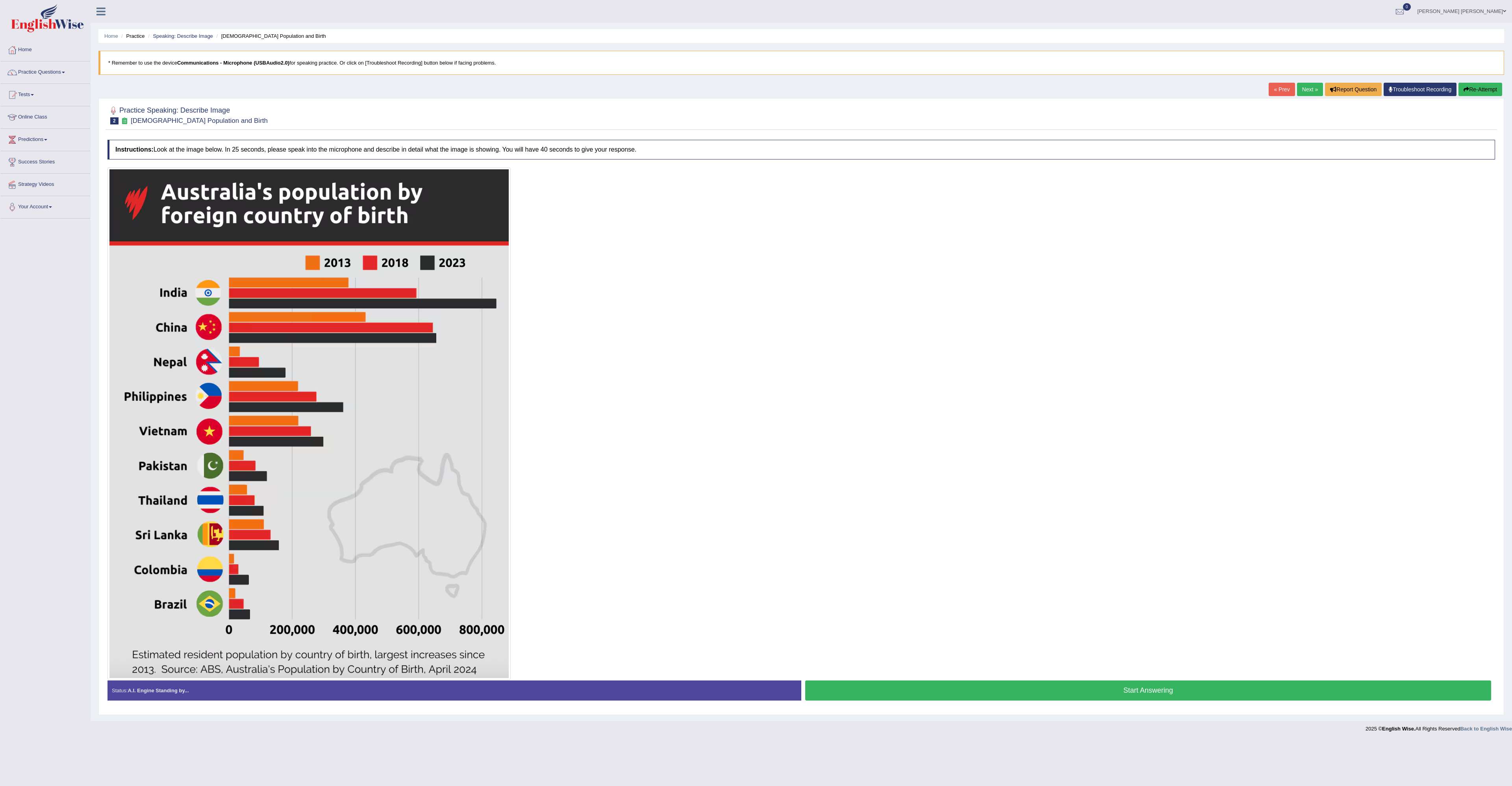
drag, startPoint x: 661, startPoint y: 1, endPoint x: 1005, endPoint y: 425, distance: 546.0
click at [497, 262] on div at bounding box center [801, 423] width 1388 height 513
click at [497, 262] on button "Start Answering" at bounding box center [1149, 690] width 686 height 20
click at [1046, 694] on button "Start Answering" at bounding box center [1149, 690] width 686 height 20
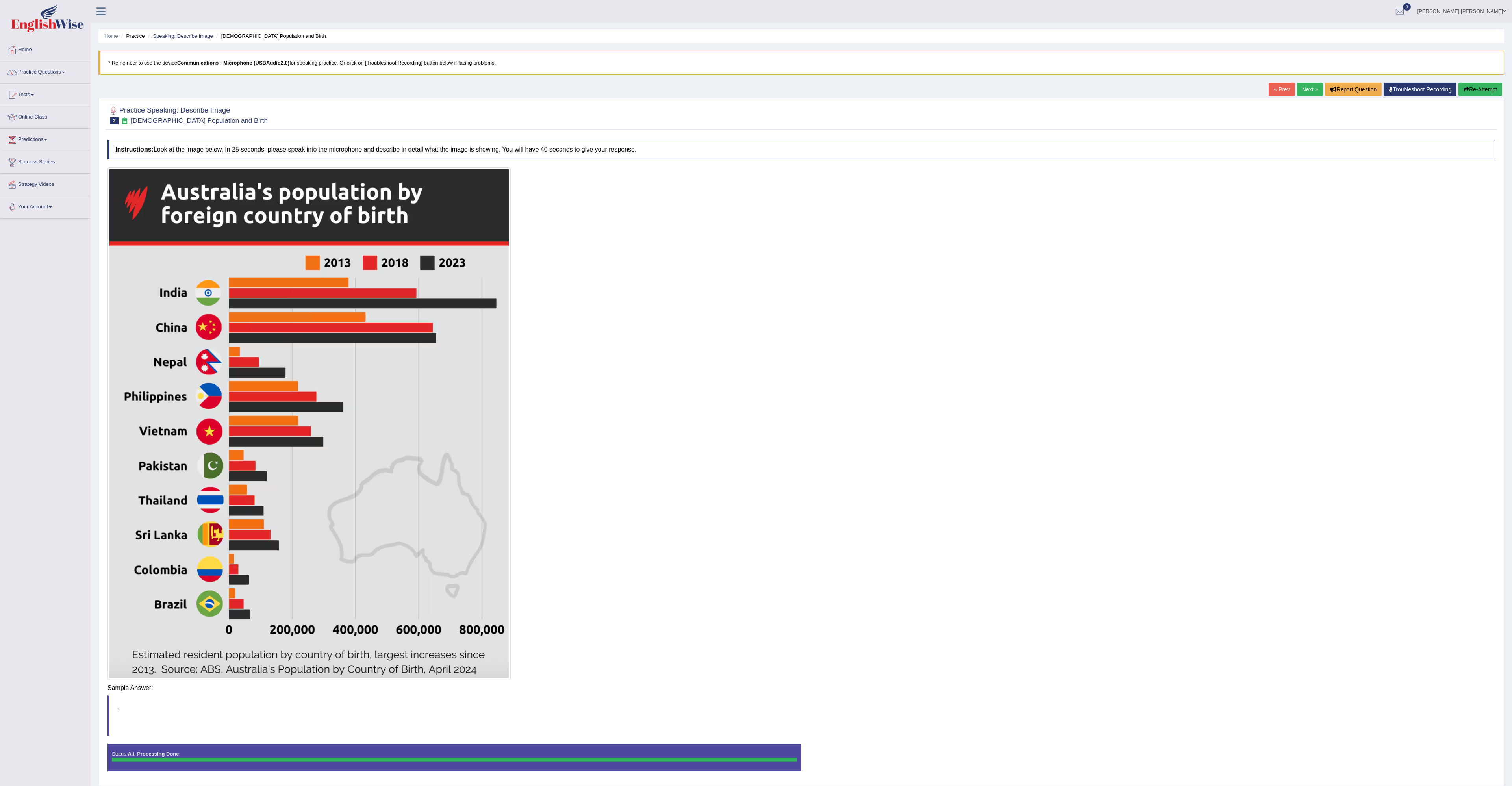
click at [0, 0] on div "Saving your answer..." at bounding box center [0, 0] width 0 height 0
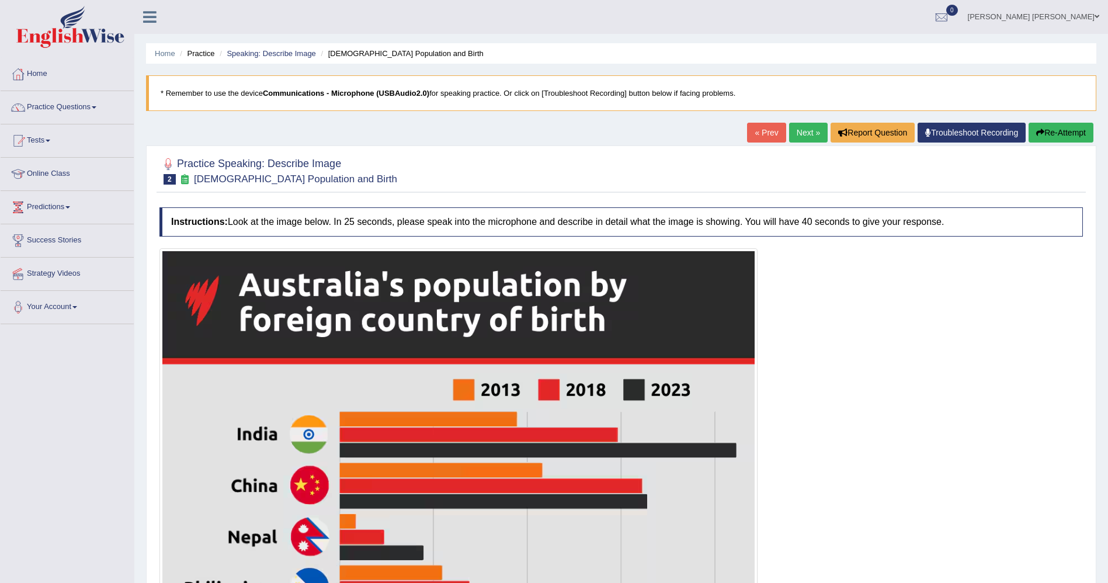
drag, startPoint x: 2131, startPoint y: 12, endPoint x: 801, endPoint y: 335, distance: 1368.6
click at [797, 134] on link "Next »" at bounding box center [808, 133] width 39 height 20
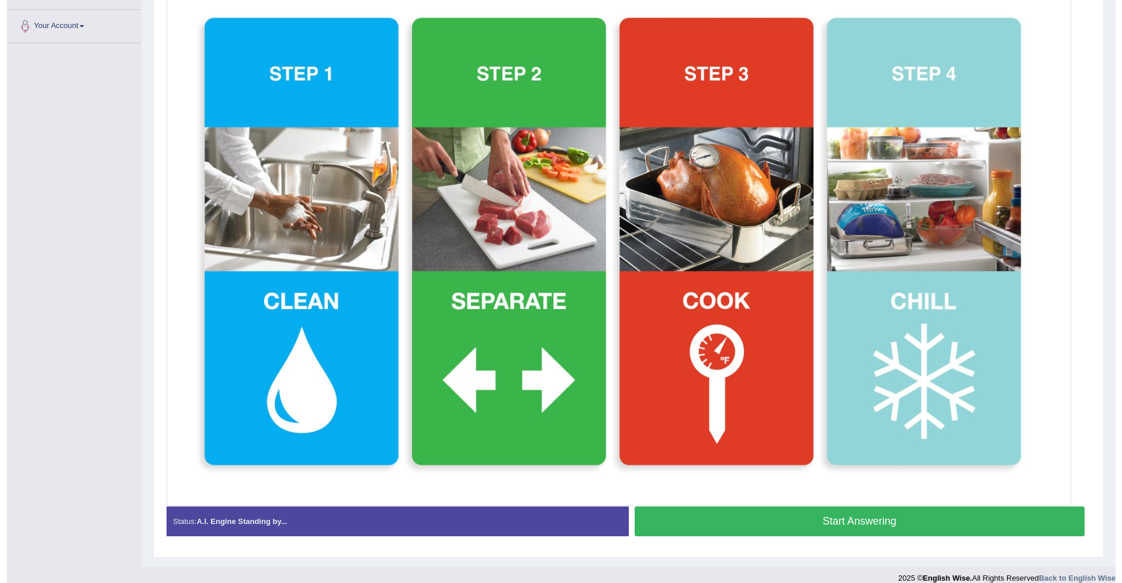
scroll to position [294, 0]
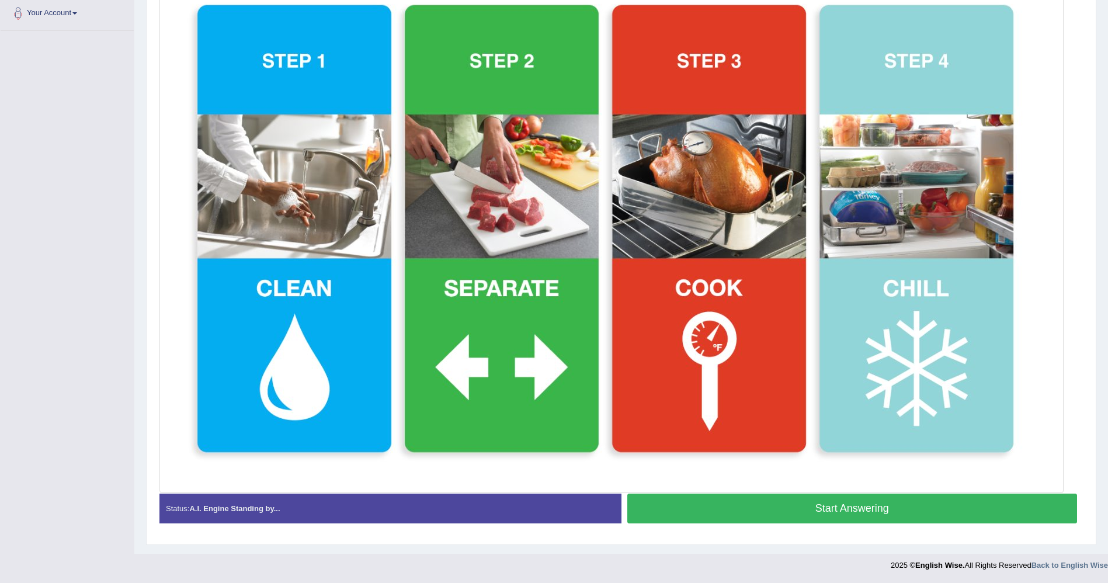
drag, startPoint x: 1110, startPoint y: 273, endPoint x: 1018, endPoint y: 504, distance: 248.7
click at [842, 502] on button "Start Answering" at bounding box center [852, 509] width 450 height 30
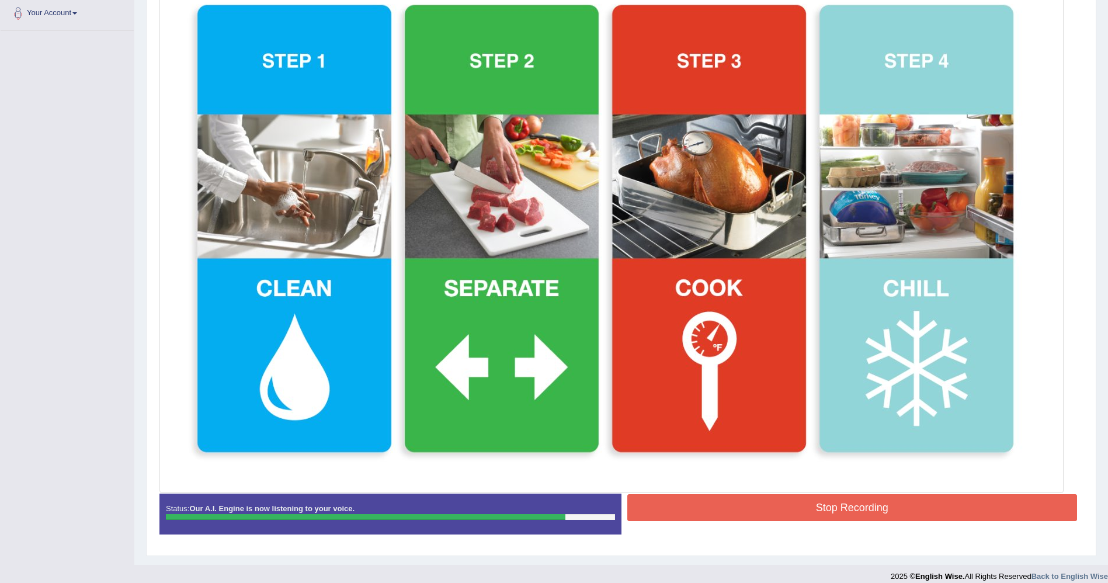
click at [864, 509] on button "Stop Recording" at bounding box center [852, 507] width 450 height 27
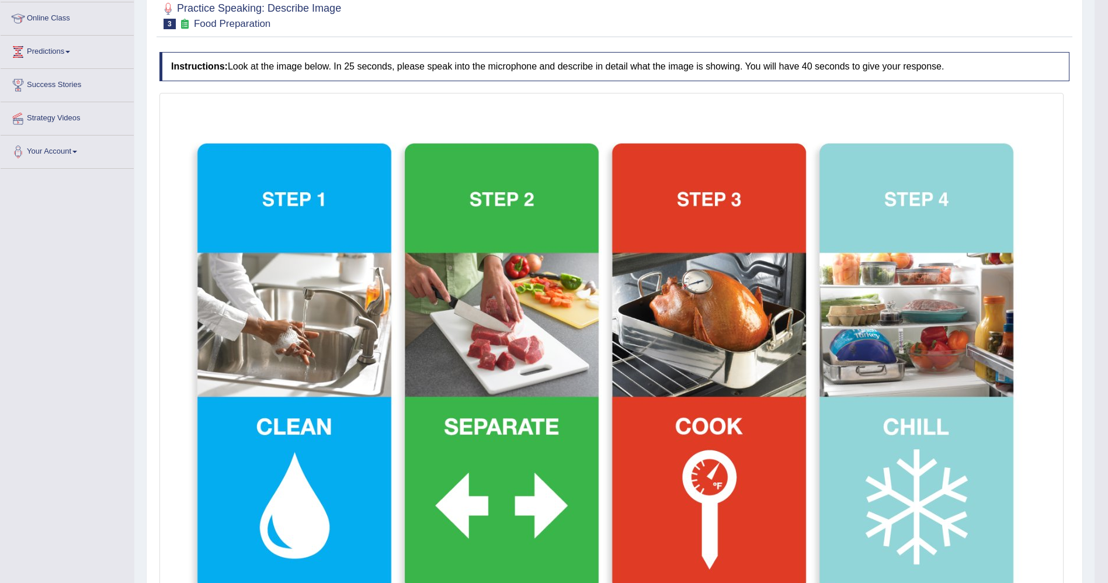
scroll to position [0, 0]
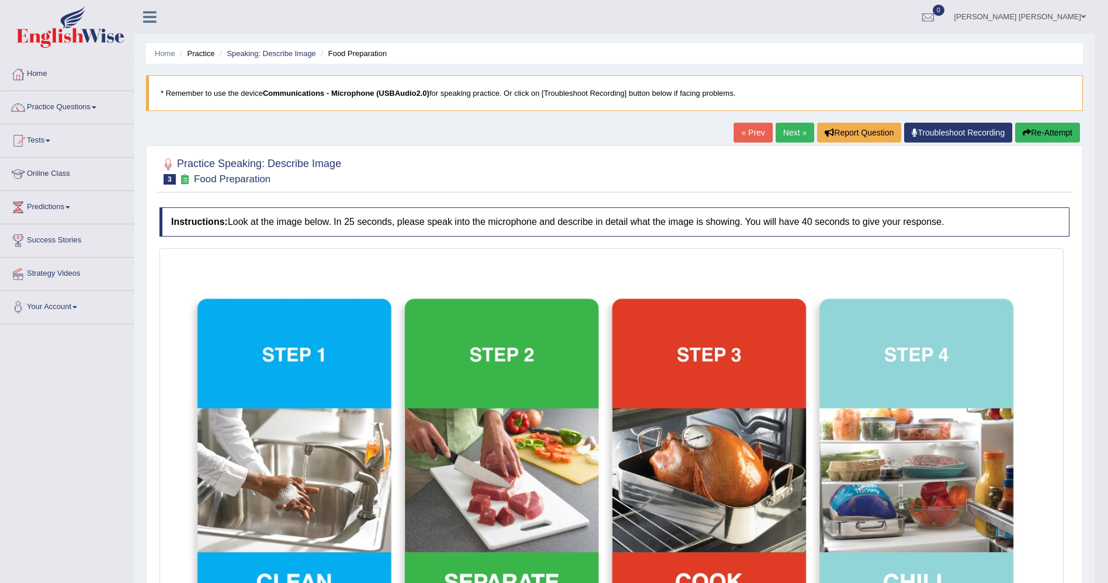
click at [776, 127] on link "Next »" at bounding box center [795, 133] width 39 height 20
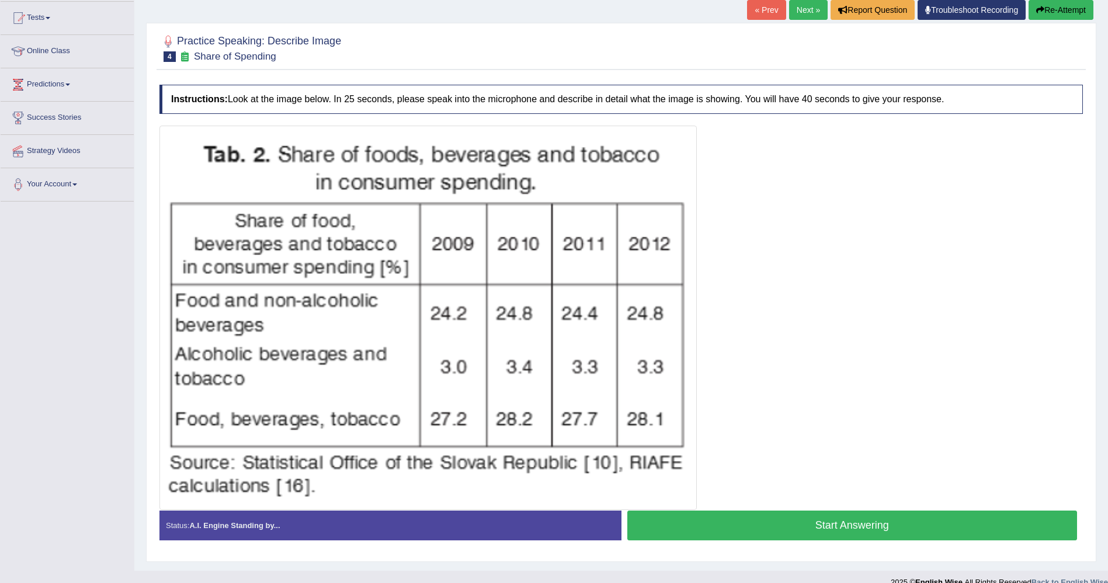
scroll to position [140, 0]
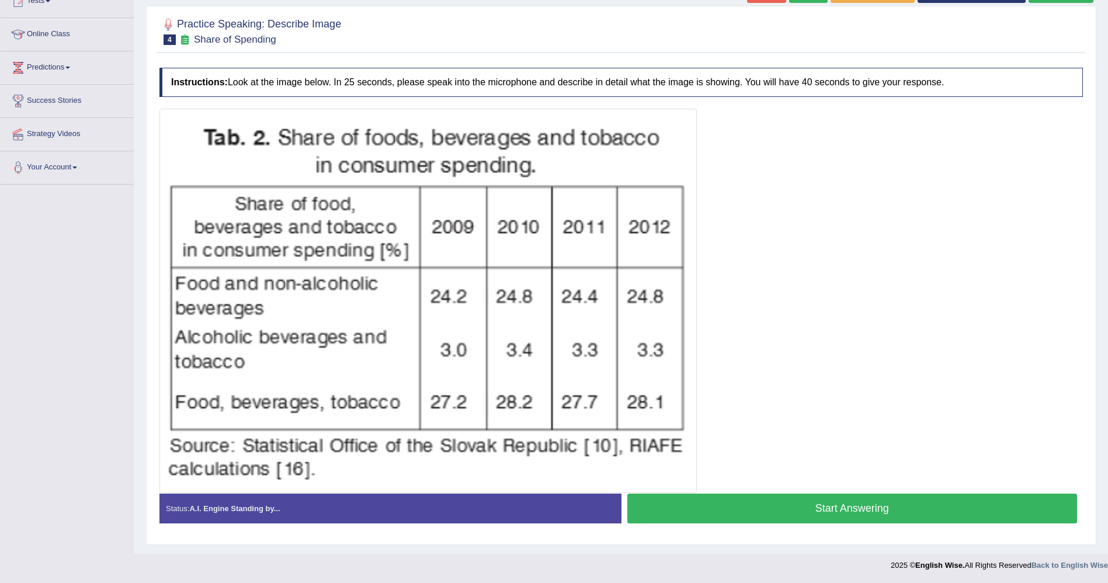
click at [731, 509] on button "Start Answering" at bounding box center [852, 509] width 450 height 30
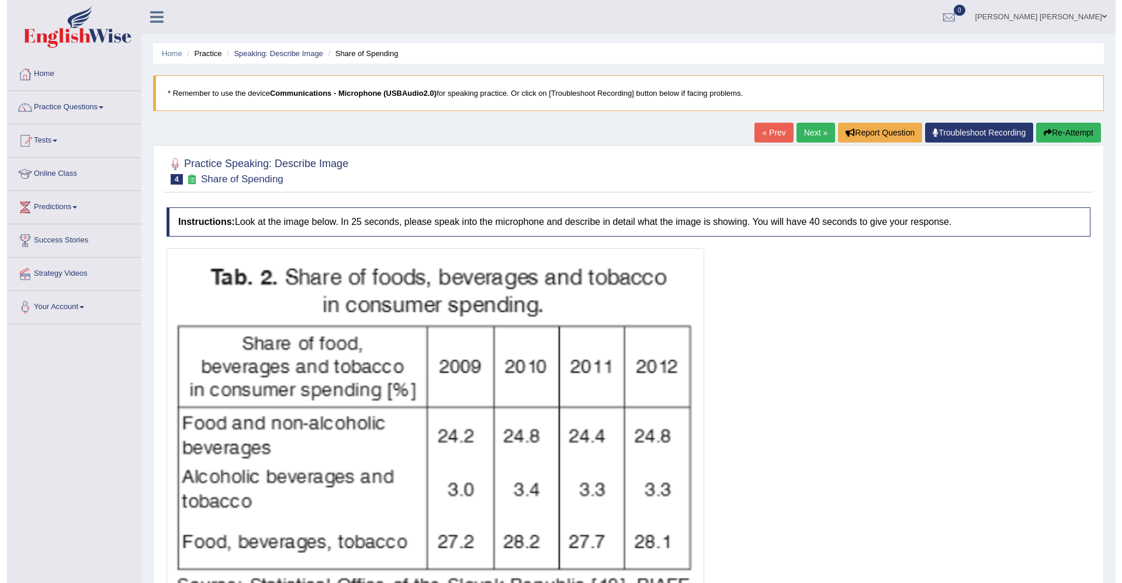
scroll to position [140, 0]
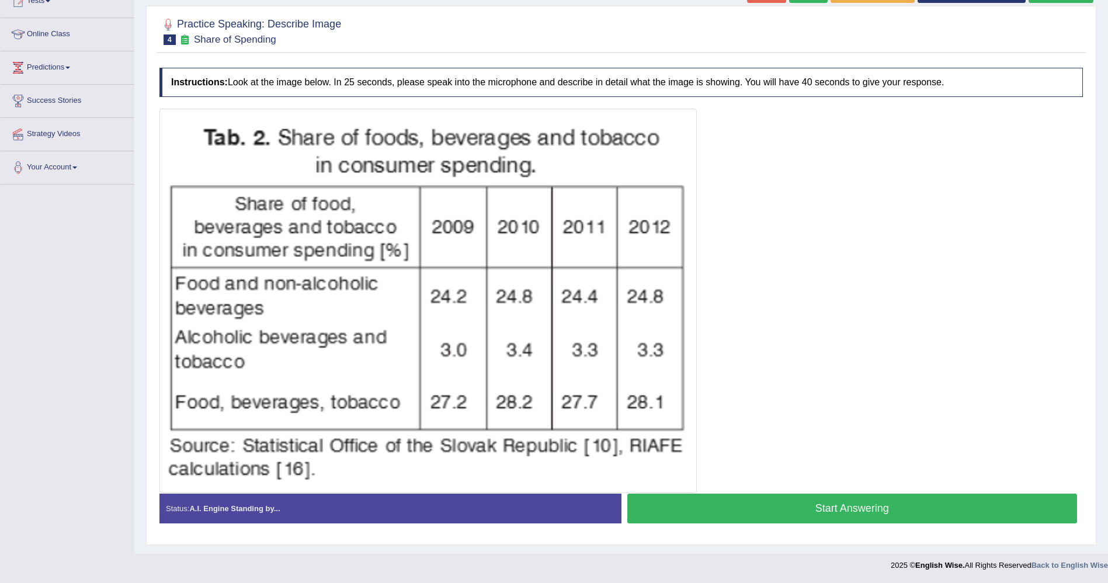
click at [719, 518] on button "Start Answering" at bounding box center [852, 509] width 450 height 30
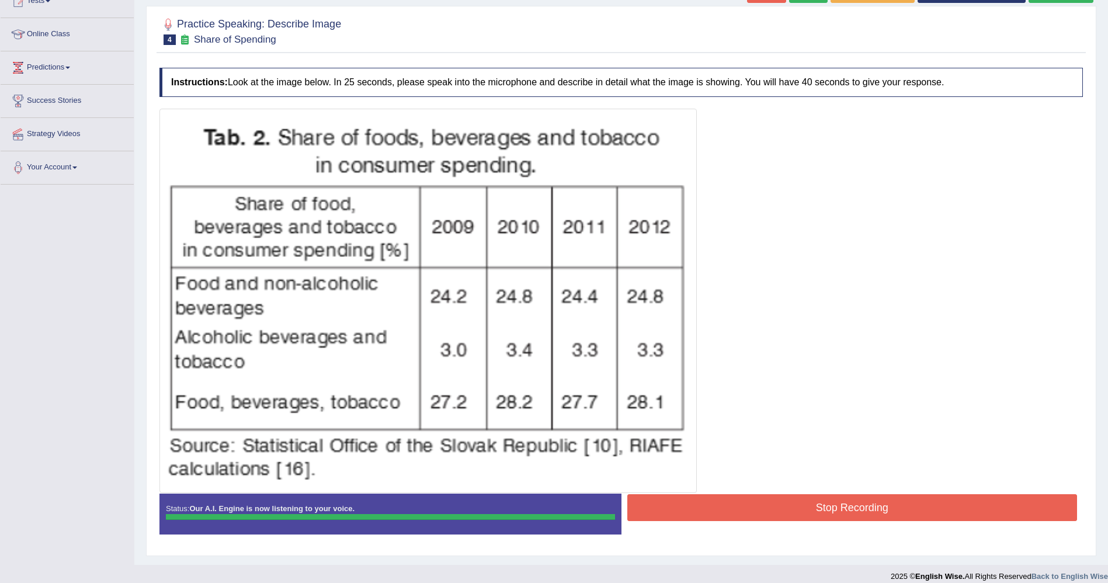
click at [786, 506] on button "Stop Recording" at bounding box center [852, 507] width 450 height 27
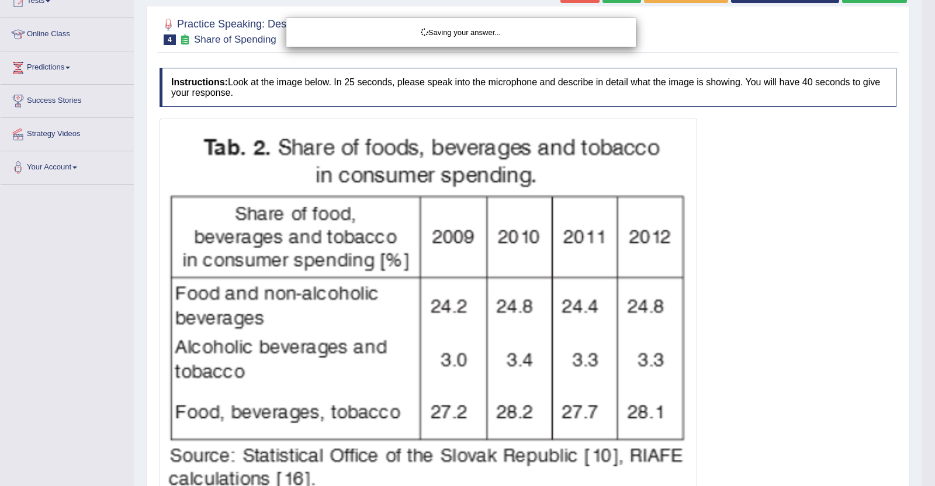
drag, startPoint x: 977, startPoint y: 1, endPoint x: 685, endPoint y: 152, distance: 328.7
click at [685, 152] on div "Saving your answer..." at bounding box center [467, 243] width 935 height 486
drag, startPoint x: 932, startPoint y: 133, endPoint x: 911, endPoint y: 330, distance: 198.6
click at [911, 330] on div "Saving your answer..." at bounding box center [467, 243] width 935 height 486
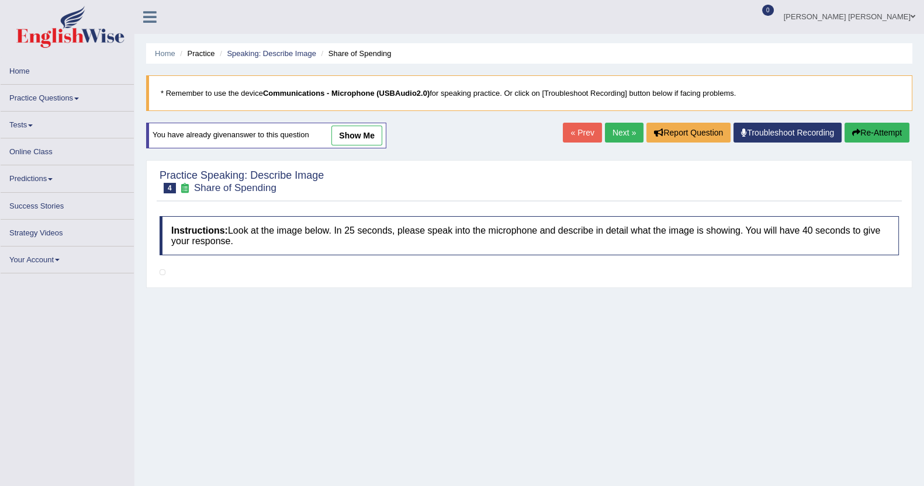
scroll to position [140, 0]
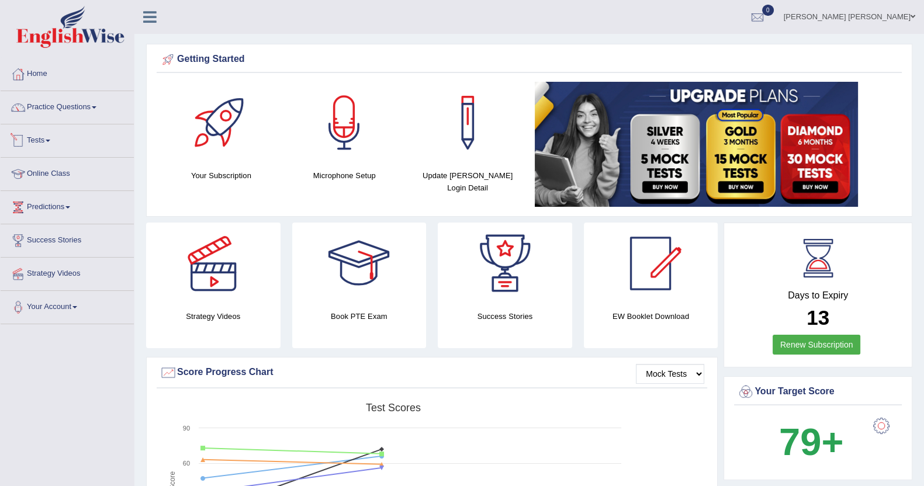
click at [91, 99] on link "Practice Questions" at bounding box center [67, 105] width 133 height 29
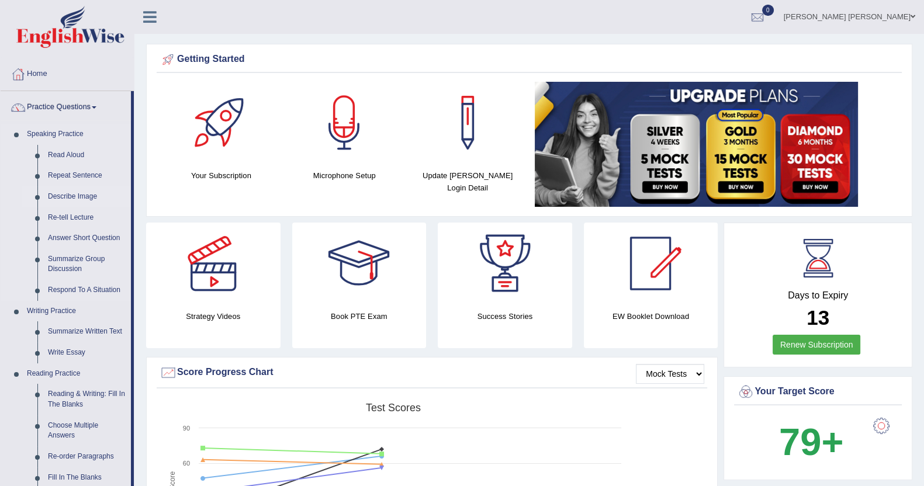
click at [81, 197] on link "Describe Image" at bounding box center [87, 196] width 88 height 21
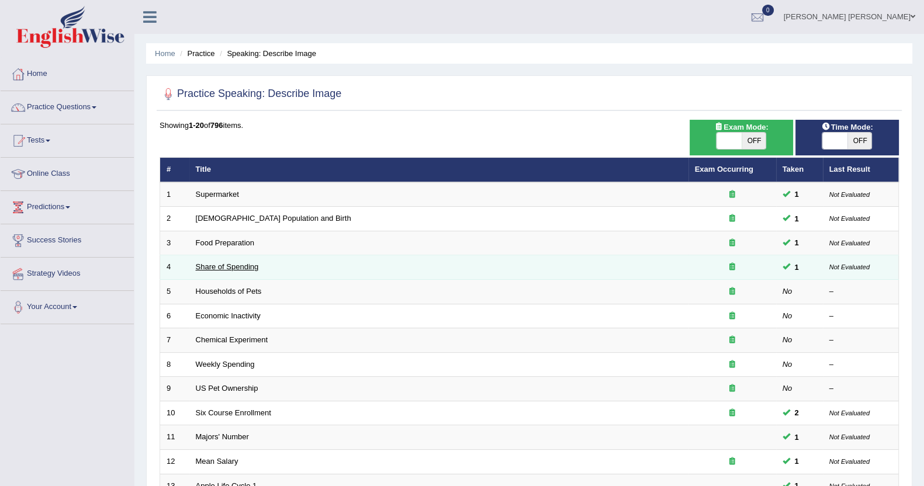
click at [249, 267] on link "Share of Spending" at bounding box center [227, 266] width 63 height 9
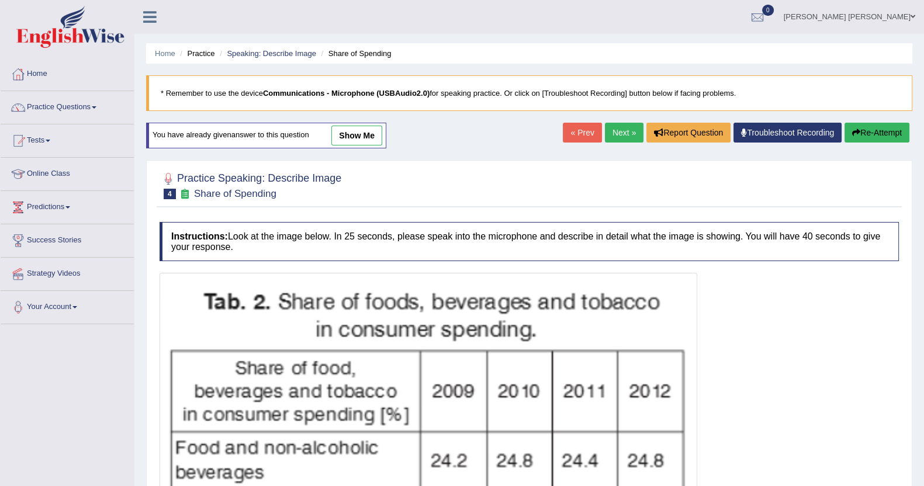
click at [359, 138] on link "show me" at bounding box center [356, 136] width 51 height 20
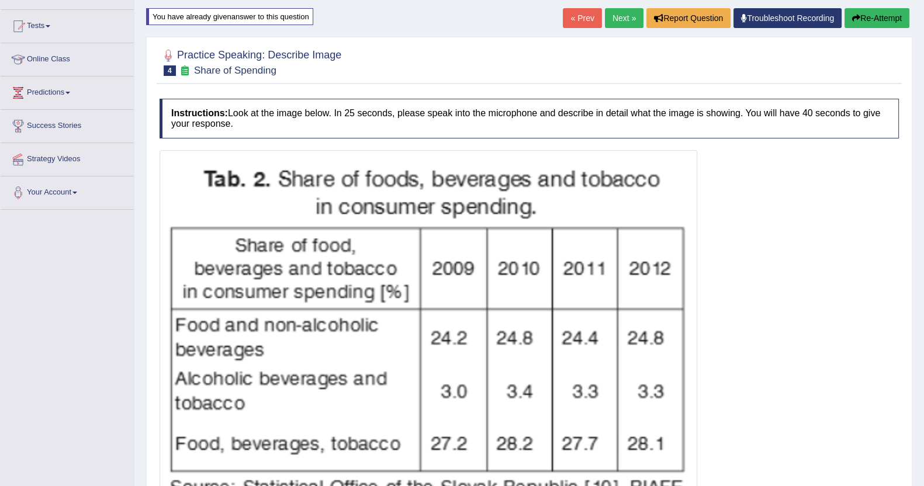
scroll to position [93, 0]
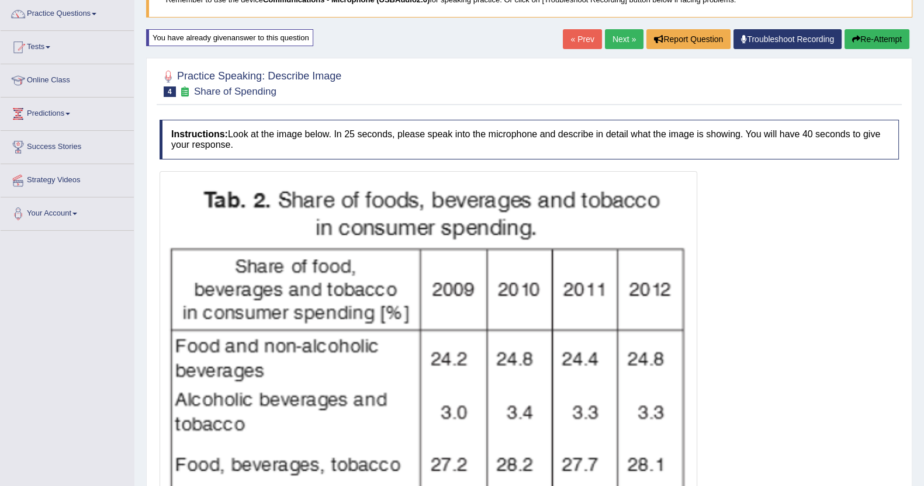
click at [858, 37] on button "Re-Attempt" at bounding box center [876, 39] width 65 height 20
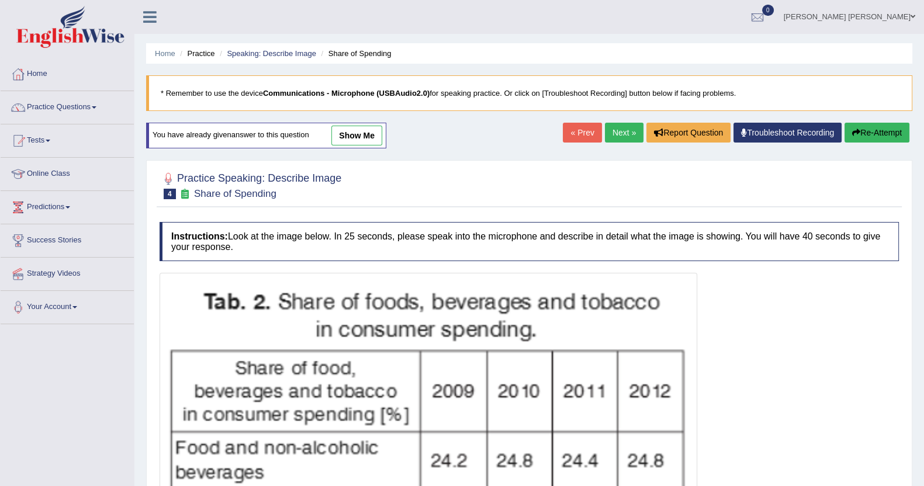
click at [350, 136] on link "show me" at bounding box center [356, 136] width 51 height 20
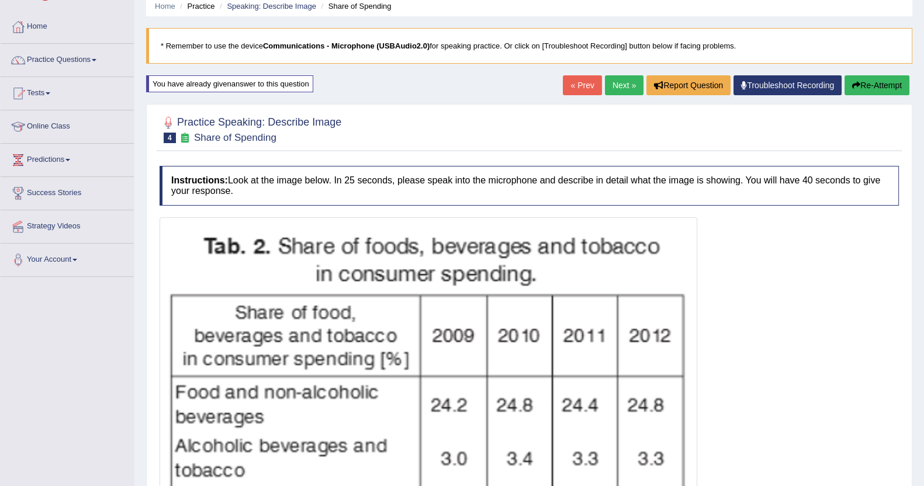
scroll to position [20, 0]
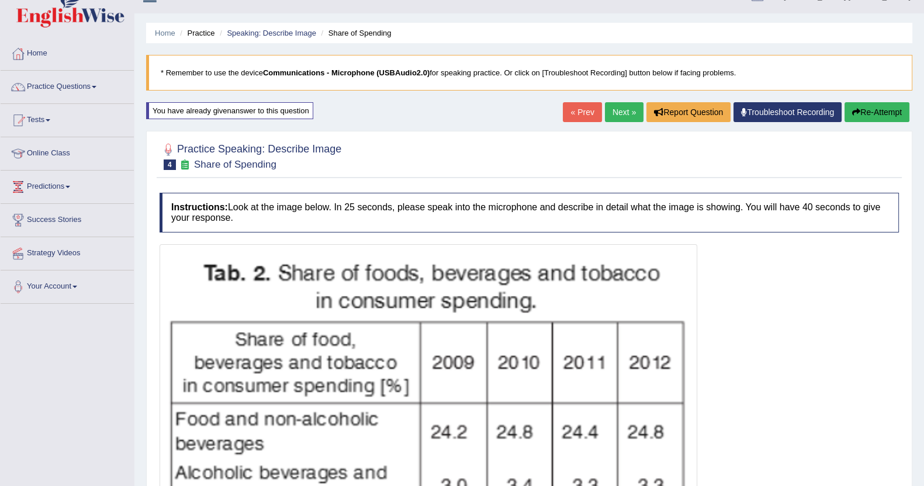
click at [865, 102] on button "Re-Attempt" at bounding box center [876, 112] width 65 height 20
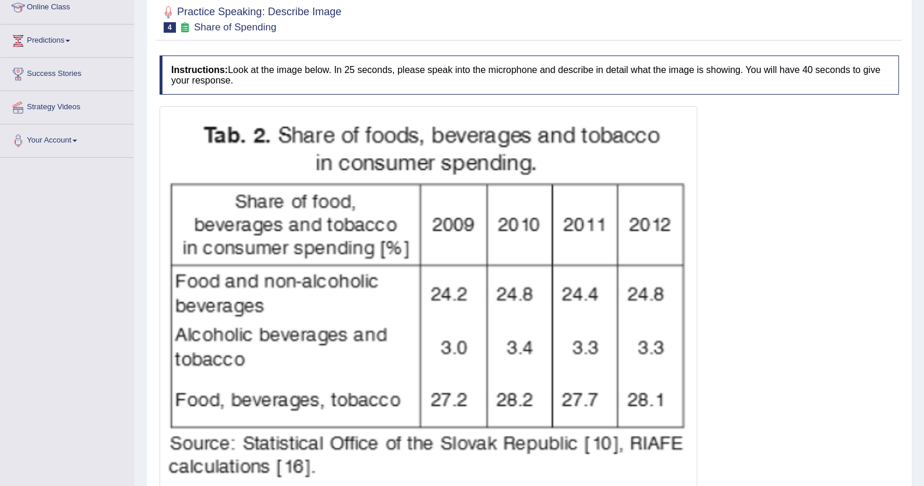
scroll to position [239, 0]
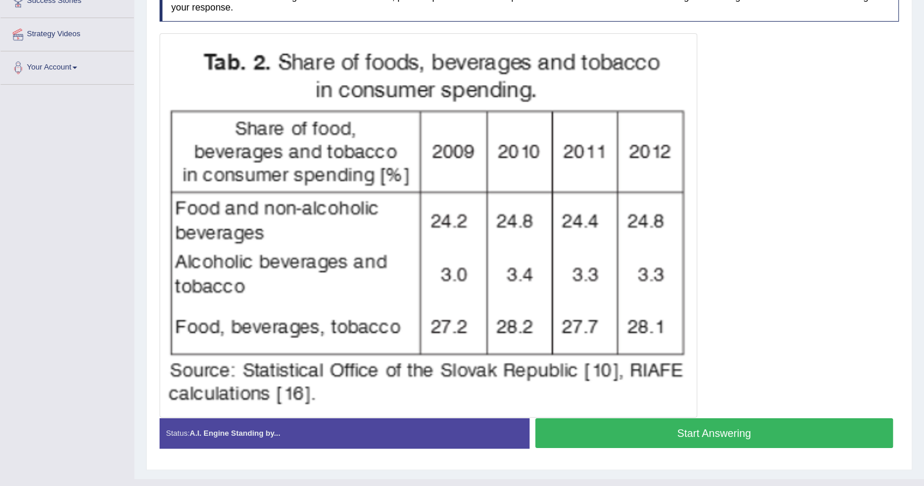
click at [691, 432] on button "Start Answering" at bounding box center [714, 433] width 358 height 30
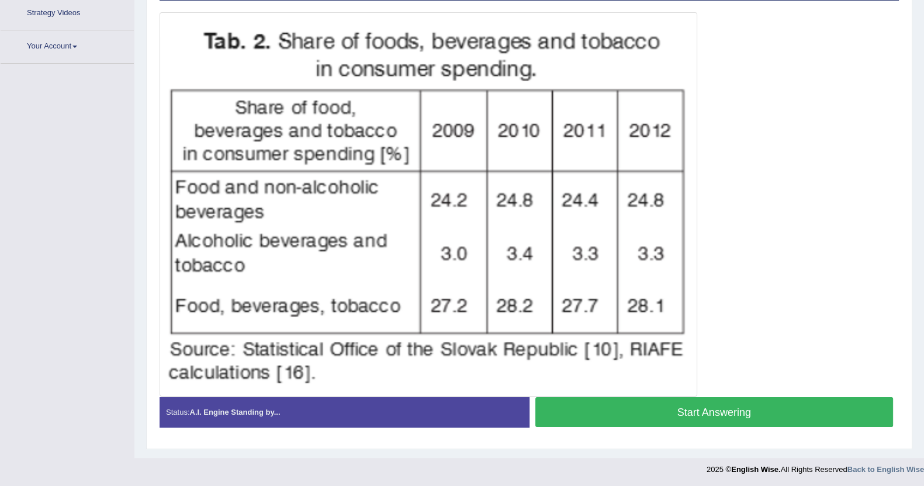
scroll to position [239, 0]
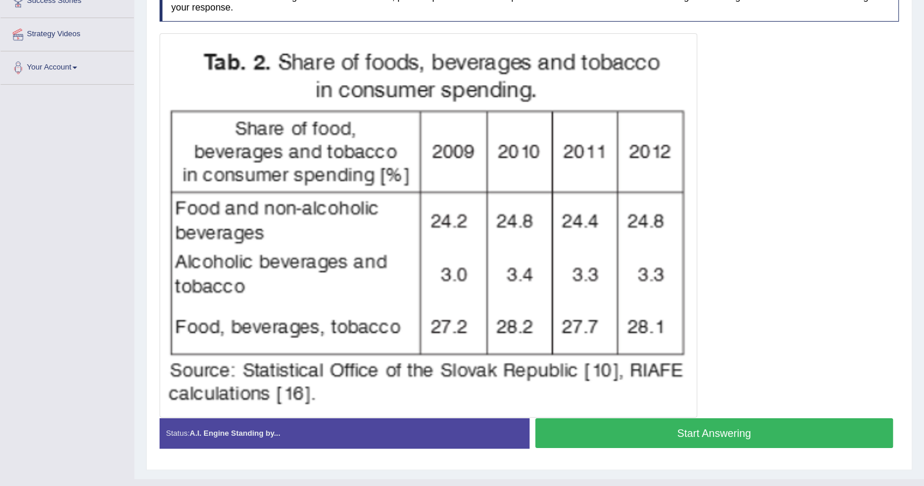
click at [686, 433] on button "Start Answering" at bounding box center [714, 433] width 358 height 30
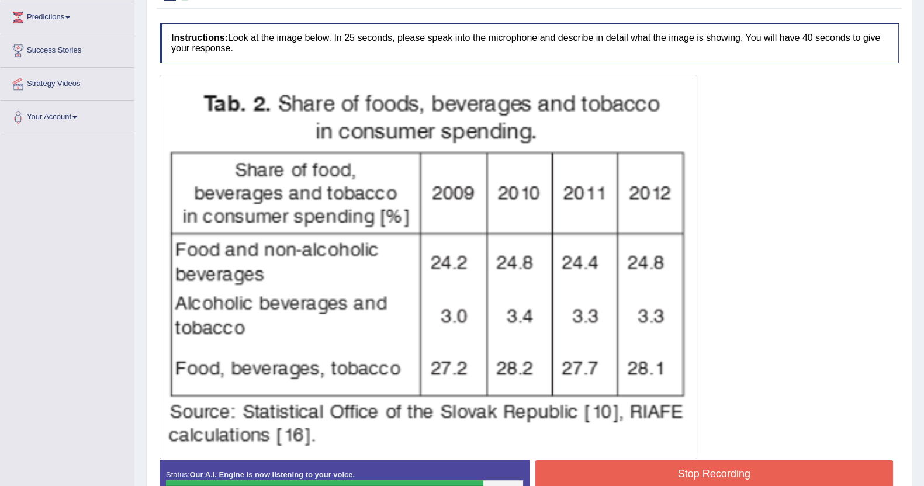
scroll to position [263, 0]
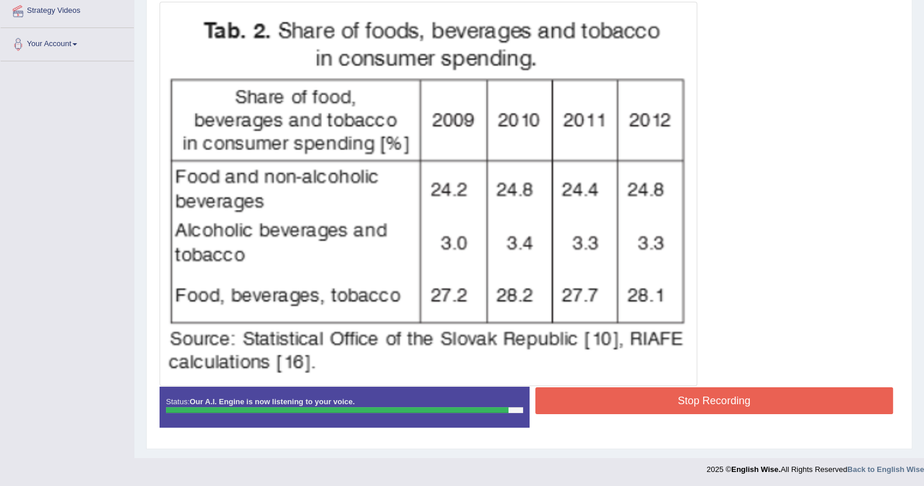
click at [720, 402] on button "Stop Recording" at bounding box center [714, 400] width 358 height 27
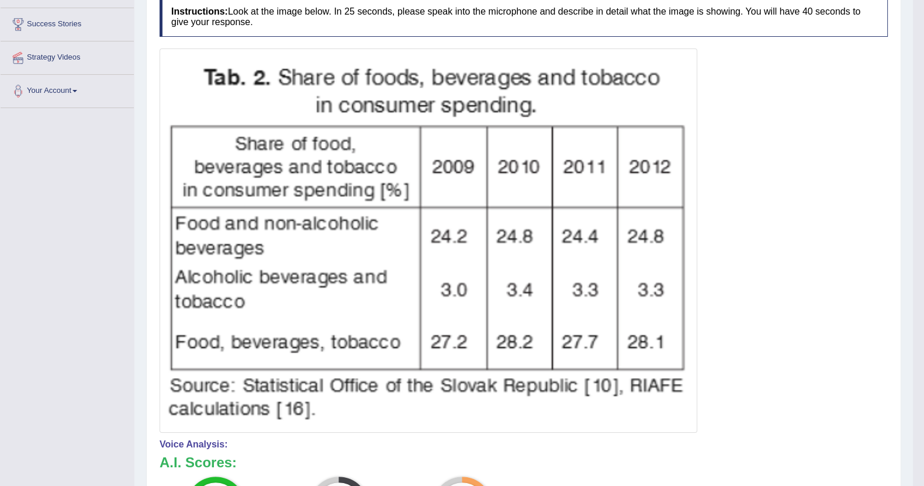
scroll to position [0, 0]
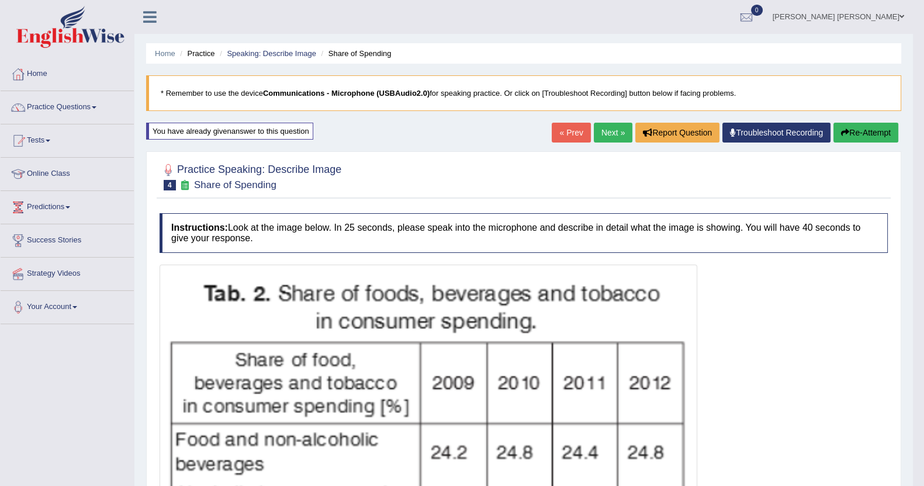
click at [614, 120] on div "Home Practice Speaking: Describe Image Share of Spending * Remember to use the …" at bounding box center [523, 478] width 778 height 957
click at [605, 135] on link "Next »" at bounding box center [612, 133] width 39 height 20
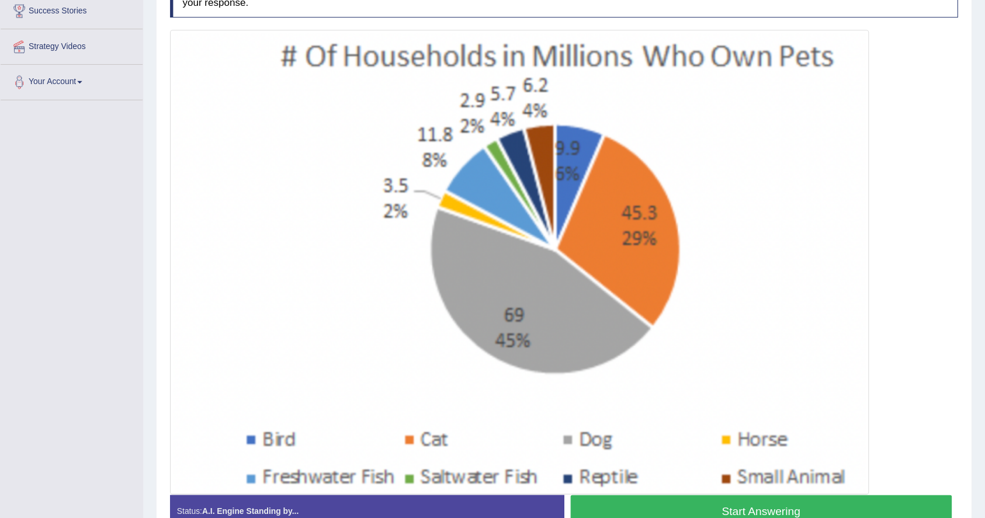
scroll to position [210, 0]
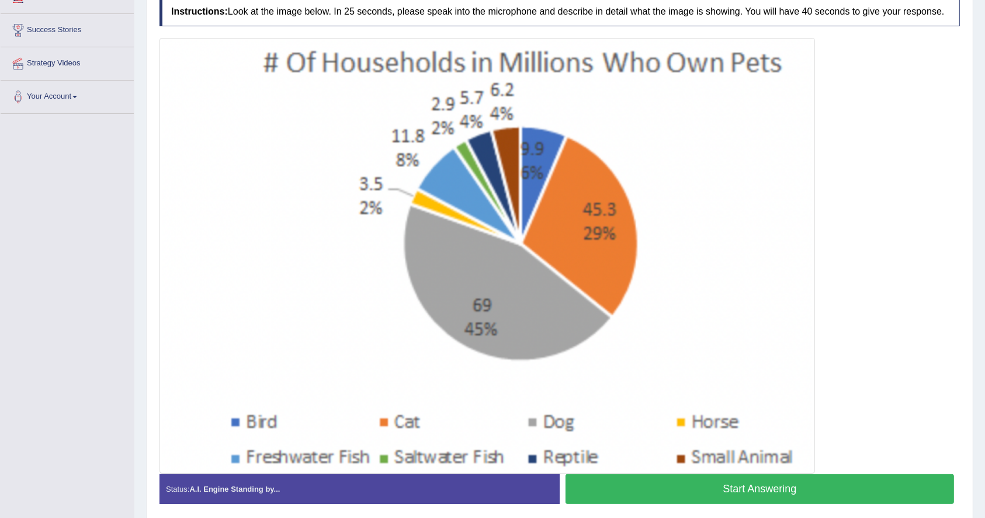
drag, startPoint x: 914, startPoint y: 0, endPoint x: 48, endPoint y: 326, distance: 924.5
click at [48, 326] on div "Toggle navigation Home Practice Questions Speaking Practice Read Aloud Repeat S…" at bounding box center [492, 174] width 985 height 768
click at [584, 484] on button "Start Answering" at bounding box center [759, 489] width 388 height 30
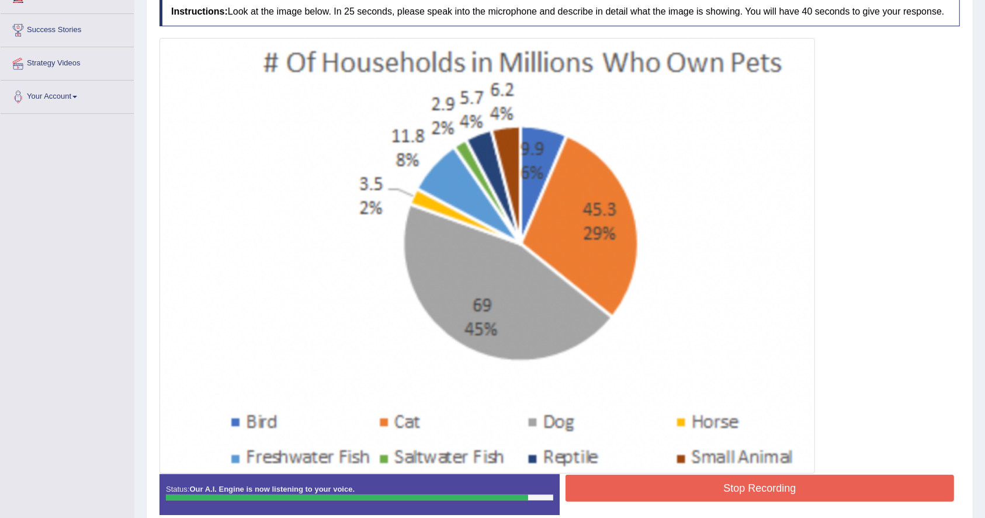
click at [722, 485] on button "Stop Recording" at bounding box center [759, 488] width 388 height 27
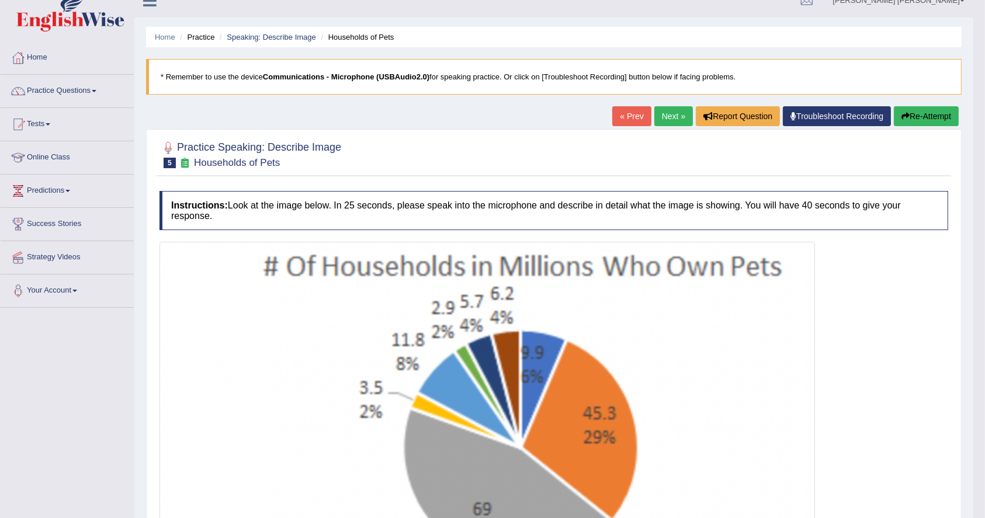
scroll to position [0, 0]
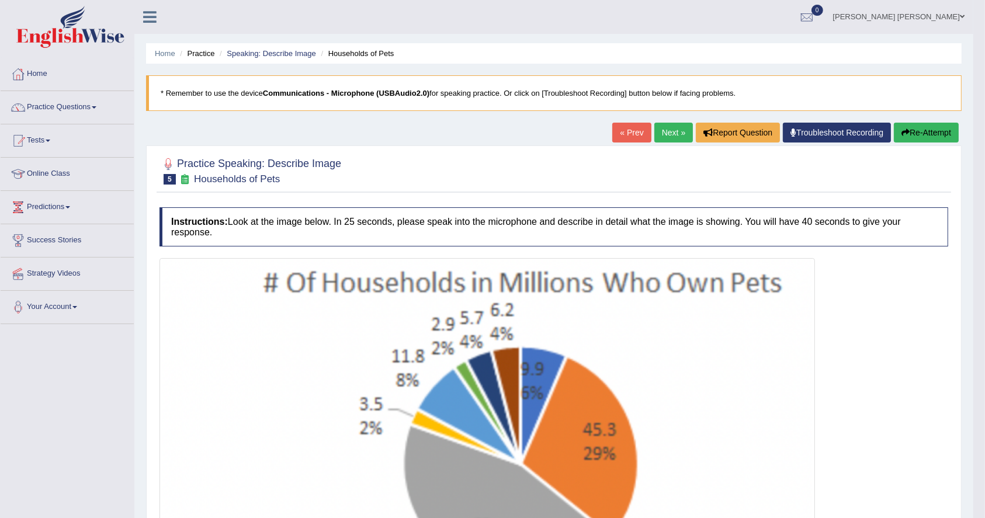
click at [654, 130] on link "Next »" at bounding box center [673, 133] width 39 height 20
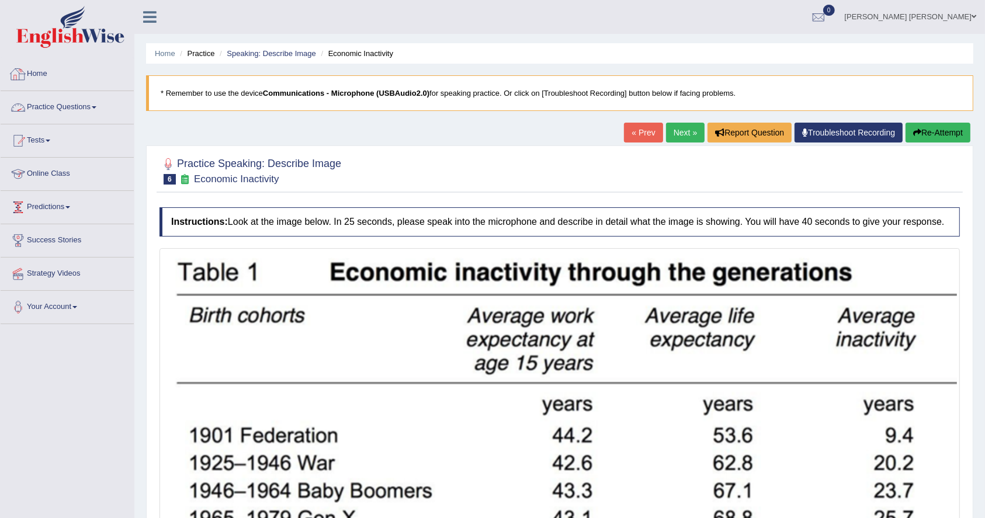
click at [23, 81] on div at bounding box center [18, 74] width 18 height 18
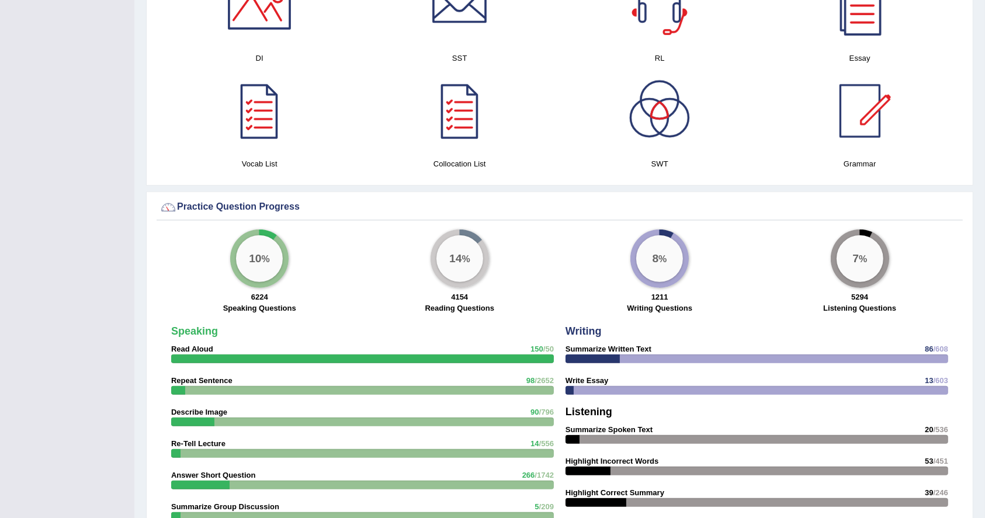
scroll to position [701, 0]
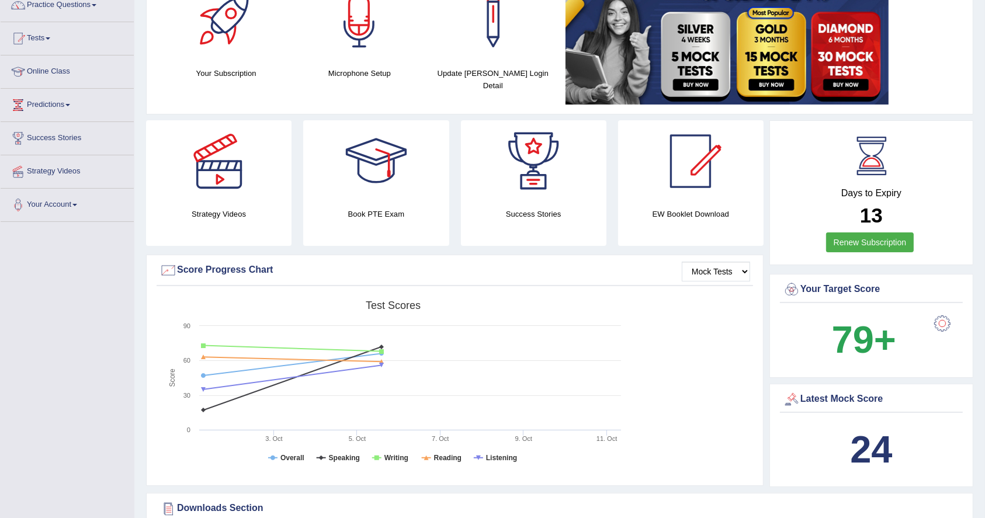
scroll to position [78, 0]
